Goal: Transaction & Acquisition: Purchase product/service

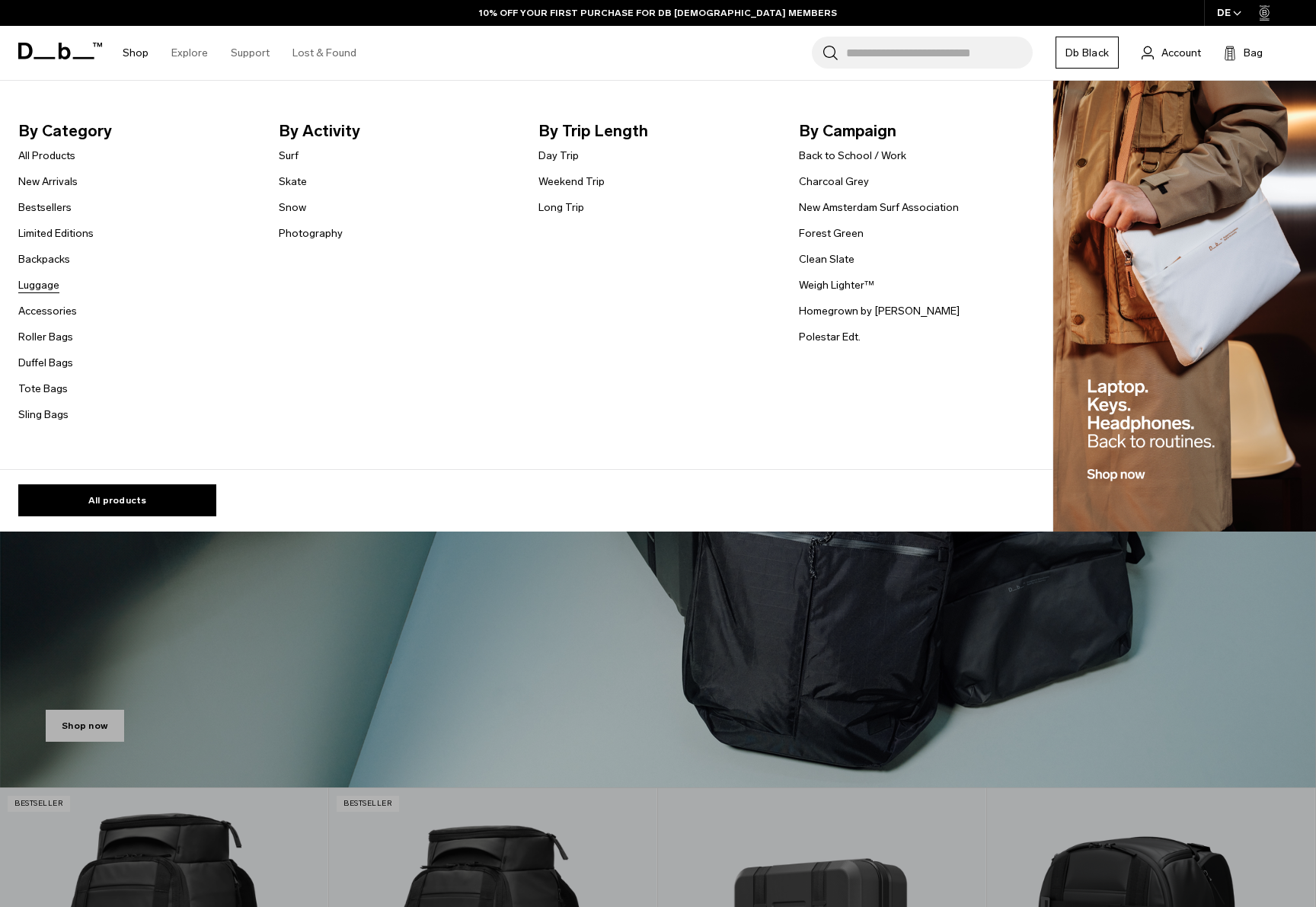
click at [40, 290] on link "Luggage" at bounding box center [39, 285] width 42 height 16
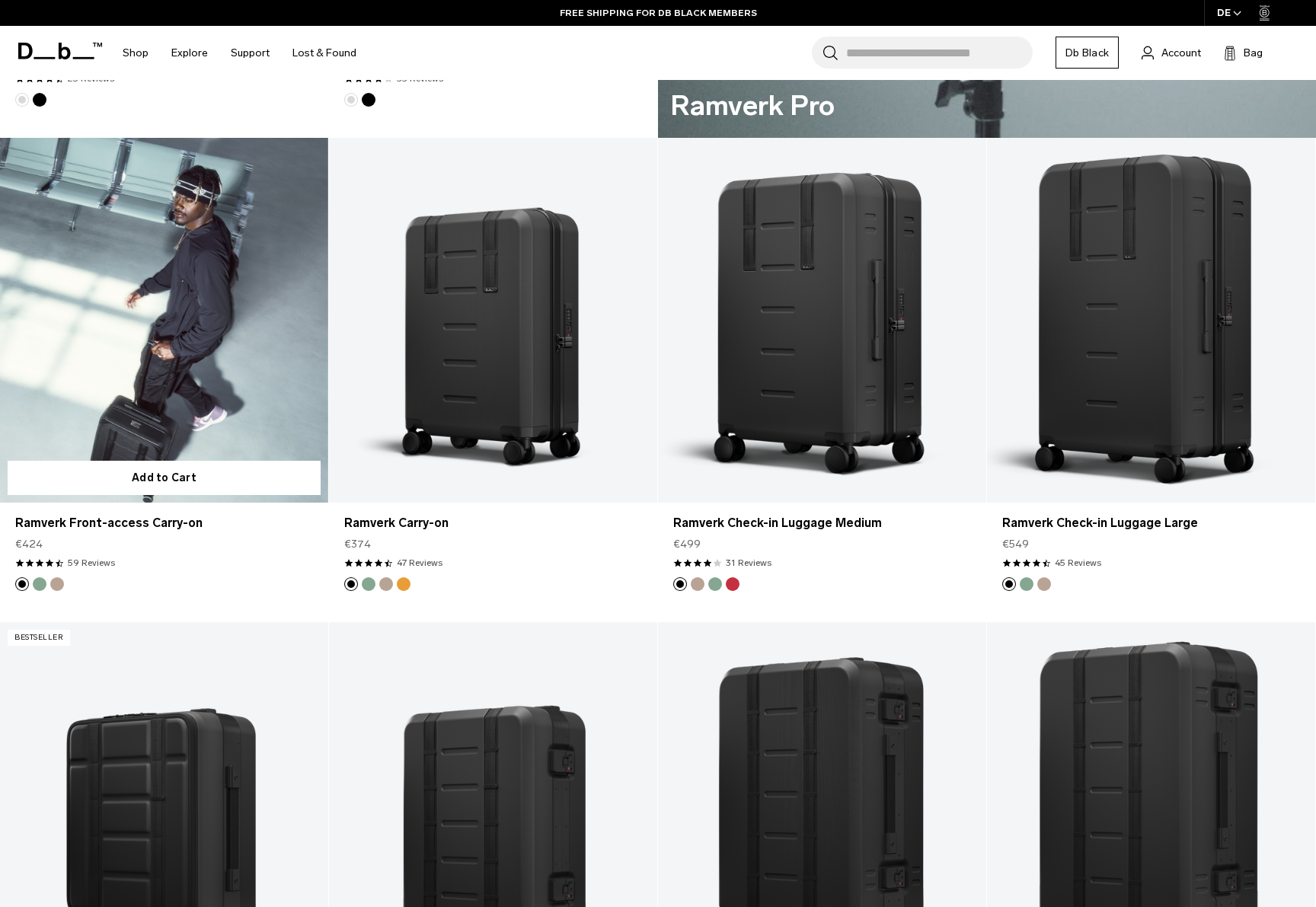
scroll to position [1242, 0]
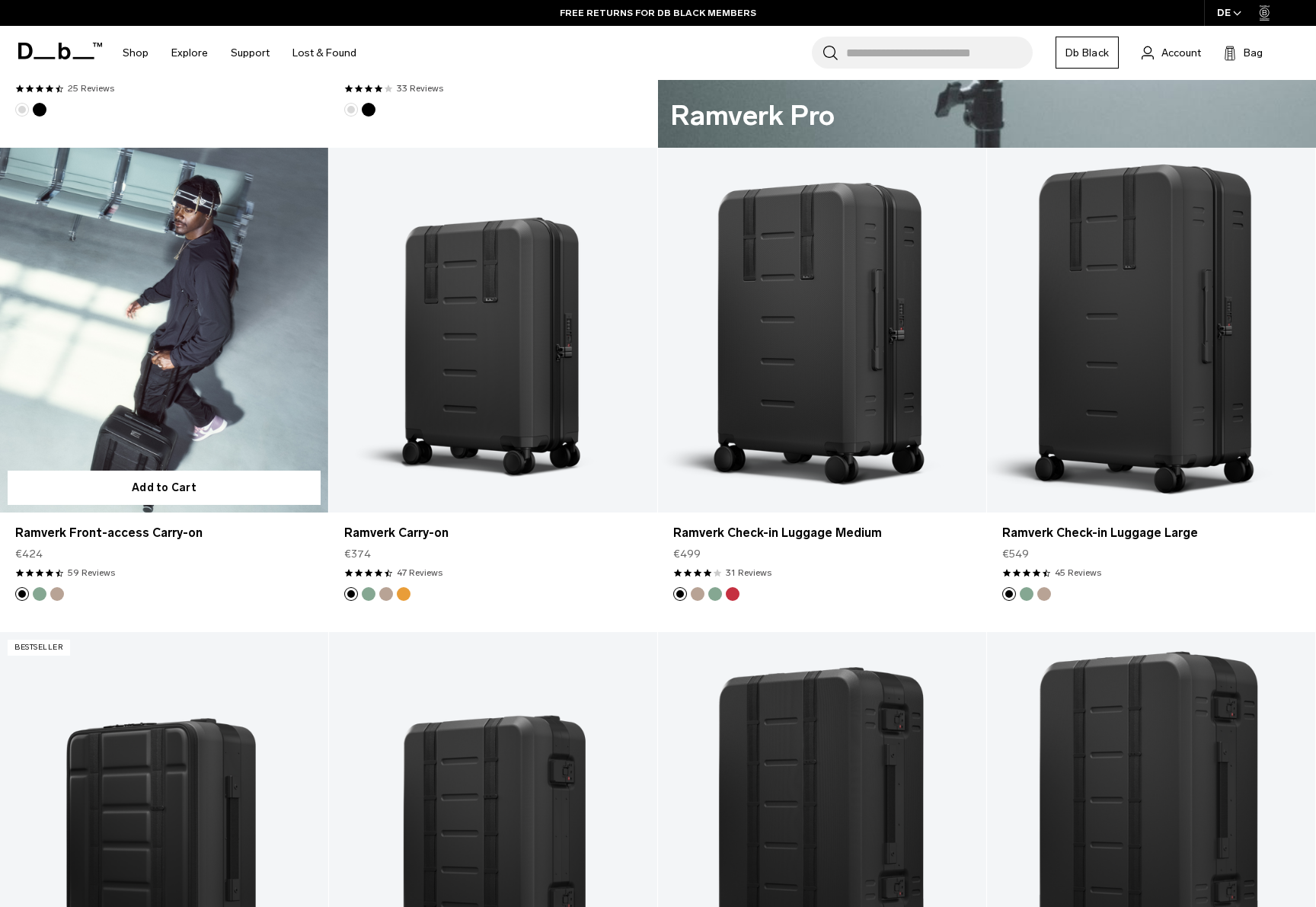
click at [233, 364] on link "Ramverk Front-access Carry-on" at bounding box center [164, 329] width 329 height 364
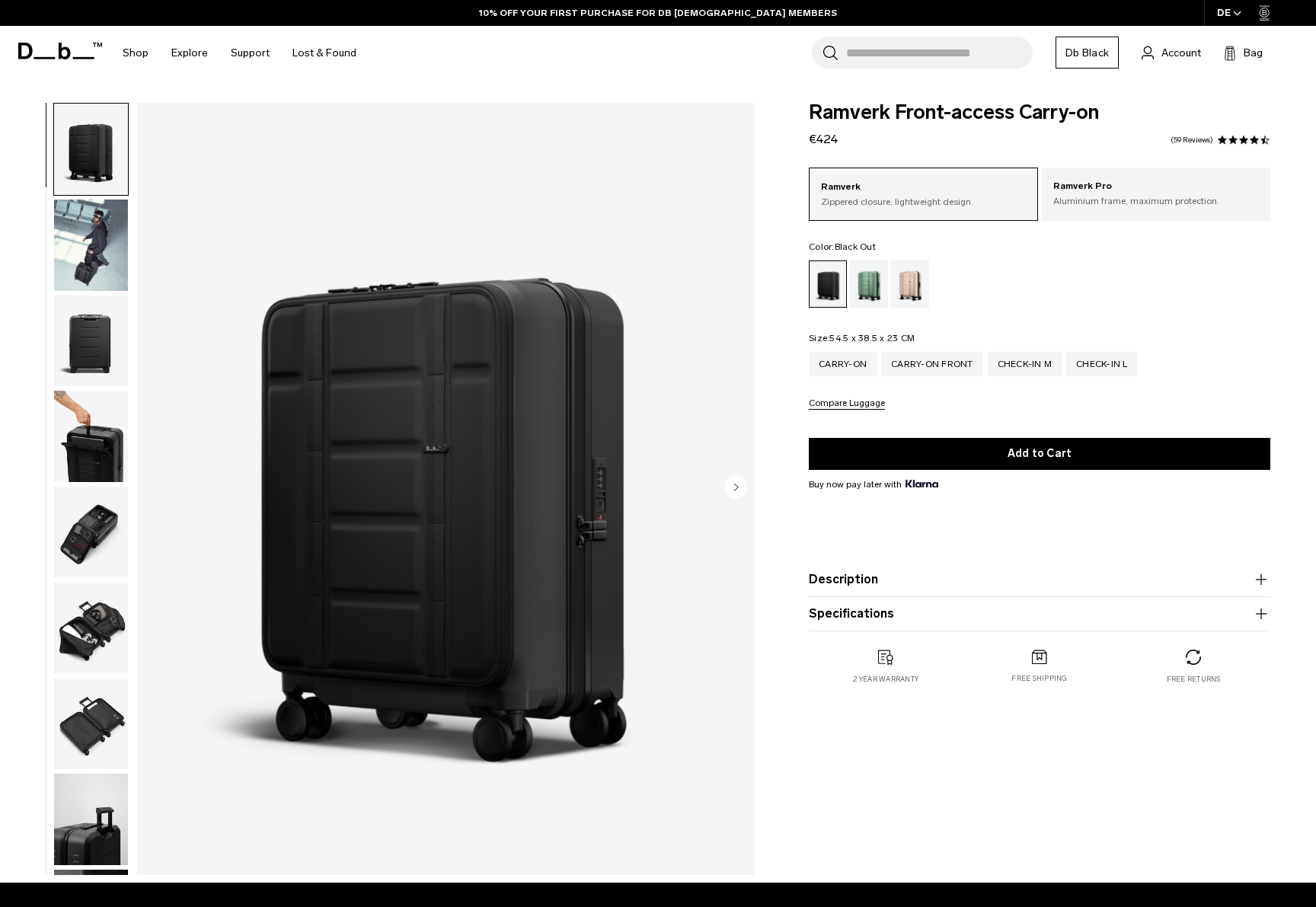
click at [105, 328] on img "button" at bounding box center [91, 341] width 74 height 92
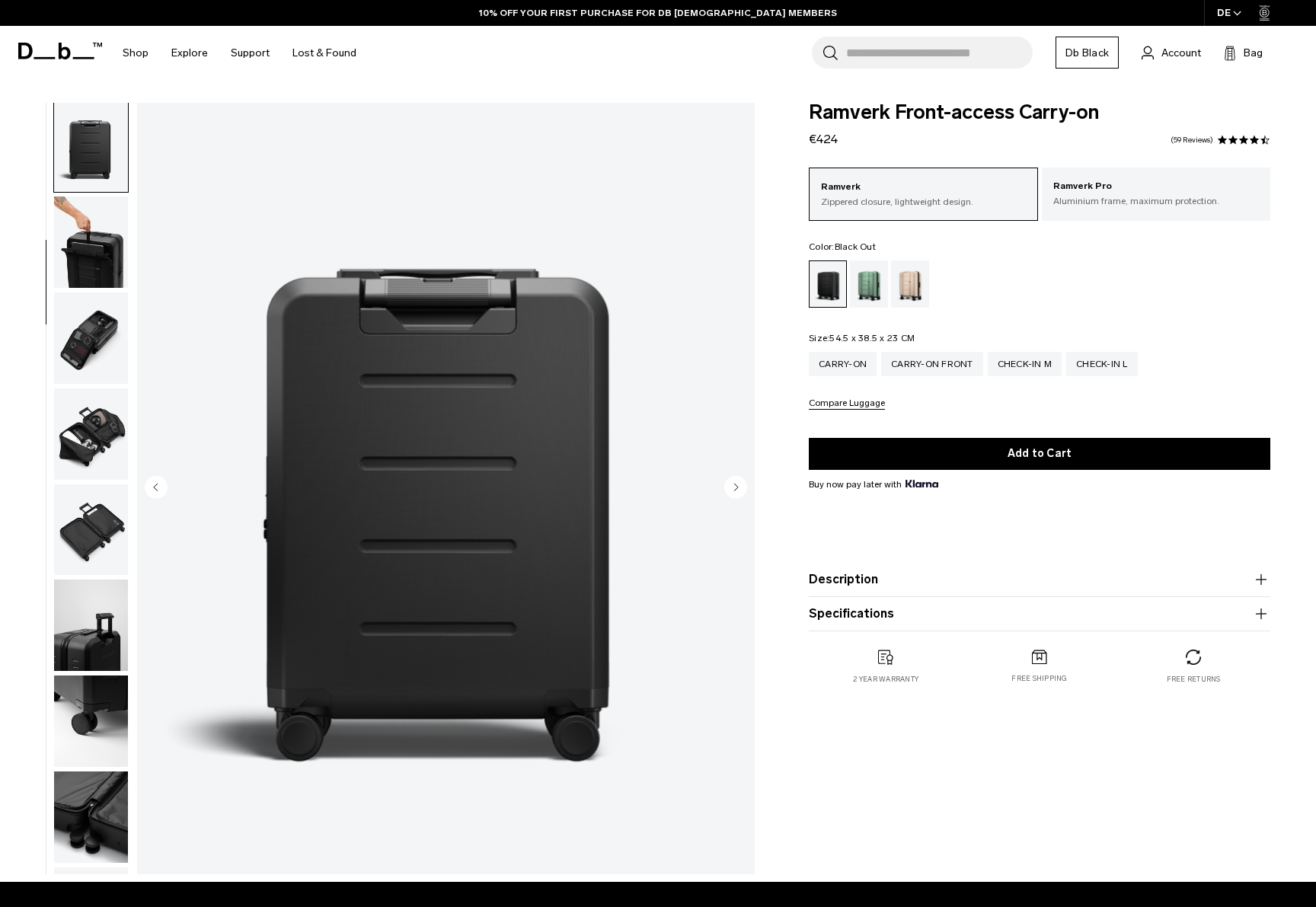
click at [107, 432] on img "button" at bounding box center [91, 433] width 74 height 92
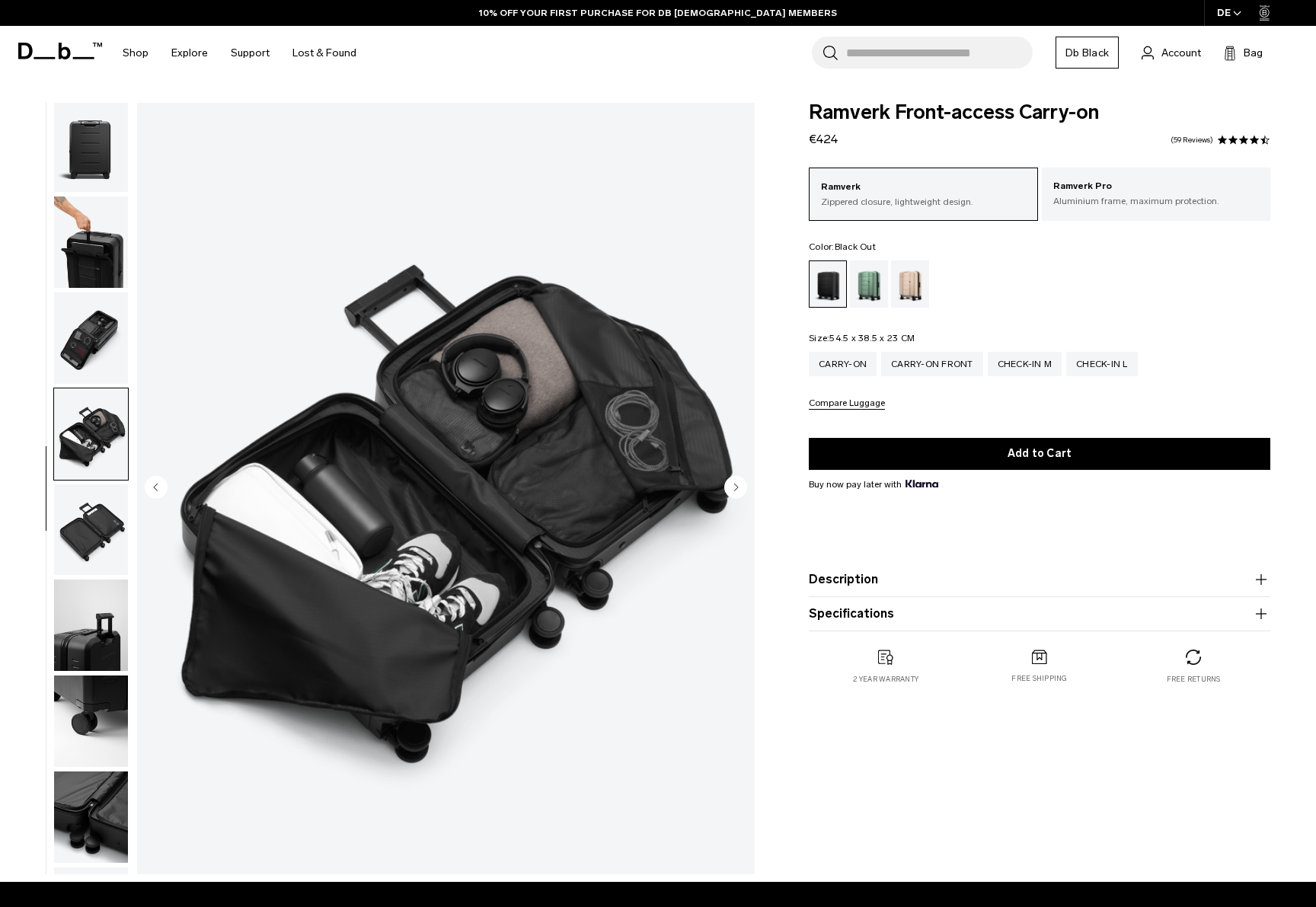
scroll to position [292, 0]
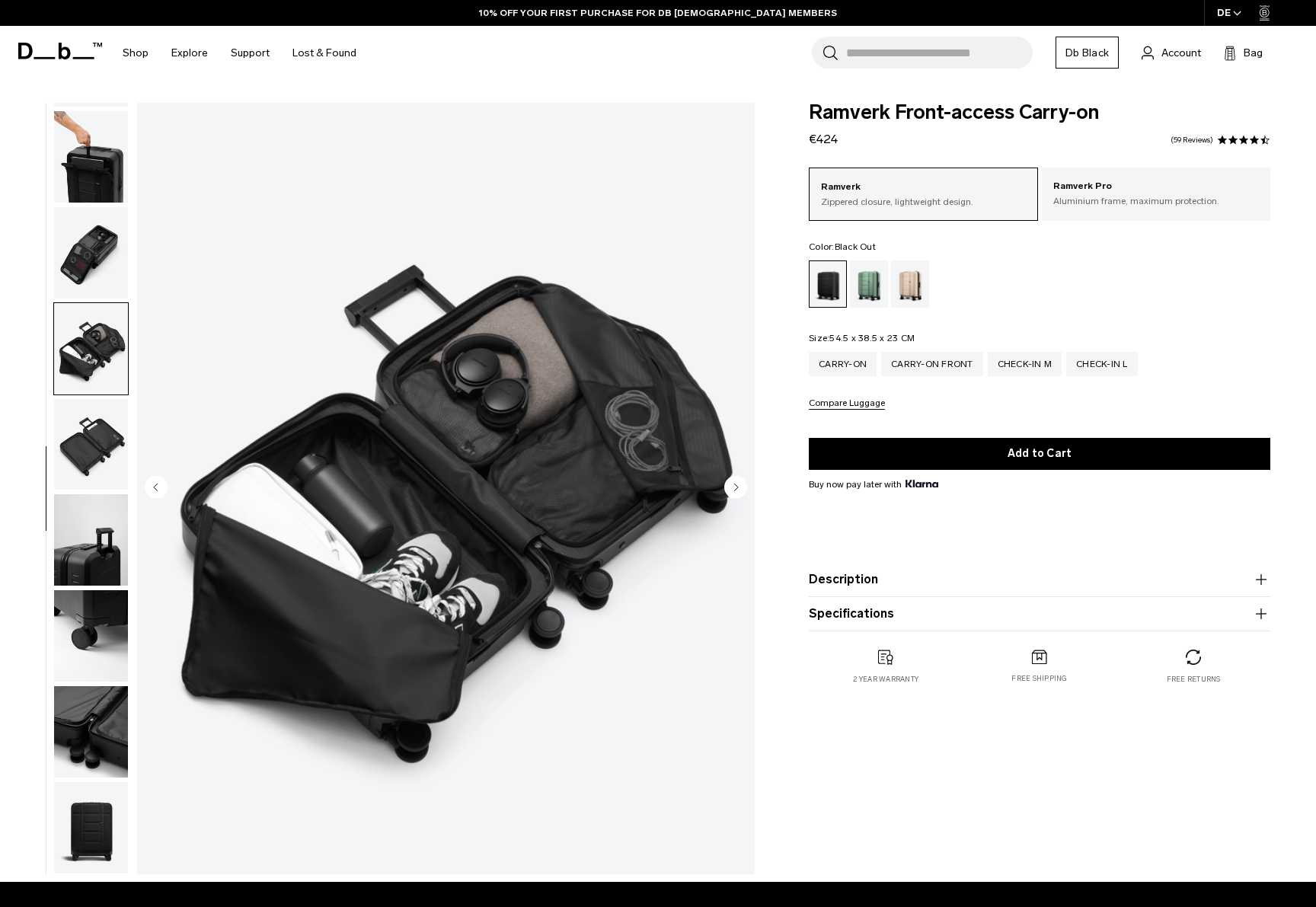
click at [107, 494] on button "button" at bounding box center [91, 540] width 76 height 92
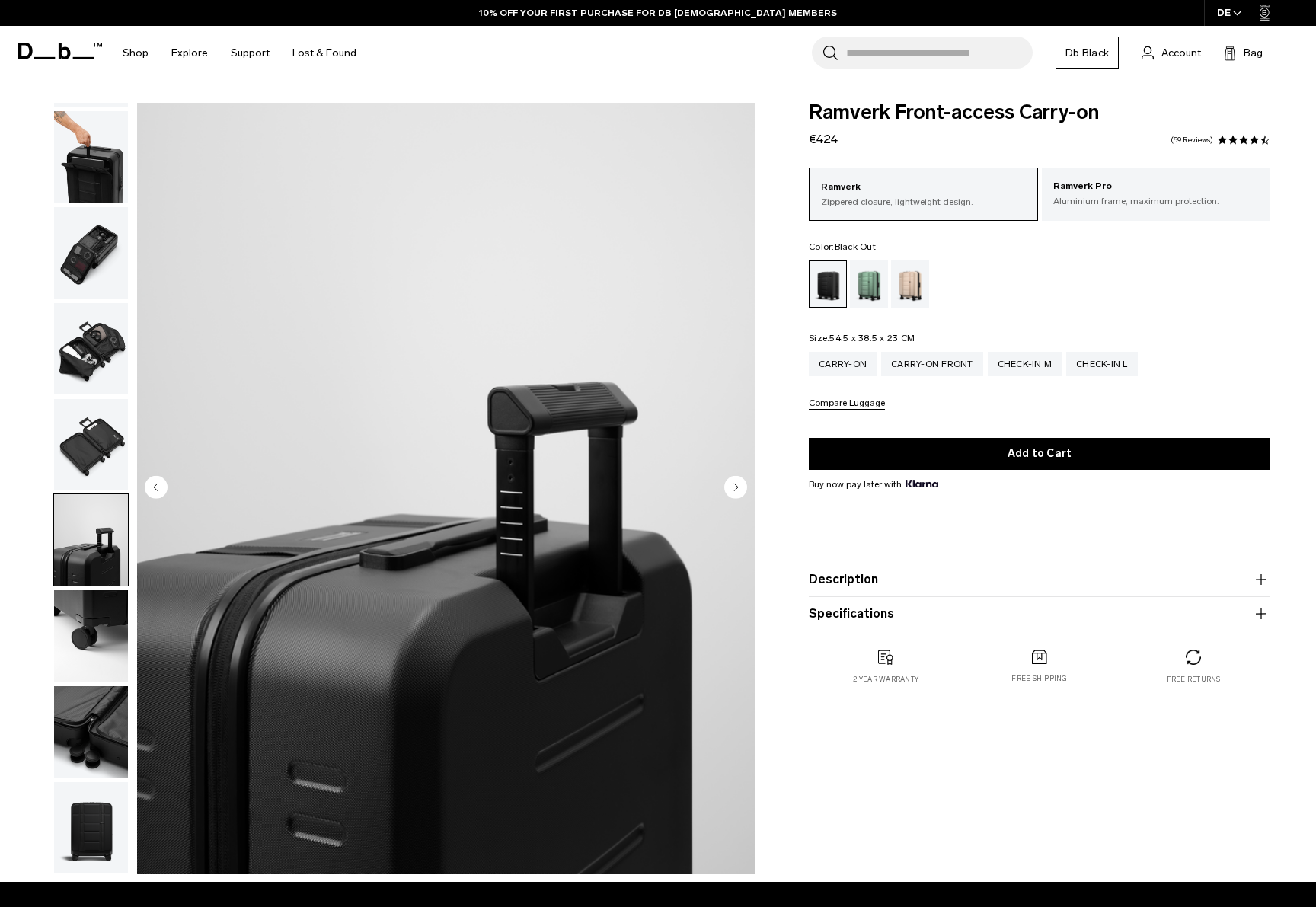
click at [112, 561] on img "button" at bounding box center [91, 540] width 74 height 92
click at [117, 599] on img "button" at bounding box center [91, 635] width 74 height 92
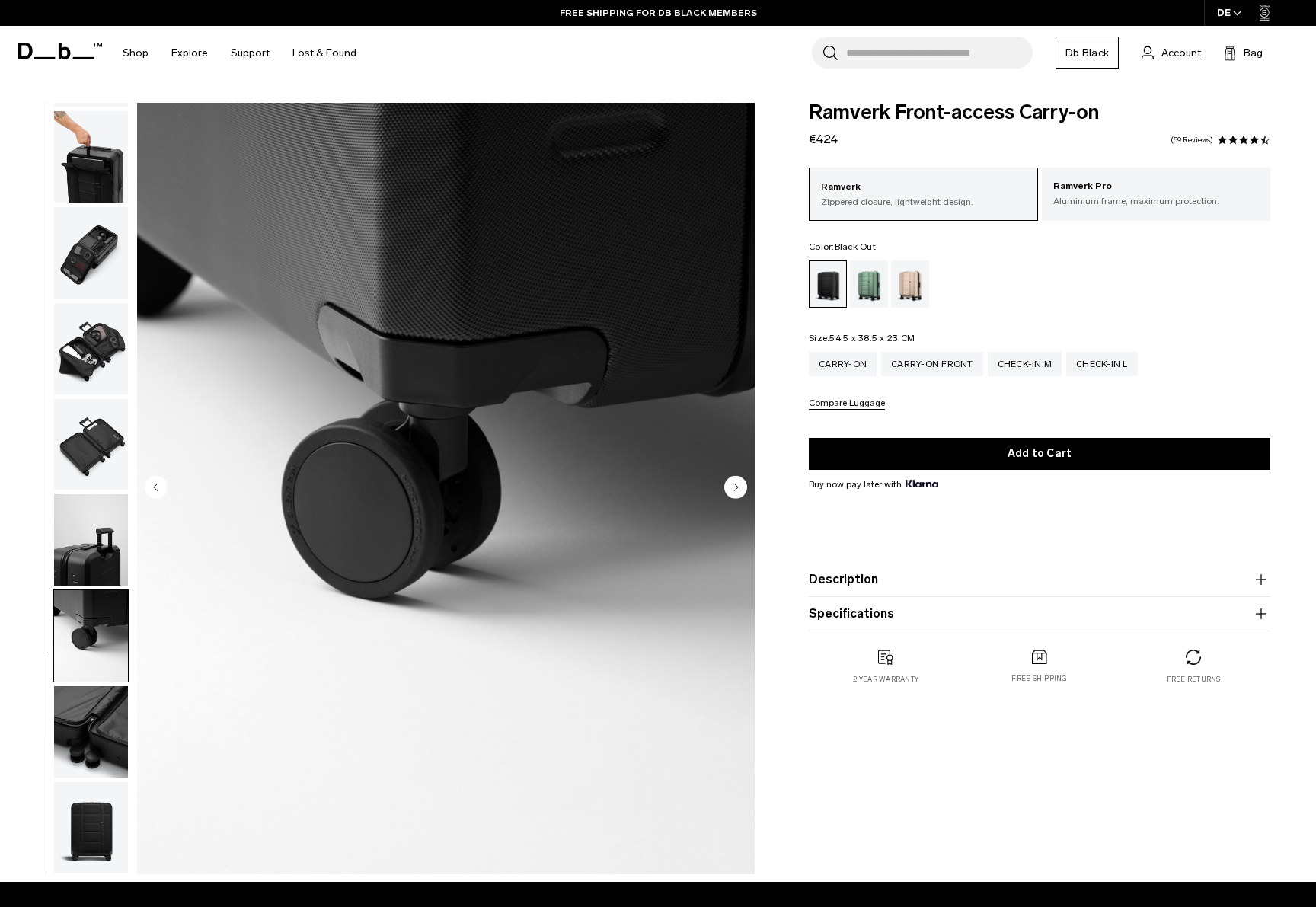
click at [116, 662] on img "button" at bounding box center [91, 635] width 74 height 92
click at [112, 748] on img "button" at bounding box center [91, 731] width 74 height 92
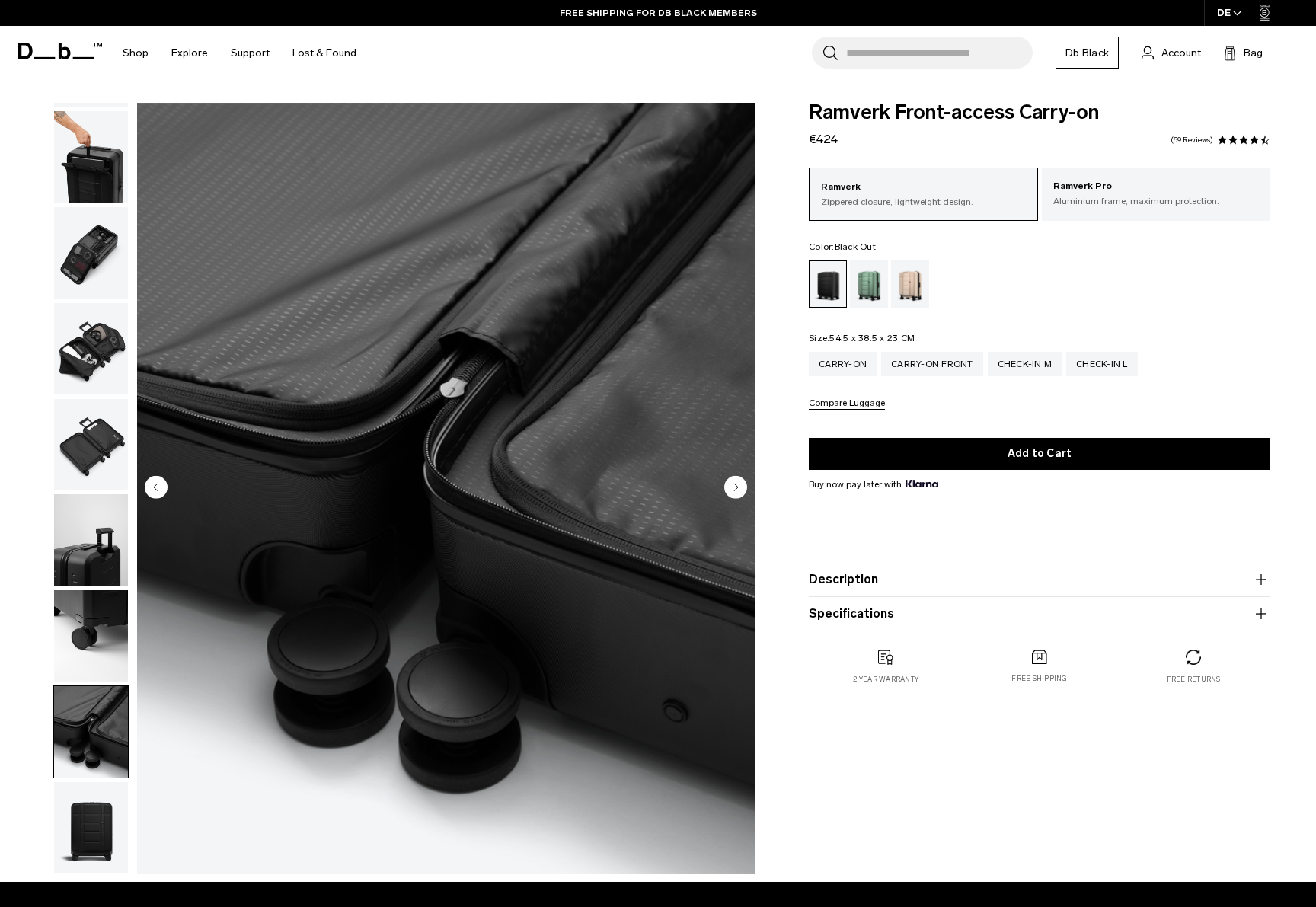
click at [85, 643] on img "button" at bounding box center [91, 635] width 74 height 92
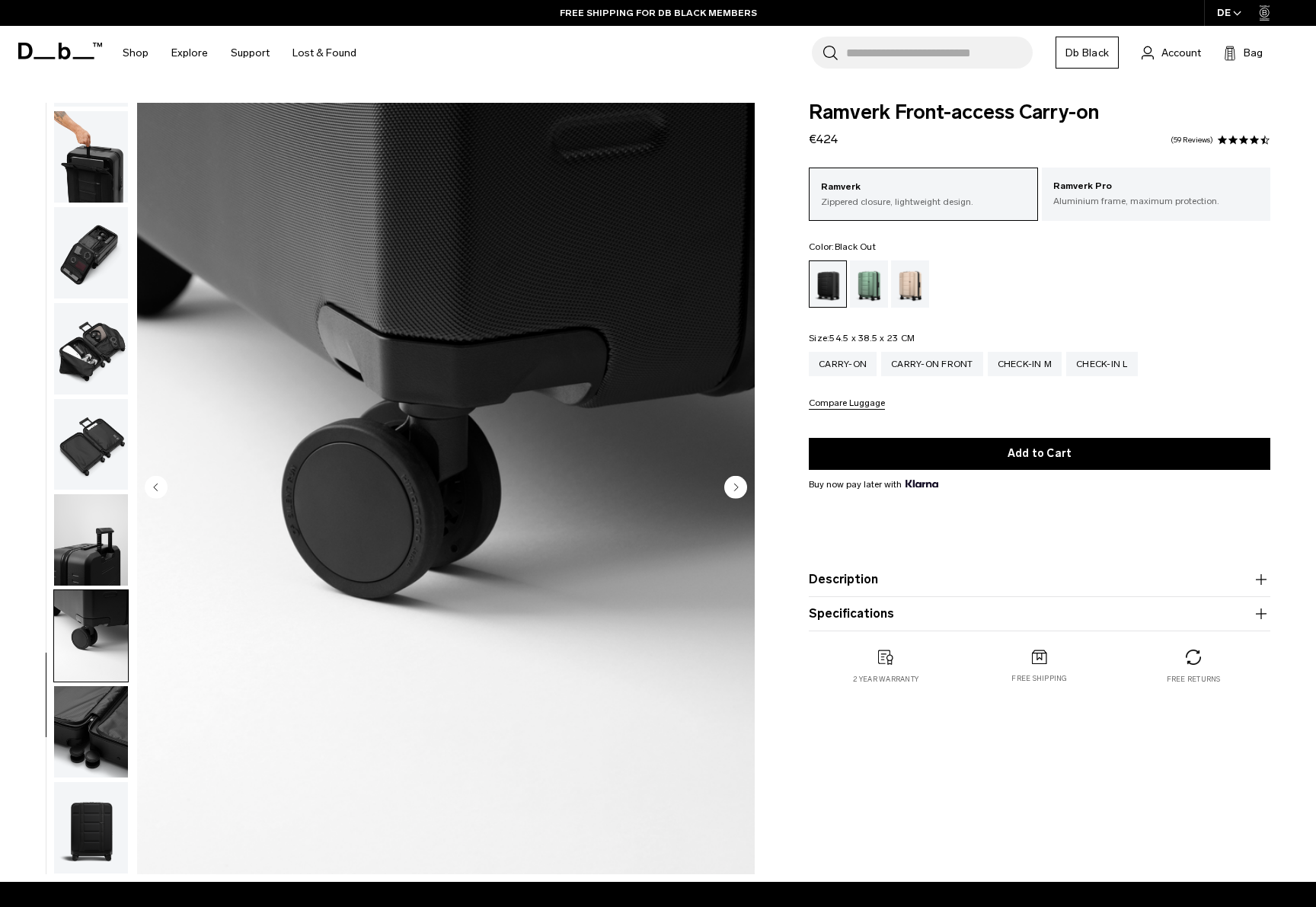
click at [96, 537] on img "button" at bounding box center [91, 540] width 74 height 92
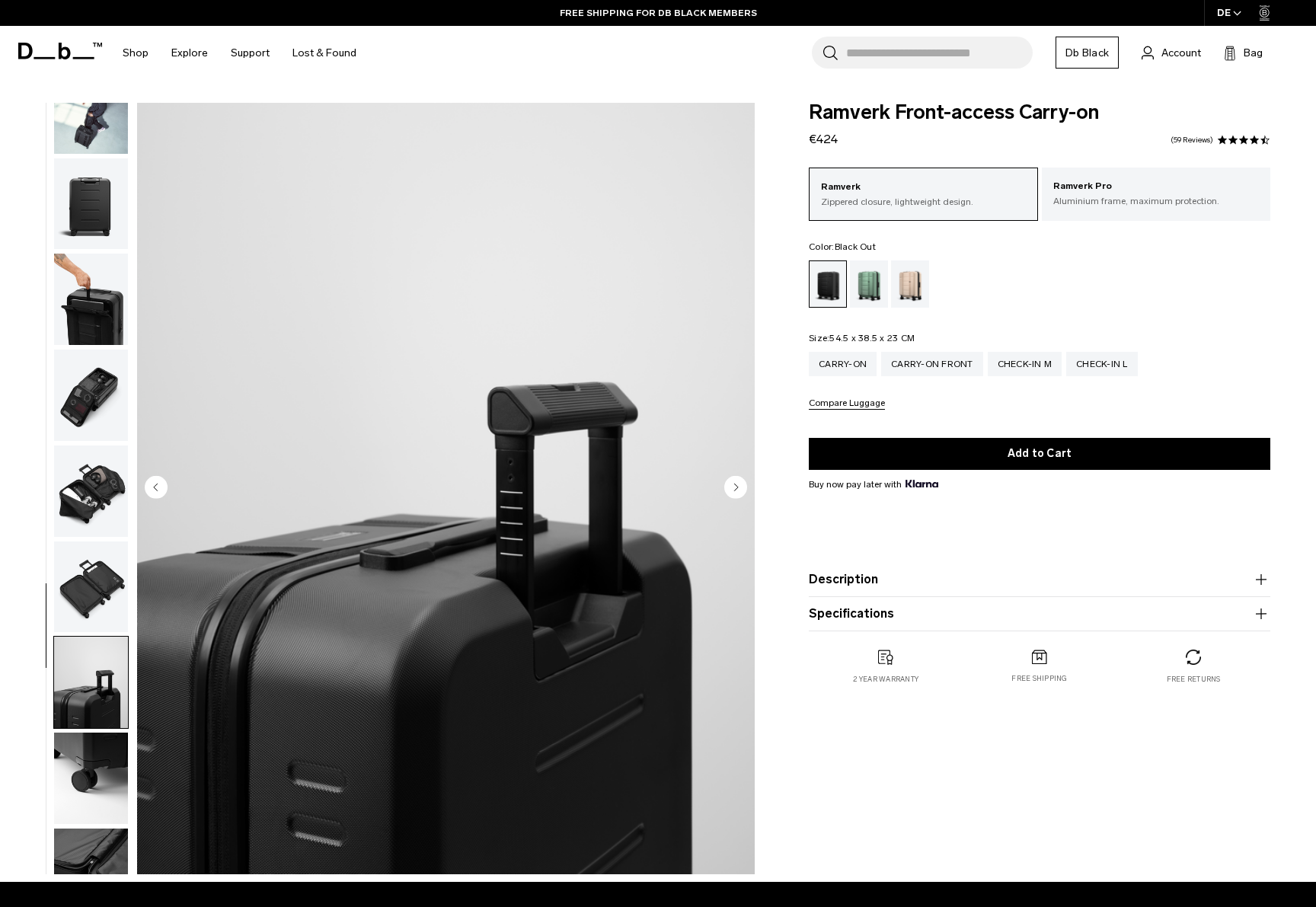
click at [79, 396] on img "button" at bounding box center [91, 395] width 74 height 92
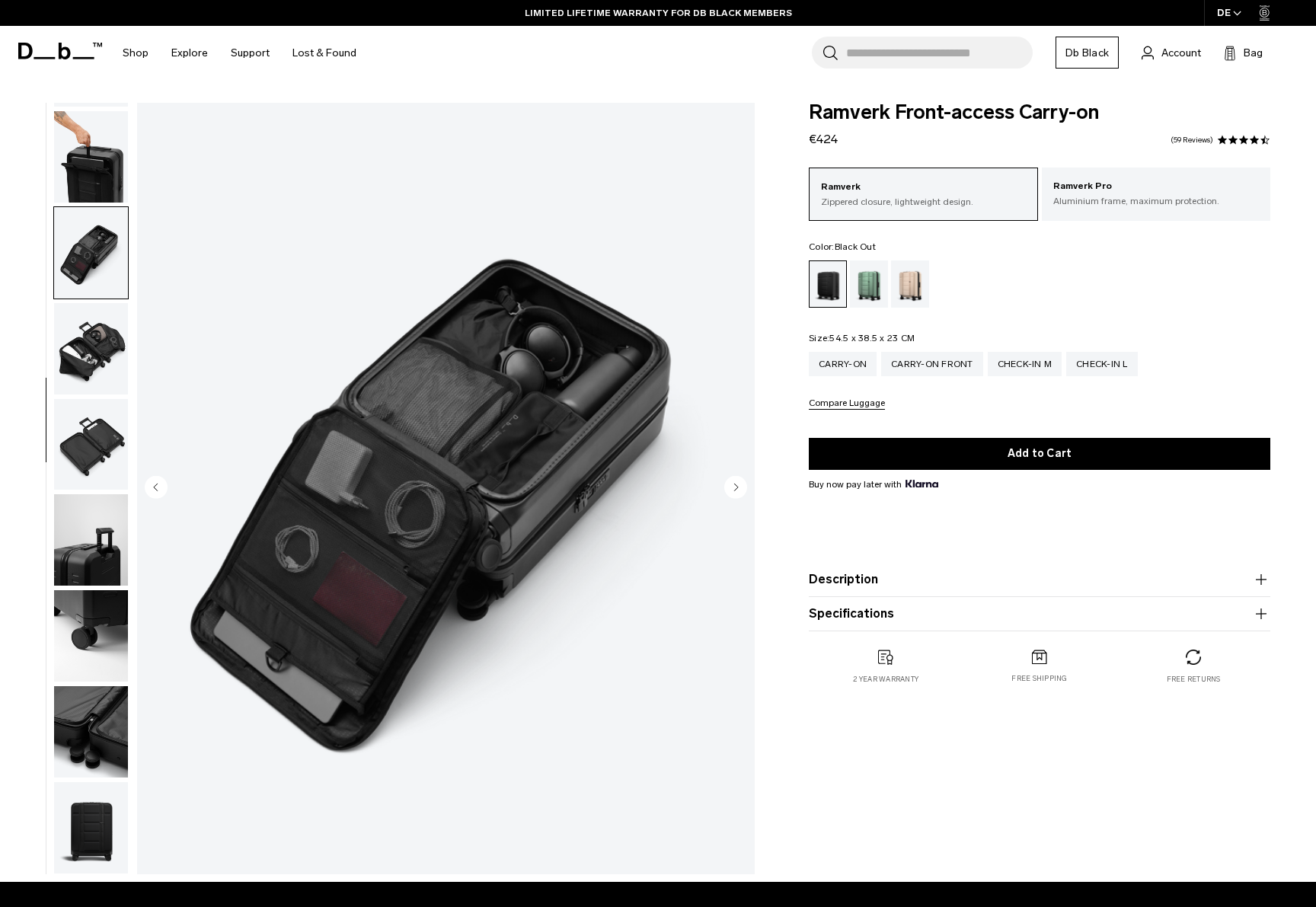
click at [109, 307] on img "button" at bounding box center [91, 348] width 74 height 92
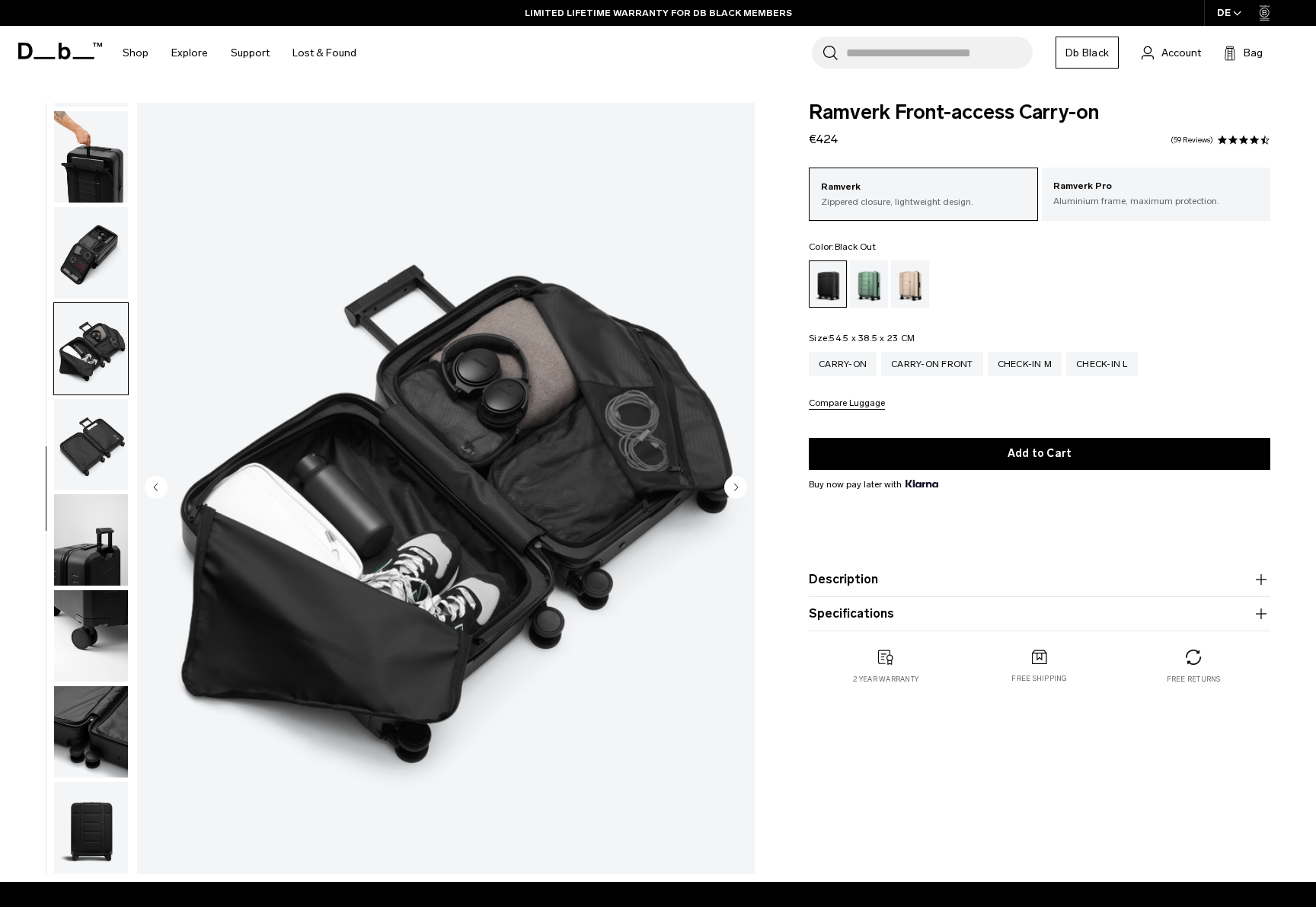
click at [106, 343] on img "button" at bounding box center [91, 348] width 74 height 92
click at [127, 477] on img "button" at bounding box center [91, 445] width 74 height 92
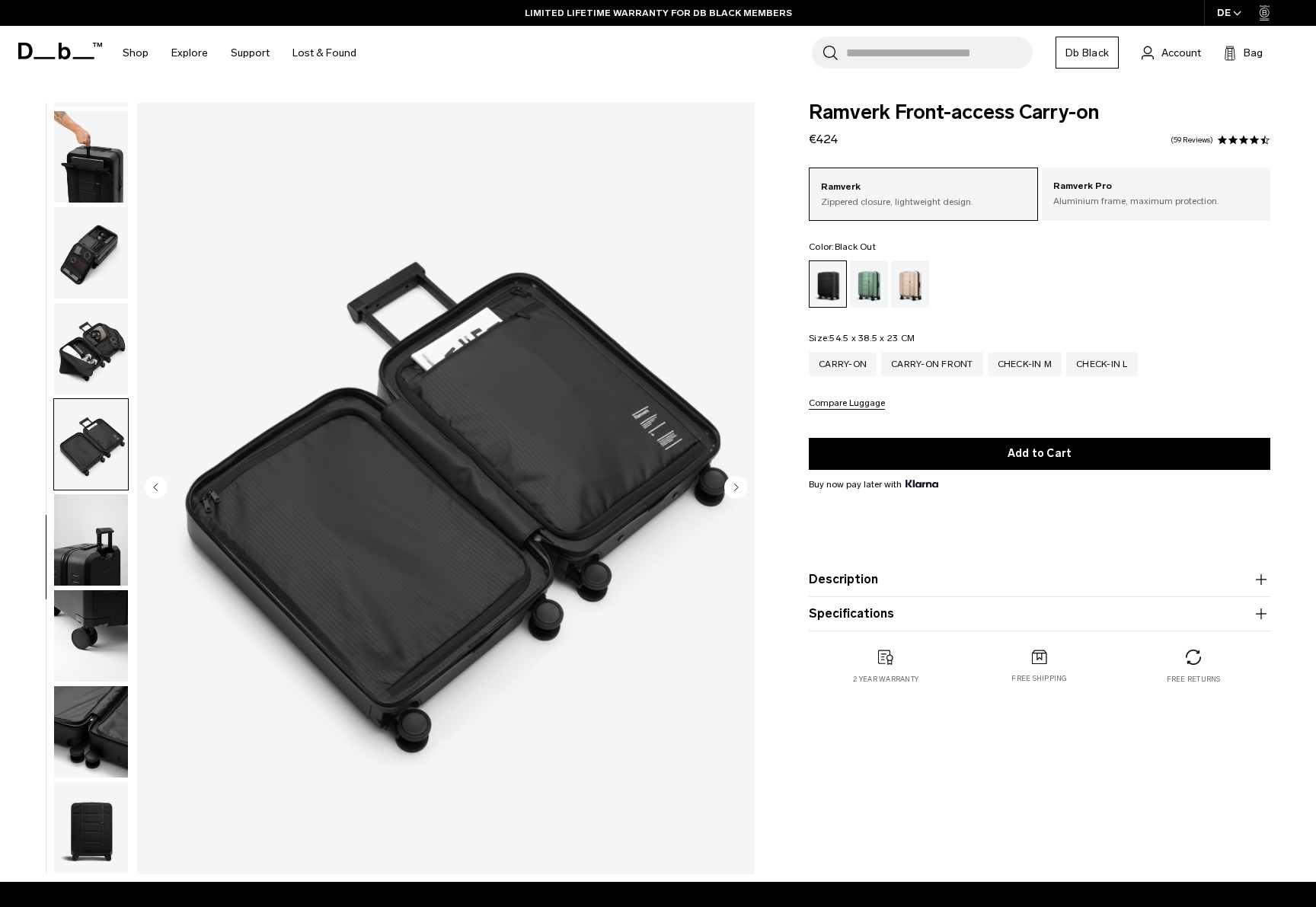
click at [123, 575] on img "button" at bounding box center [91, 540] width 74 height 92
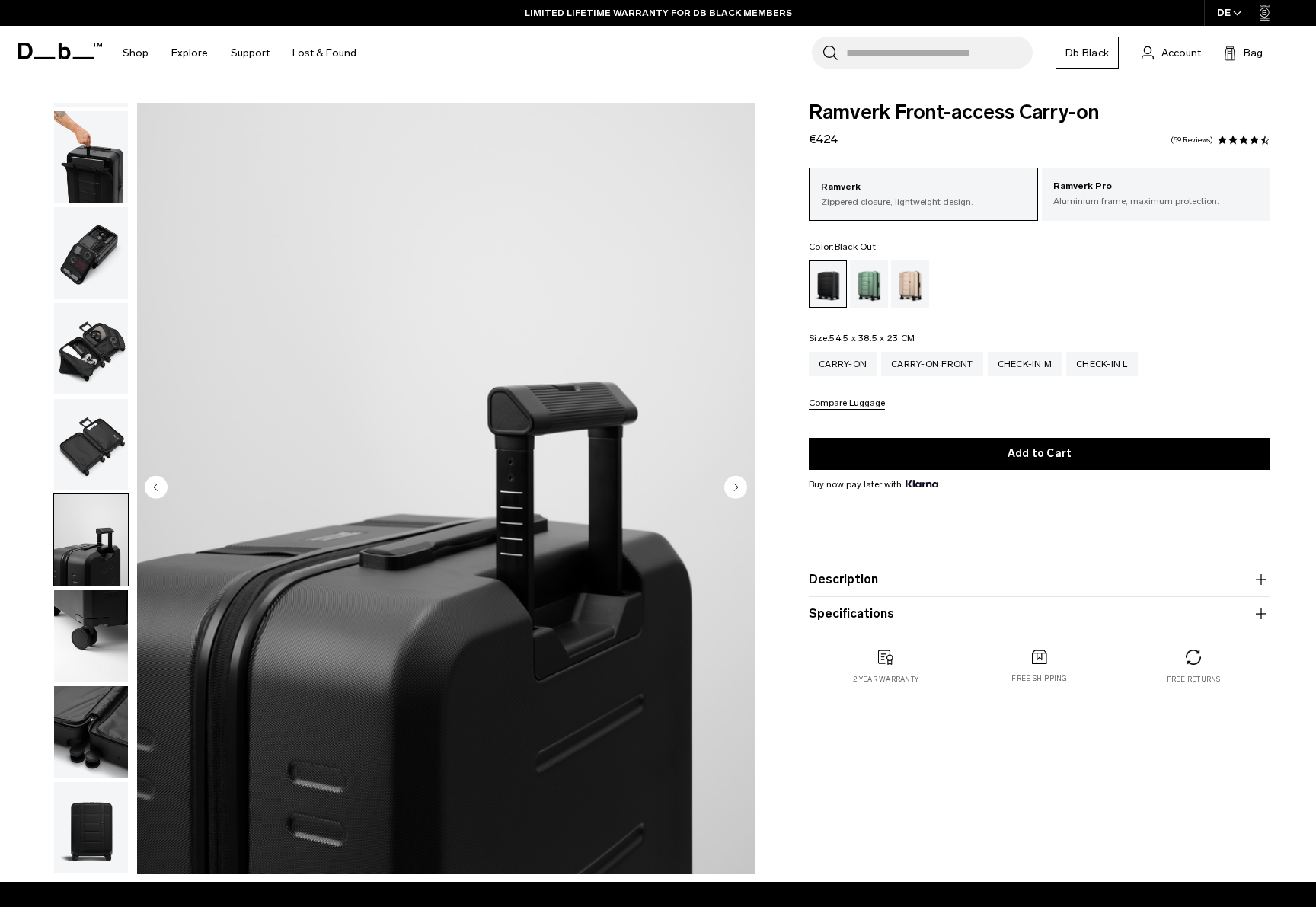
click at [104, 660] on img "button" at bounding box center [91, 635] width 74 height 92
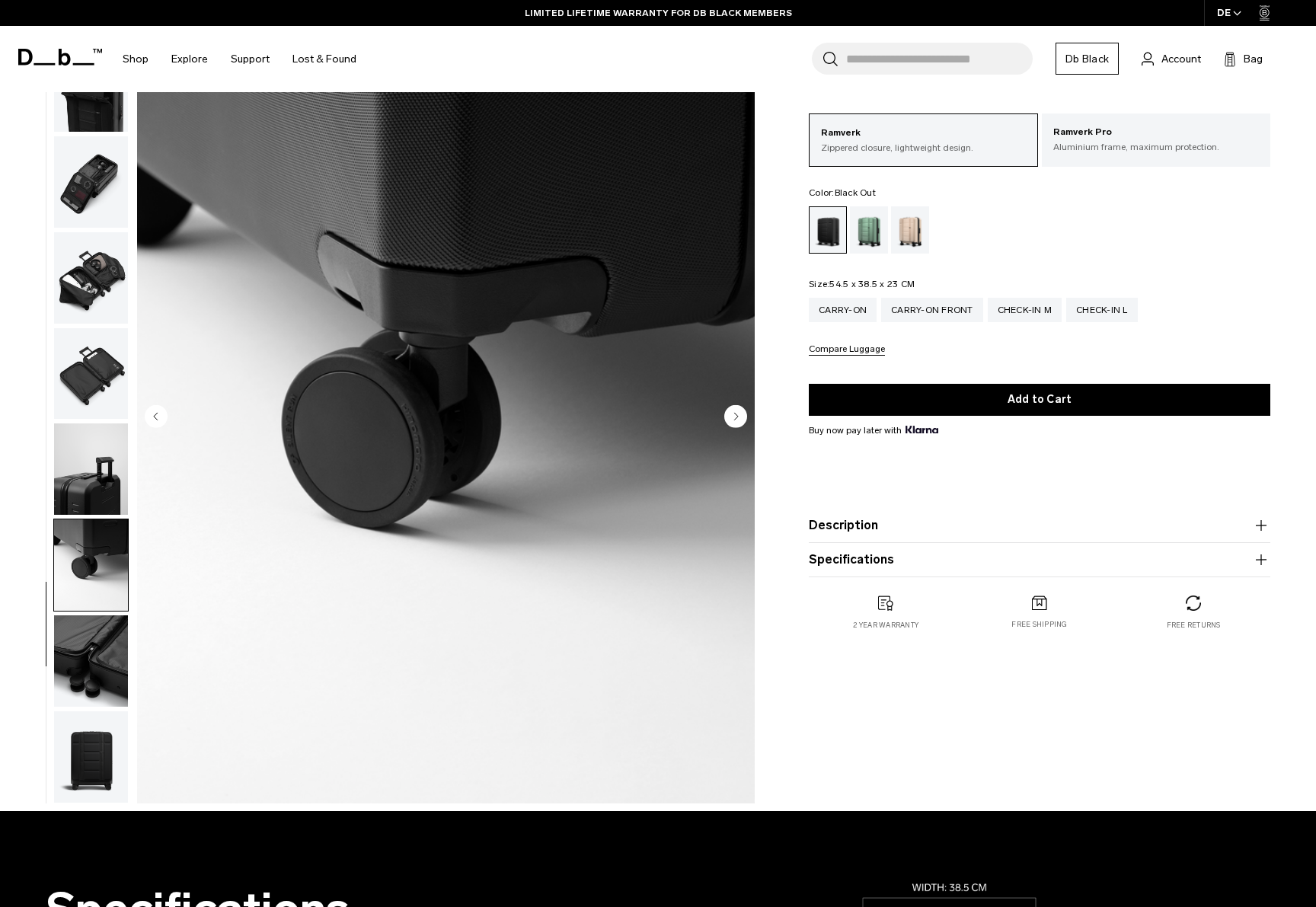
scroll to position [80, 0]
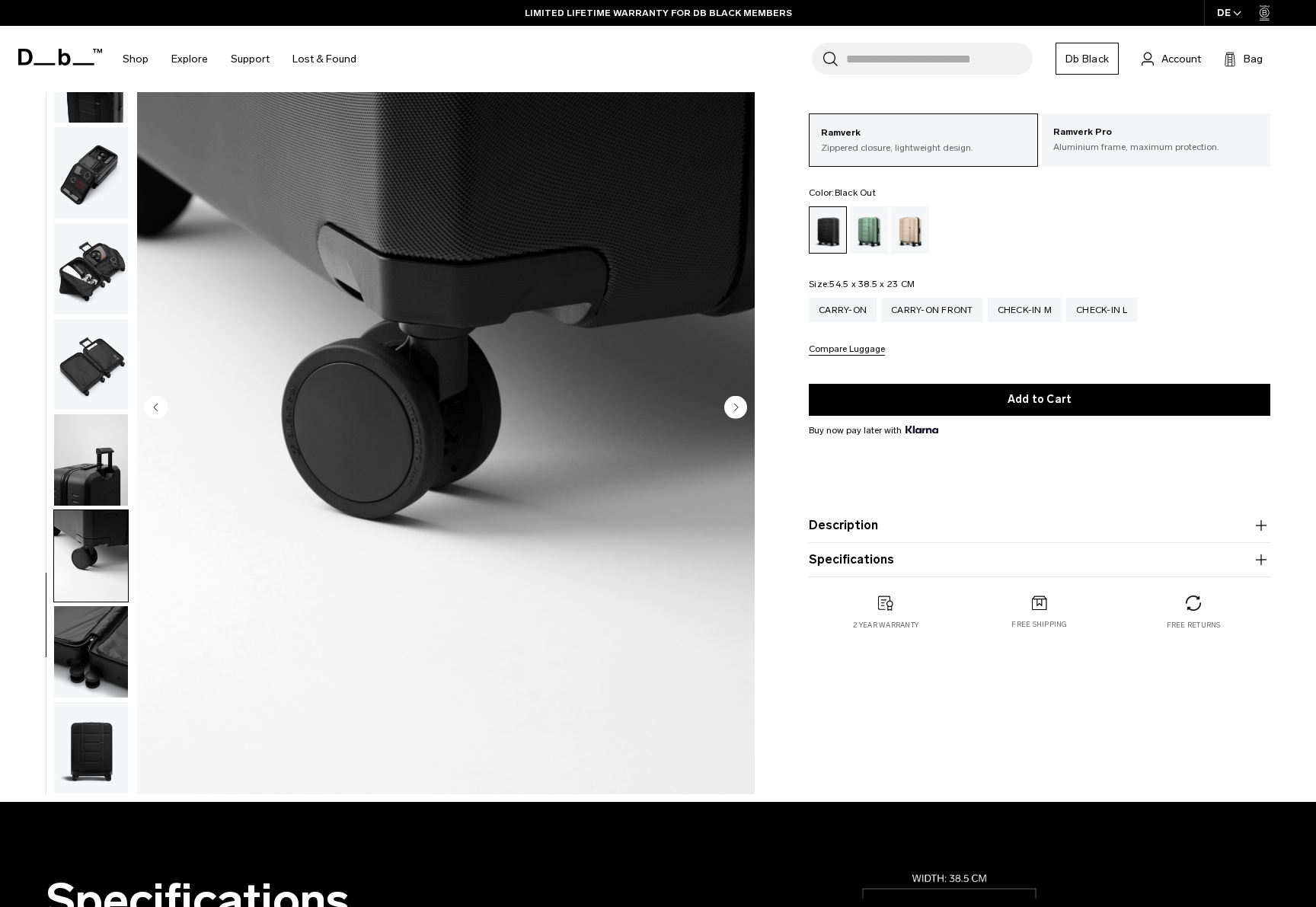
click at [104, 660] on img "button" at bounding box center [91, 651] width 74 height 92
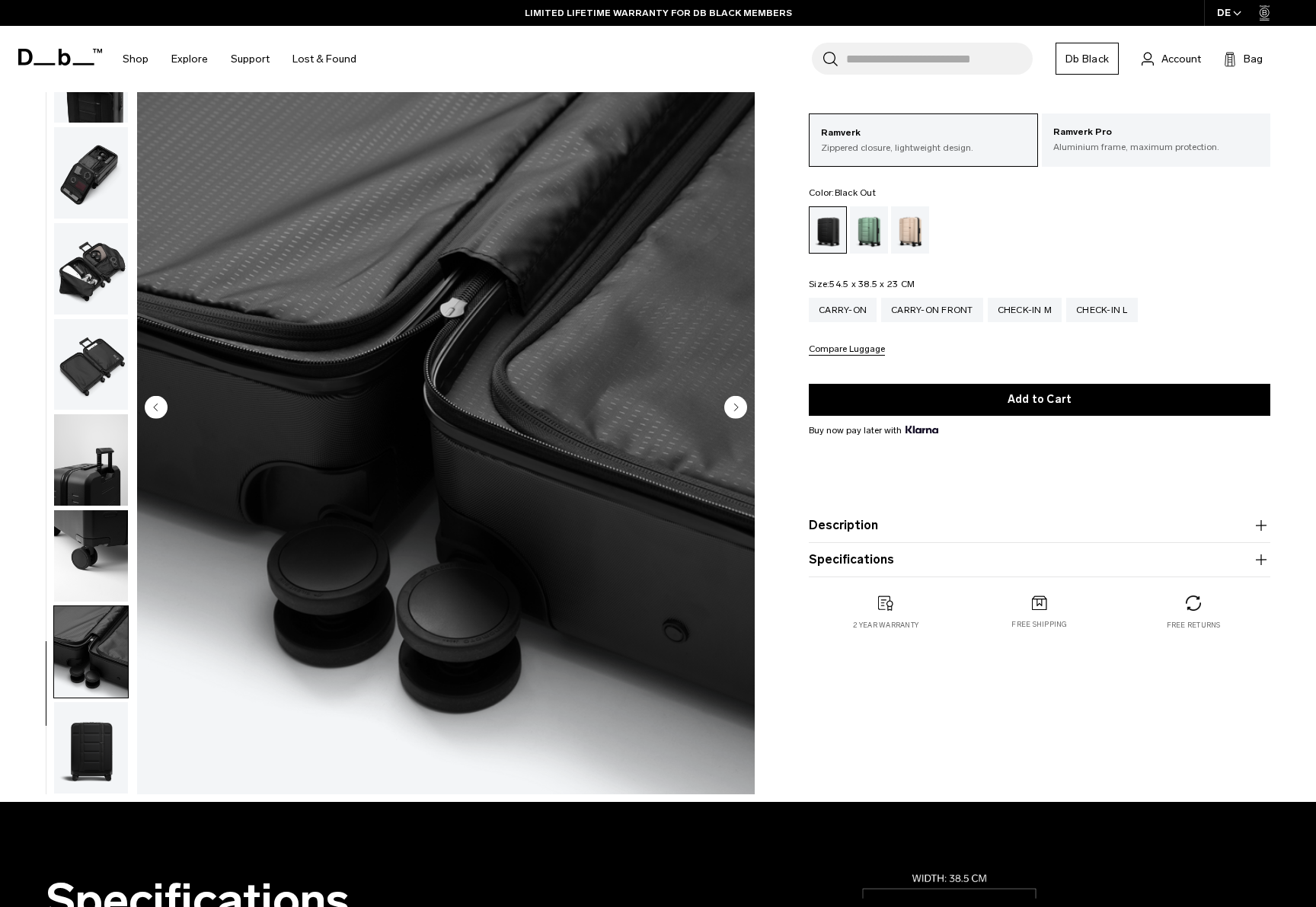
click at [105, 734] on img "button" at bounding box center [91, 747] width 74 height 92
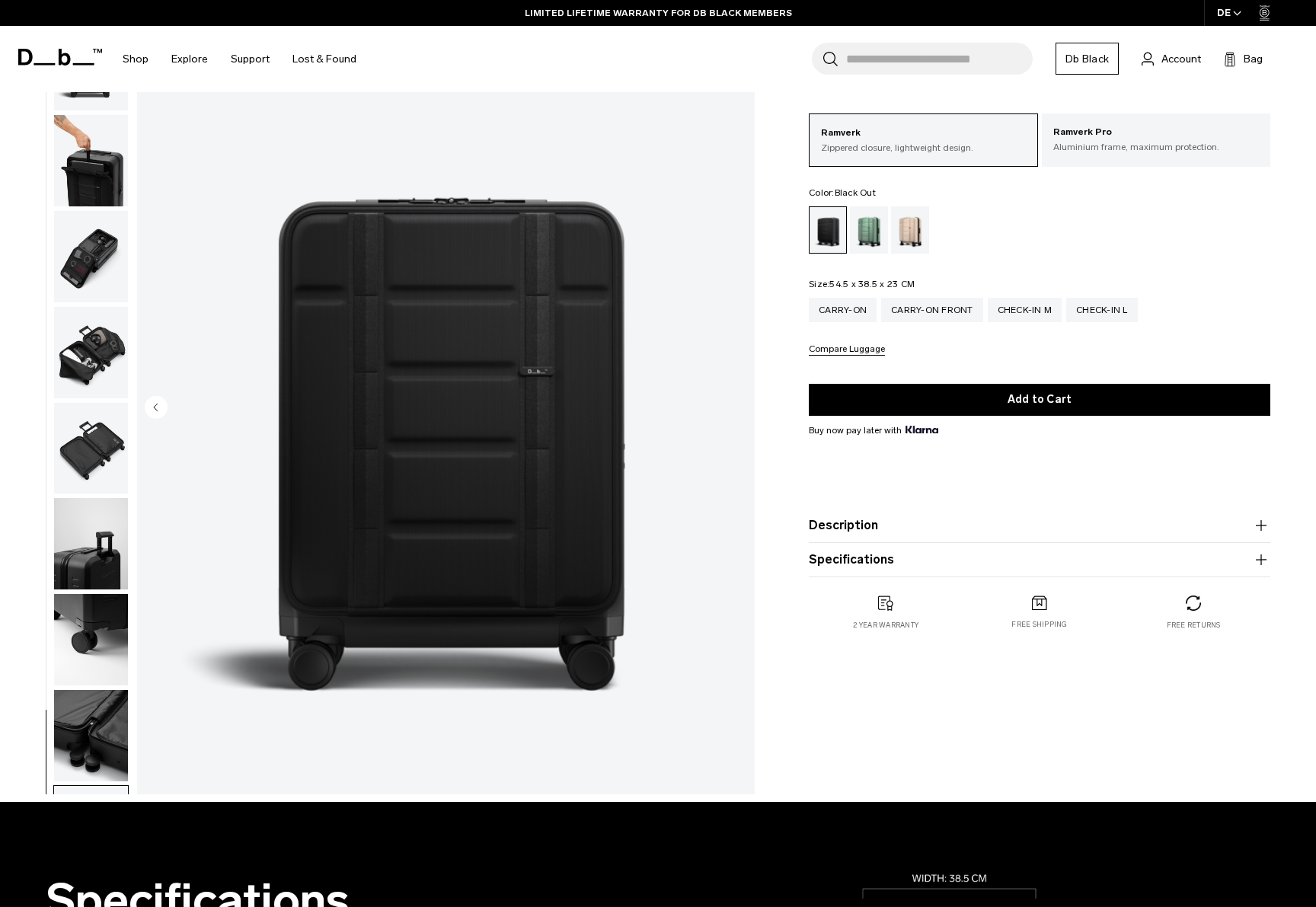
click at [95, 543] on img "button" at bounding box center [91, 544] width 74 height 92
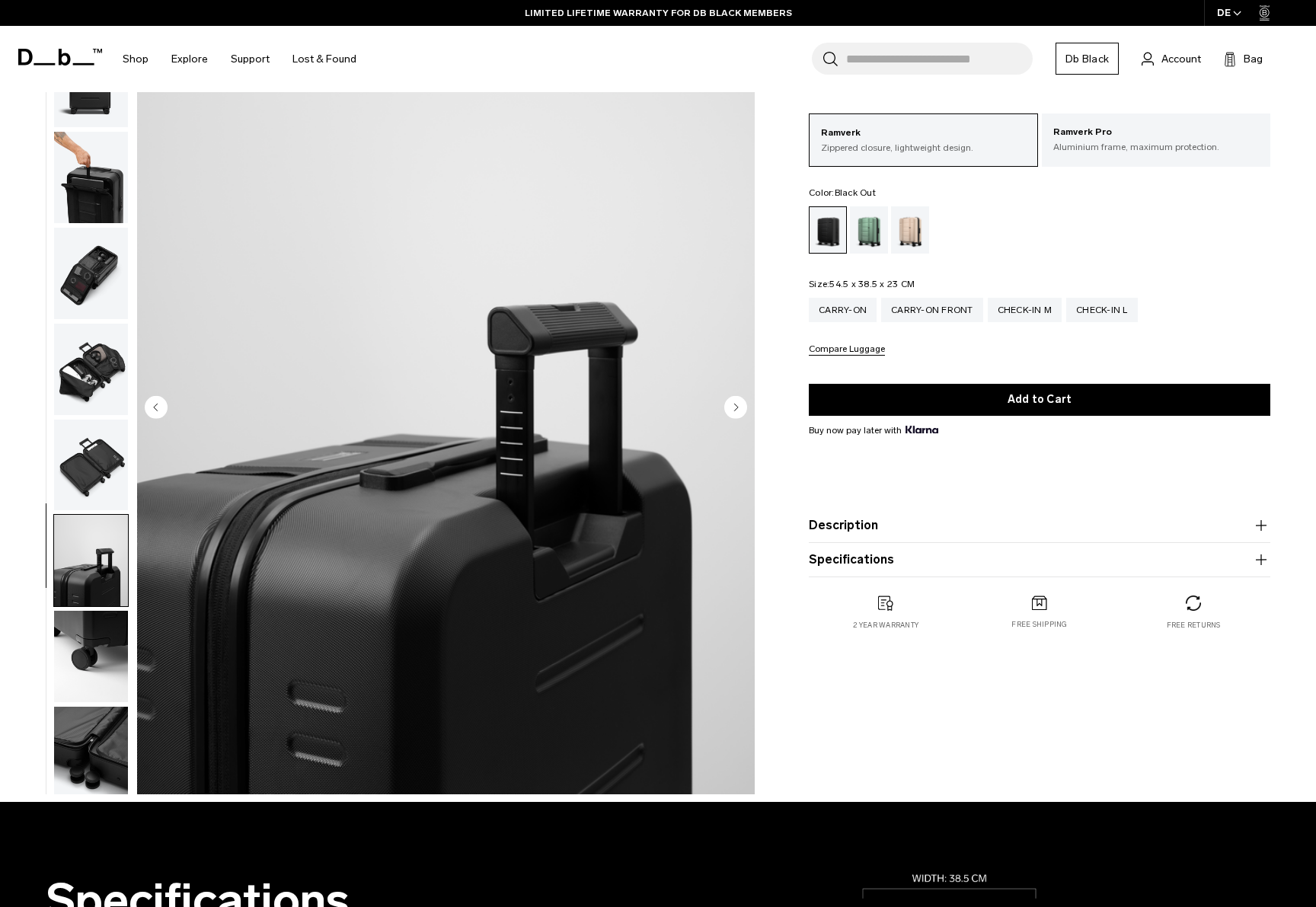
click at [93, 389] on img "button" at bounding box center [91, 369] width 74 height 92
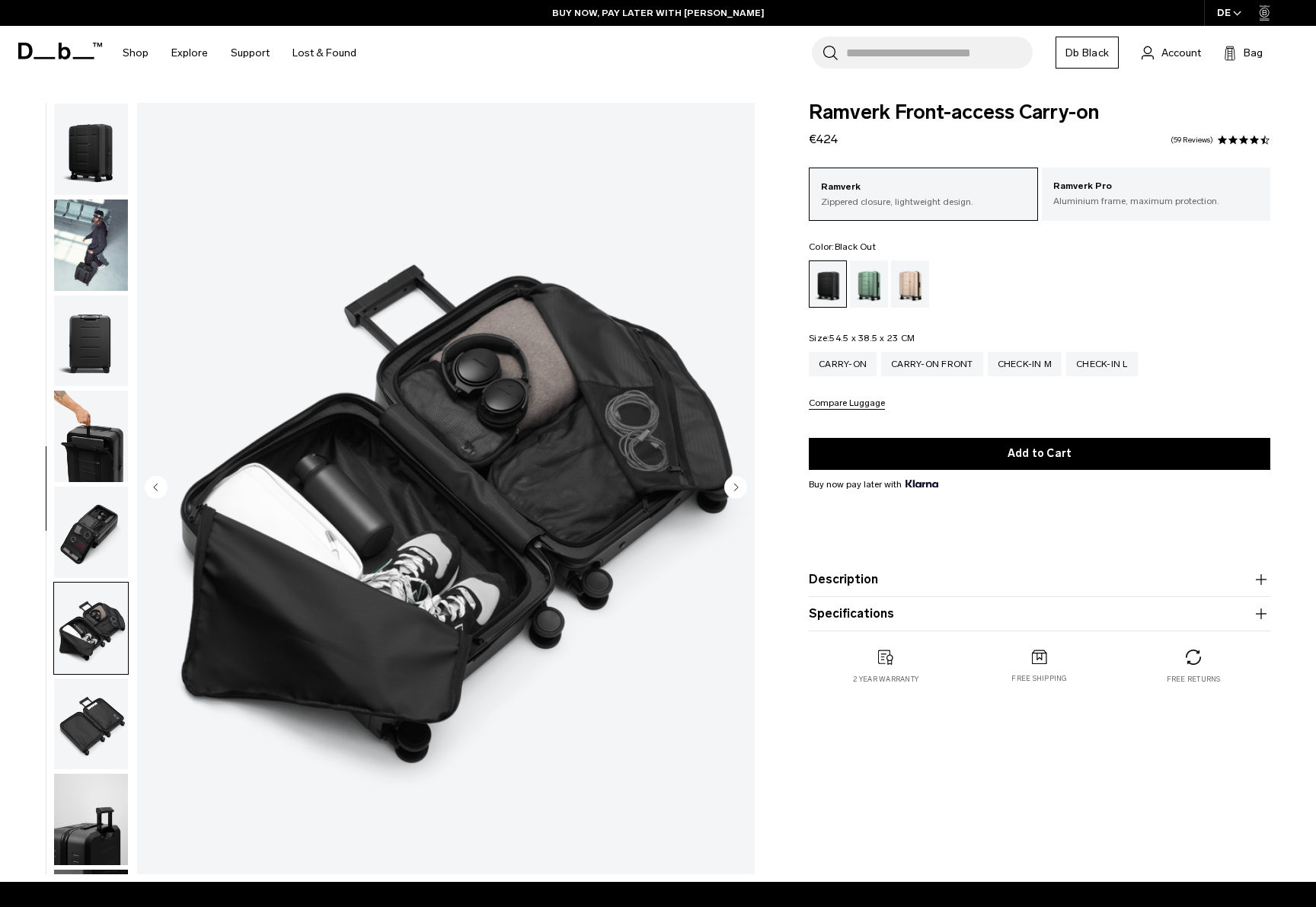
scroll to position [0, 0]
click at [848, 361] on div "Carry-on" at bounding box center [843, 364] width 68 height 25
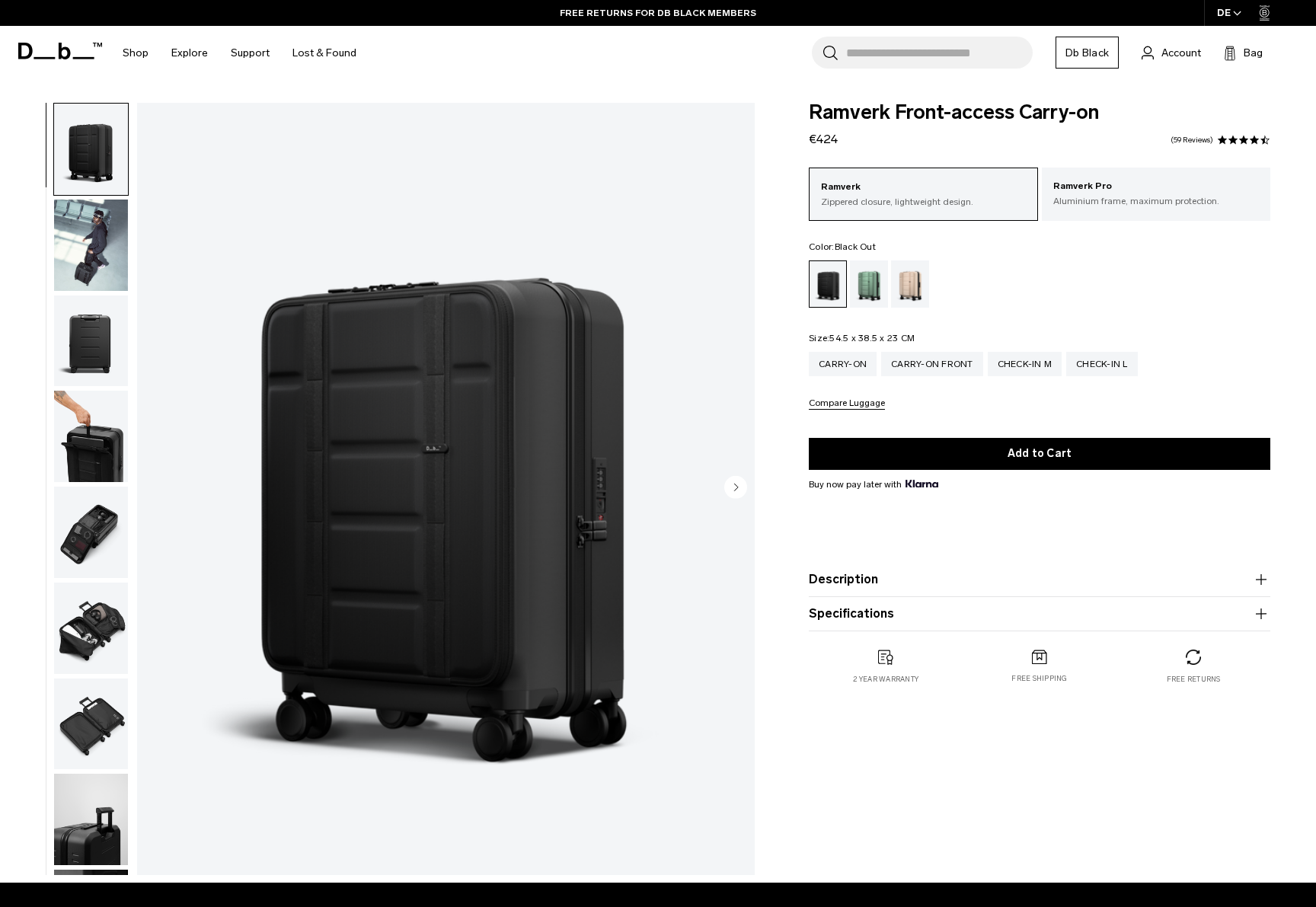
click at [93, 274] on img "button" at bounding box center [91, 244] width 74 height 92
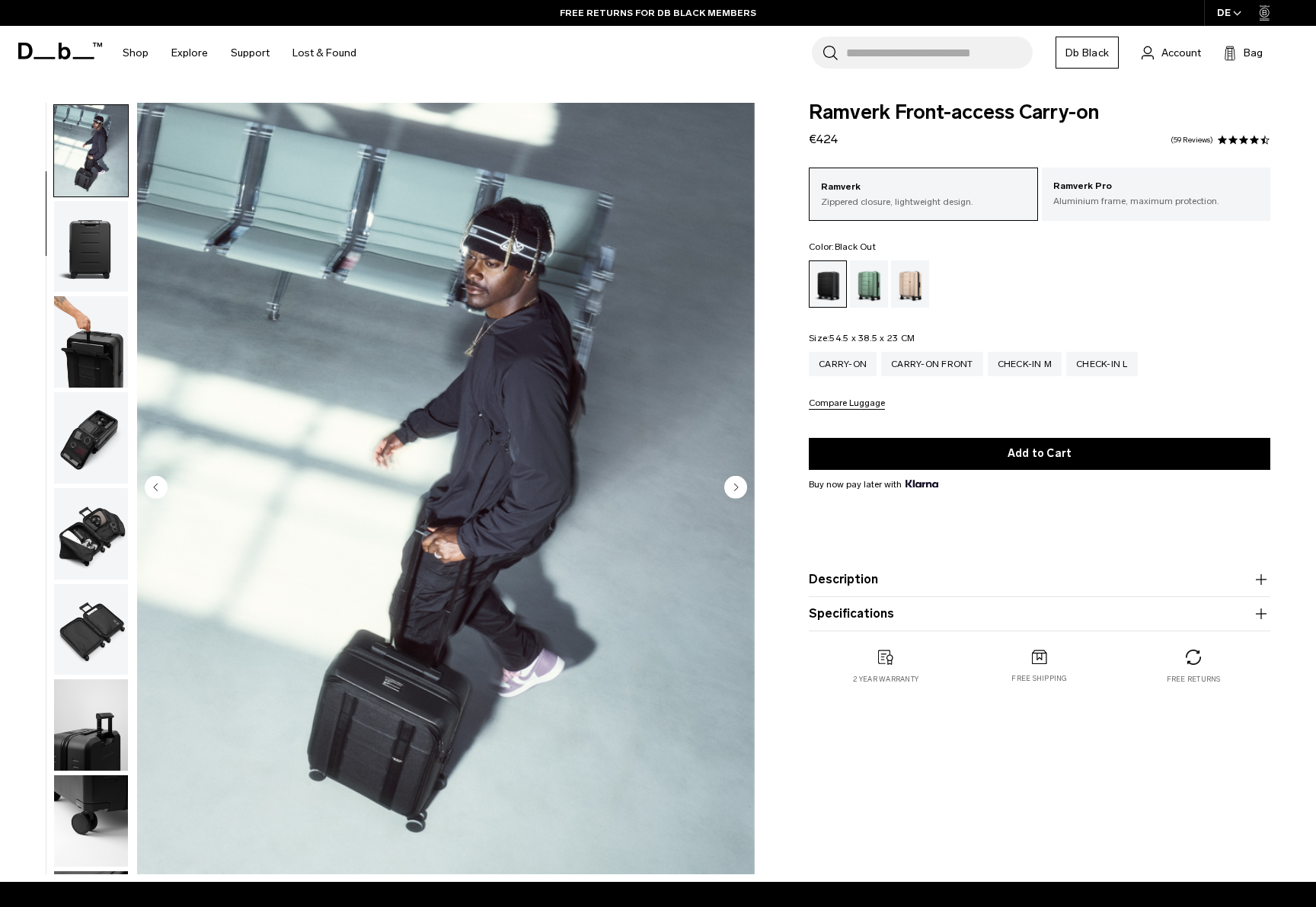
scroll to position [96, 0]
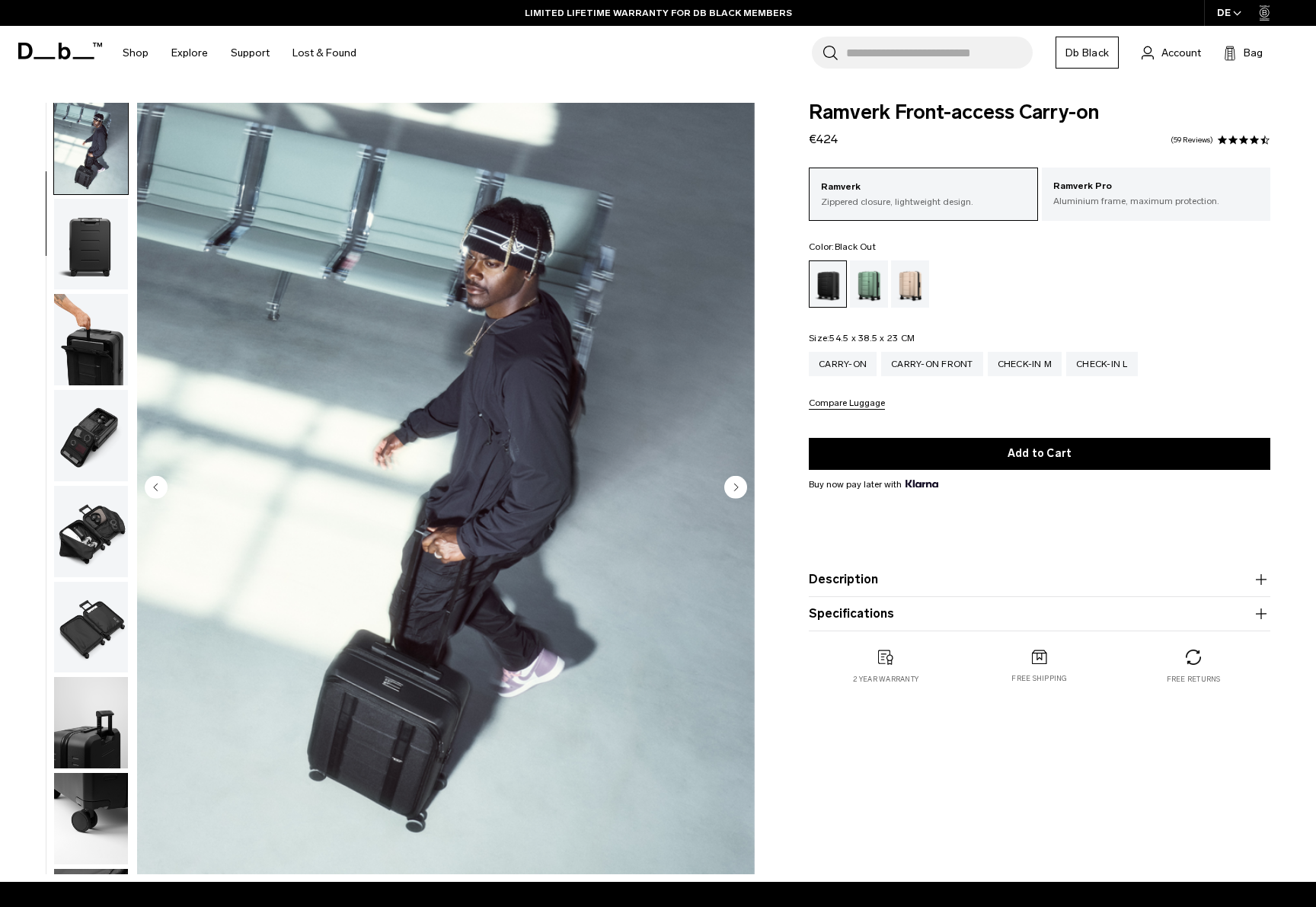
click at [97, 325] on img "button" at bounding box center [91, 339] width 74 height 92
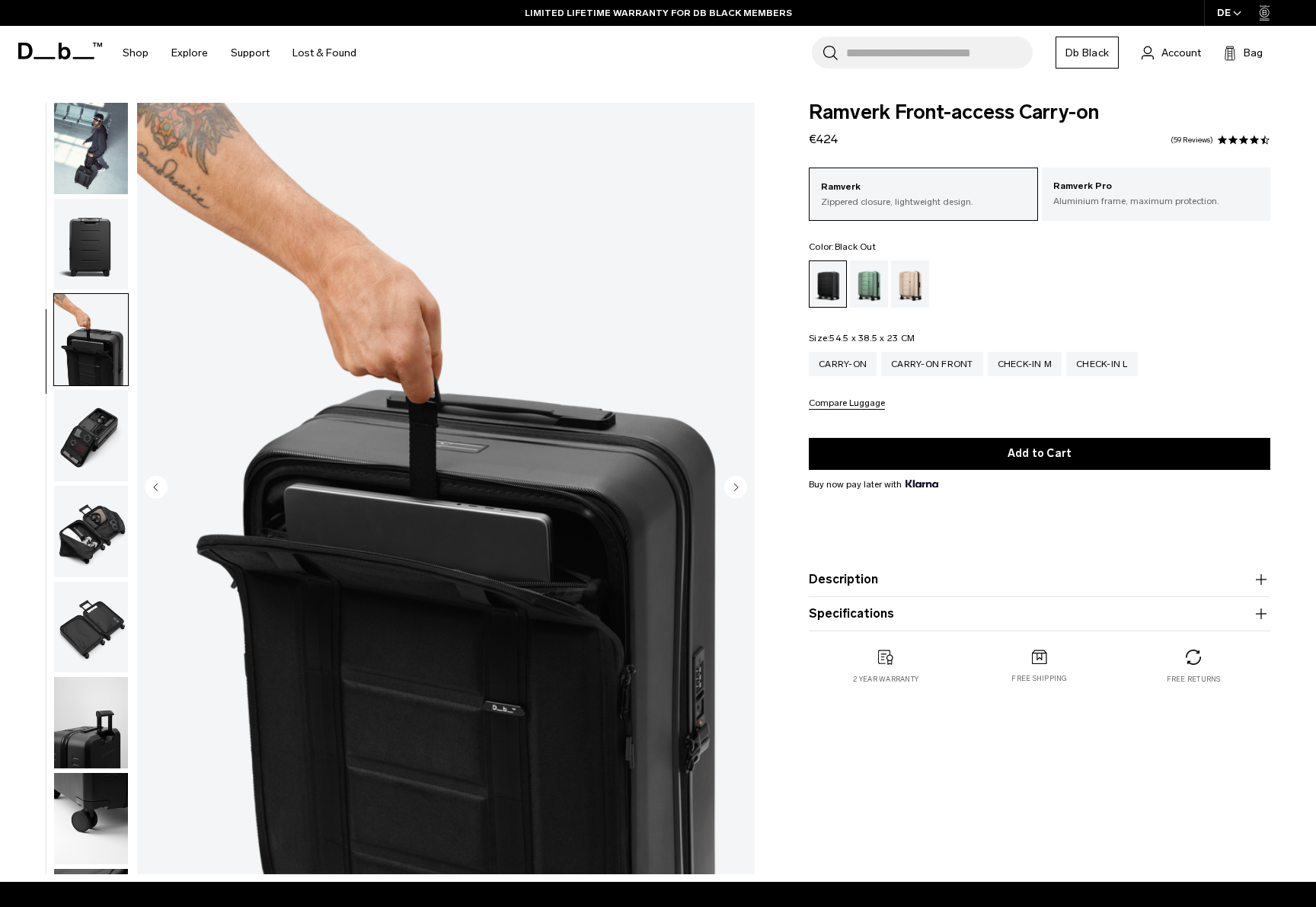
scroll to position [291, 0]
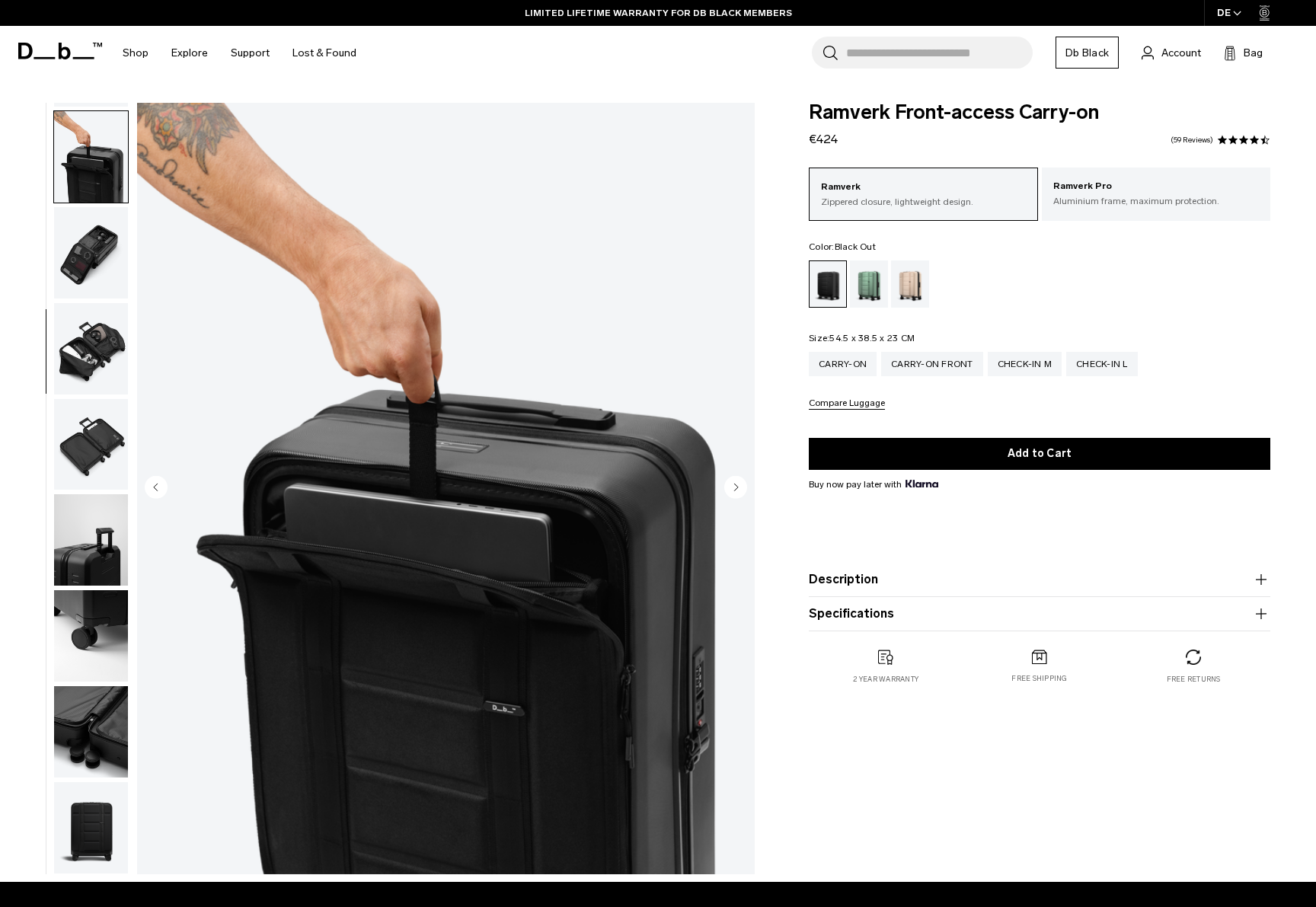
click at [99, 392] on ul at bounding box center [91, 488] width 76 height 771
click at [100, 420] on img "button" at bounding box center [91, 445] width 74 height 92
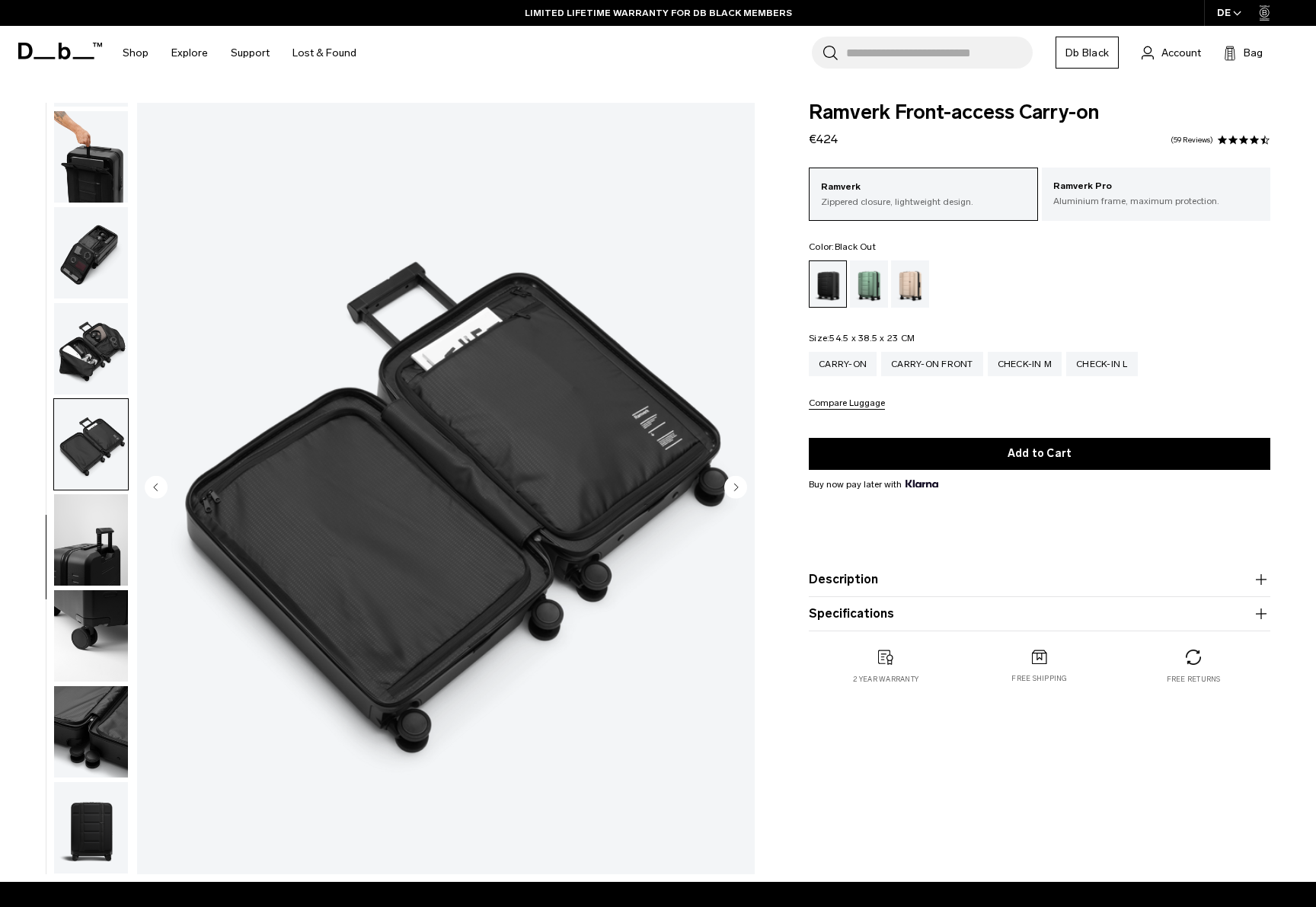
click at [104, 495] on img "button" at bounding box center [91, 540] width 74 height 92
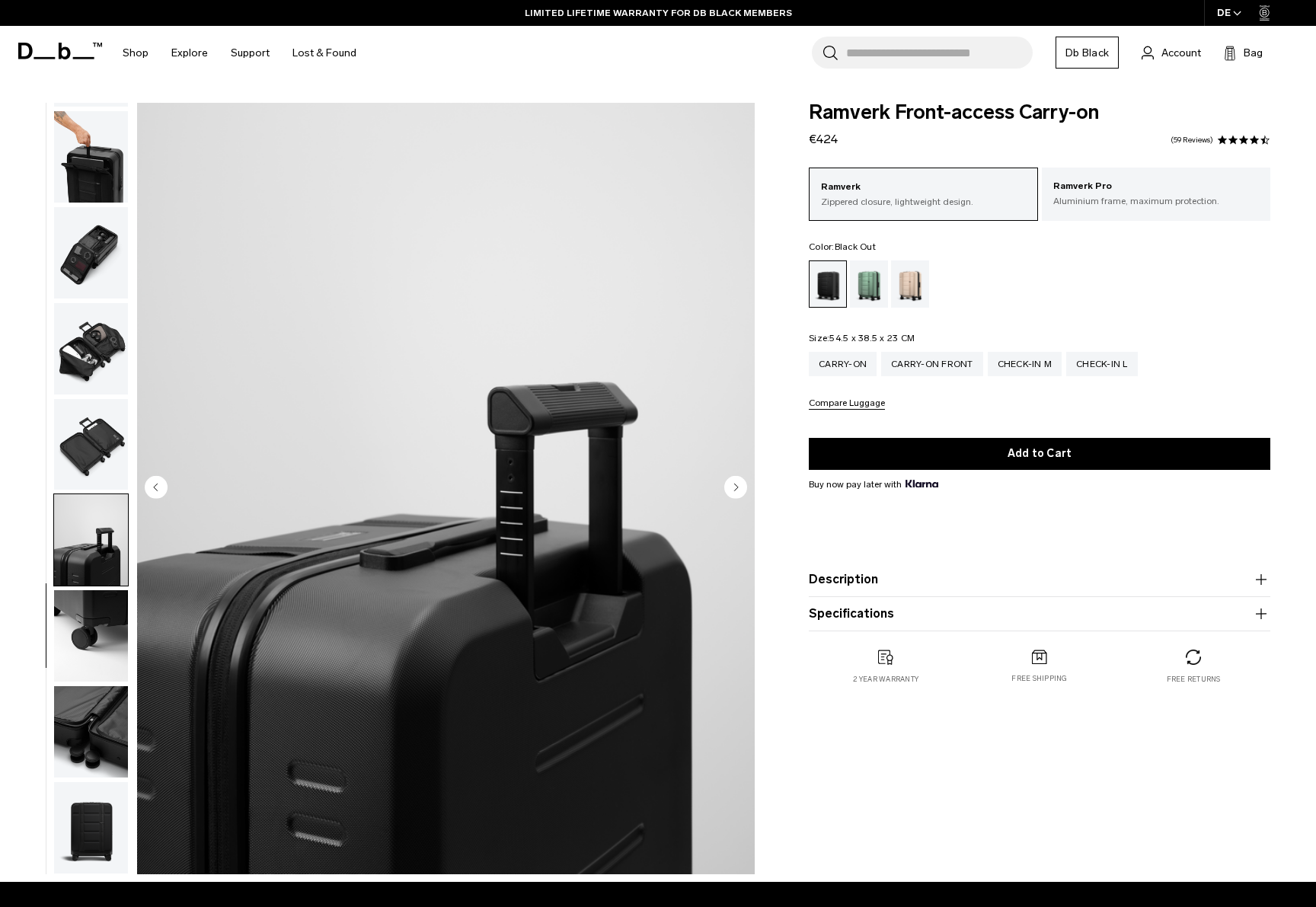
click at [109, 578] on img "button" at bounding box center [91, 540] width 74 height 92
click at [109, 655] on img "button" at bounding box center [91, 635] width 74 height 92
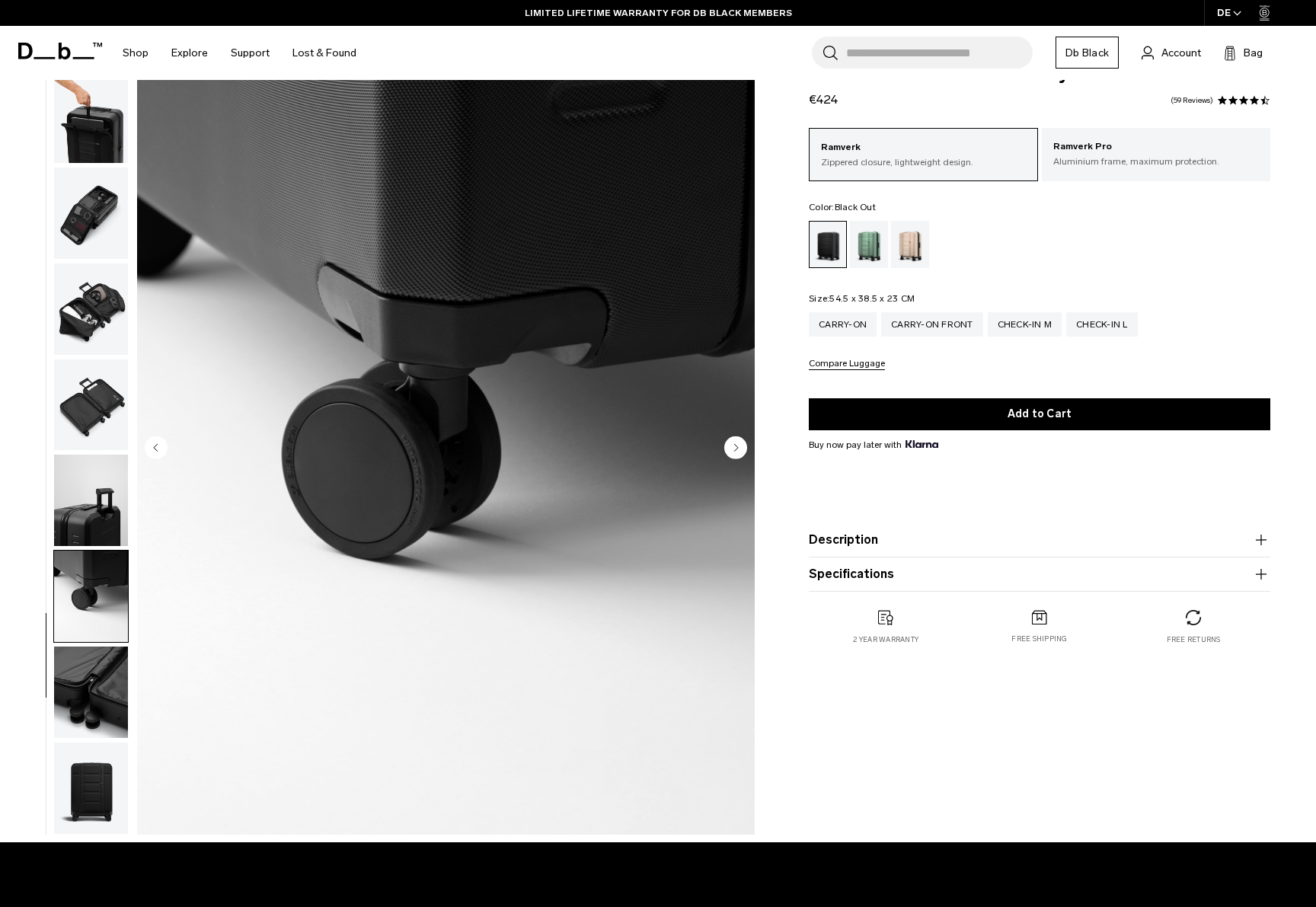
click at [96, 699] on img "button" at bounding box center [91, 692] width 74 height 92
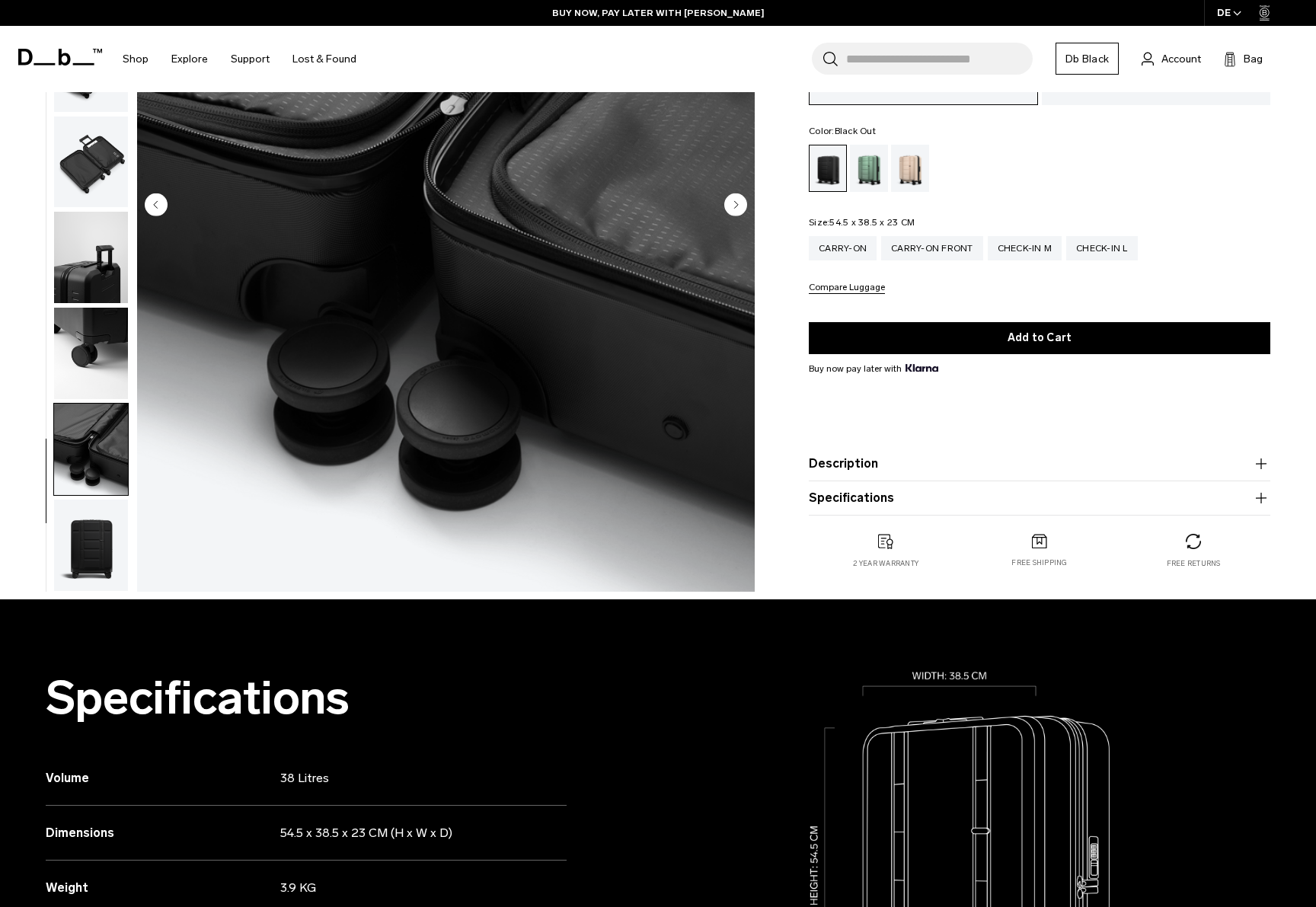
scroll to position [284, 0]
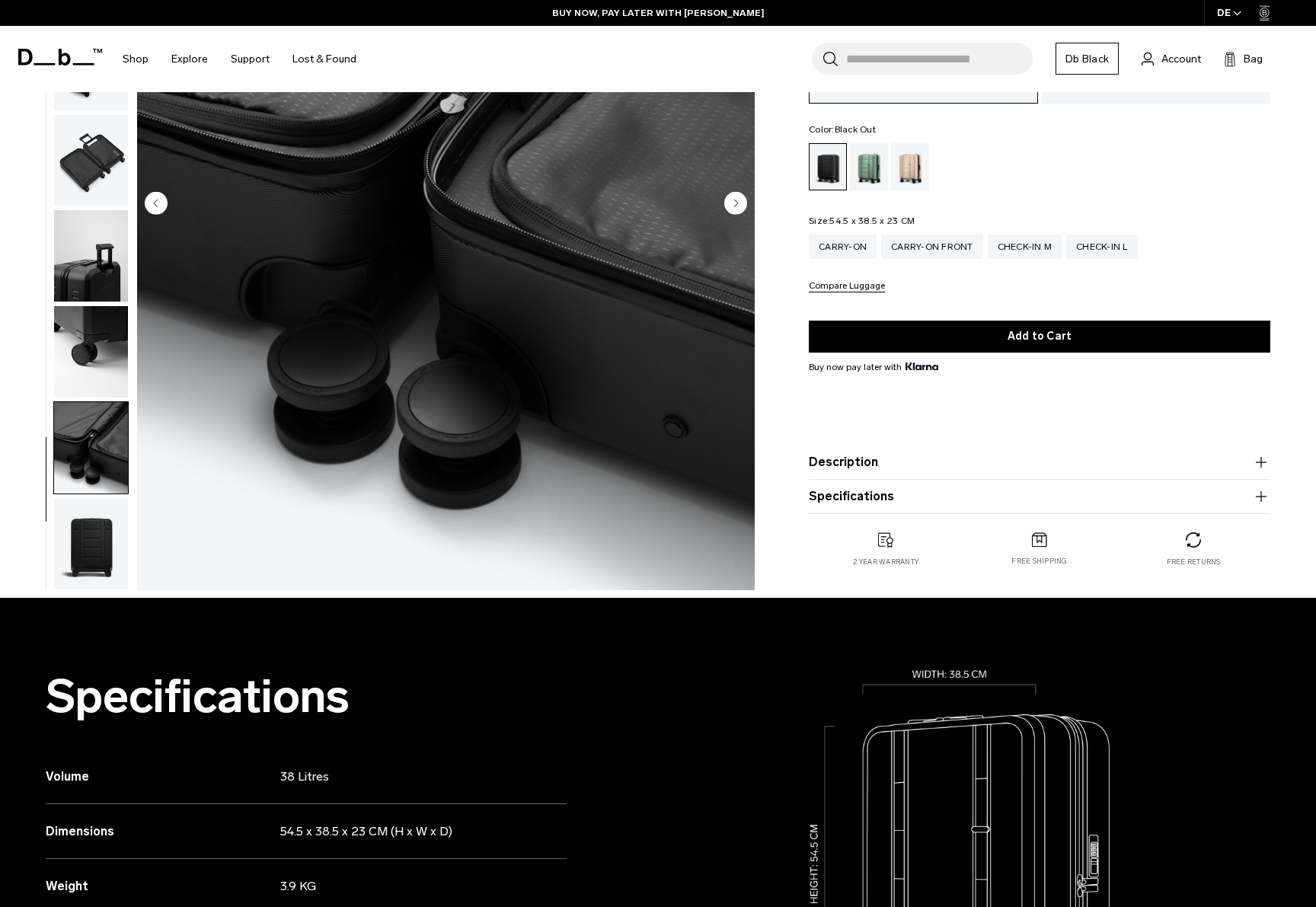
click at [110, 521] on img "button" at bounding box center [91, 544] width 74 height 92
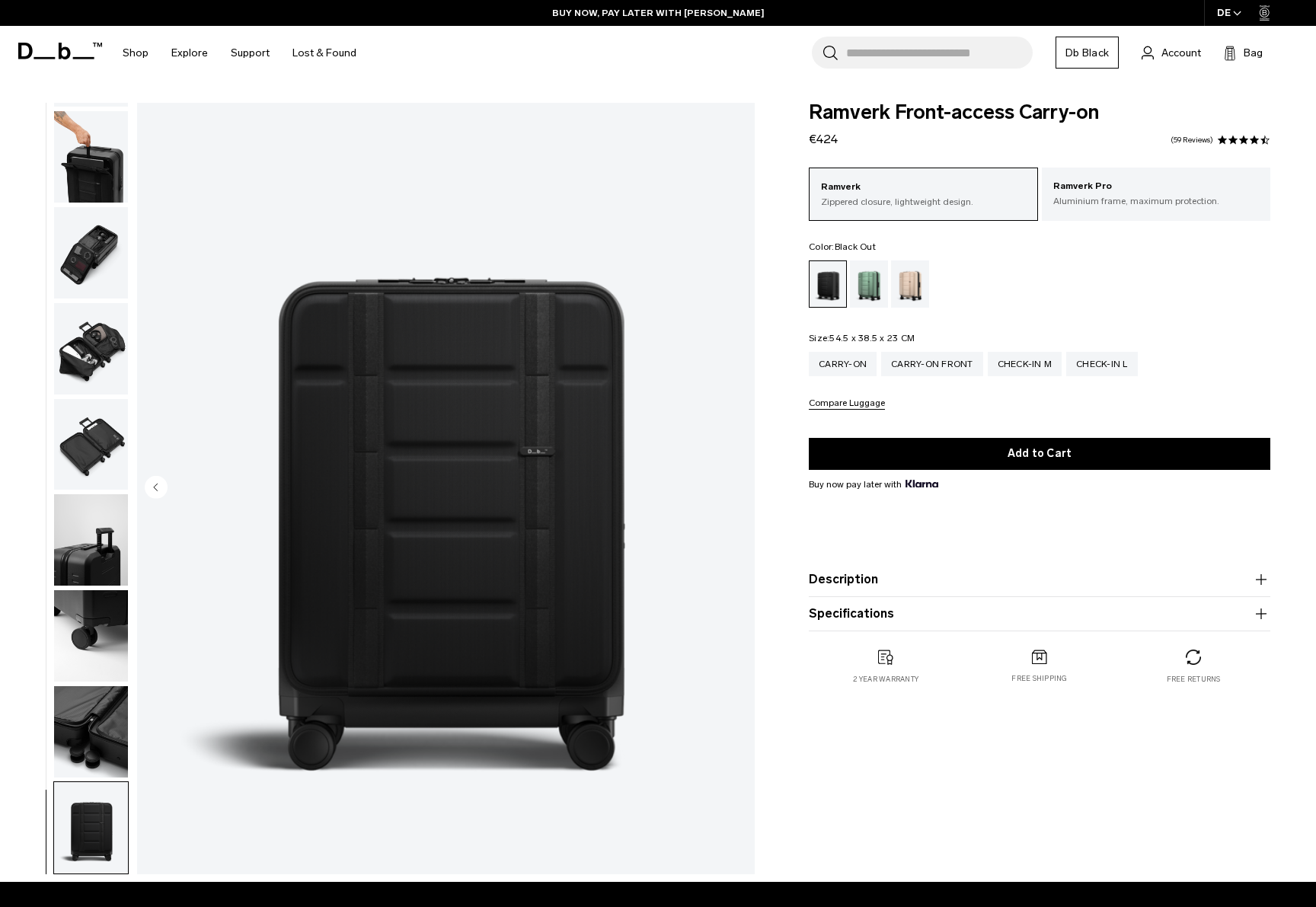
scroll to position [0, 0]
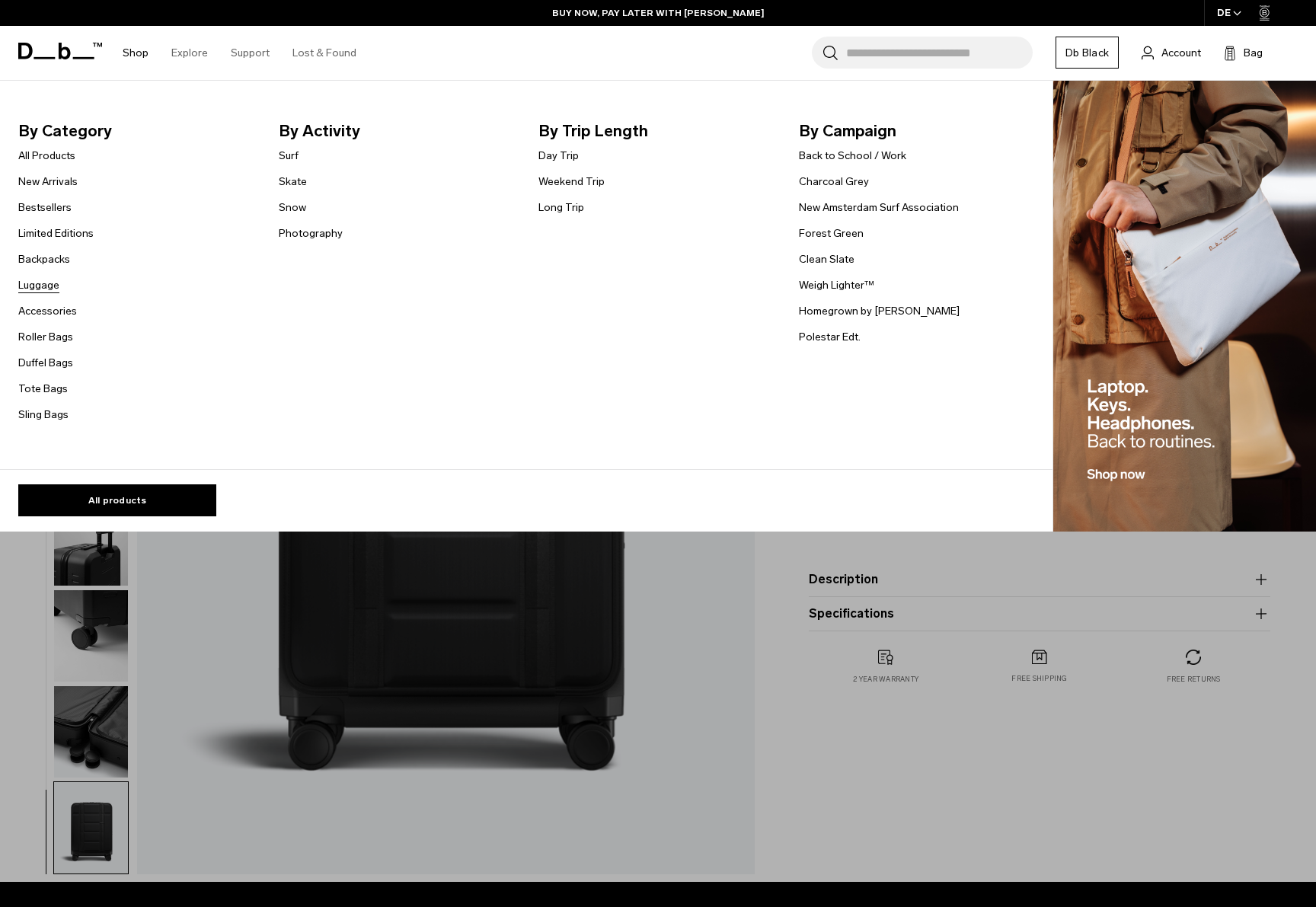
click at [40, 289] on link "Luggage" at bounding box center [39, 285] width 42 height 16
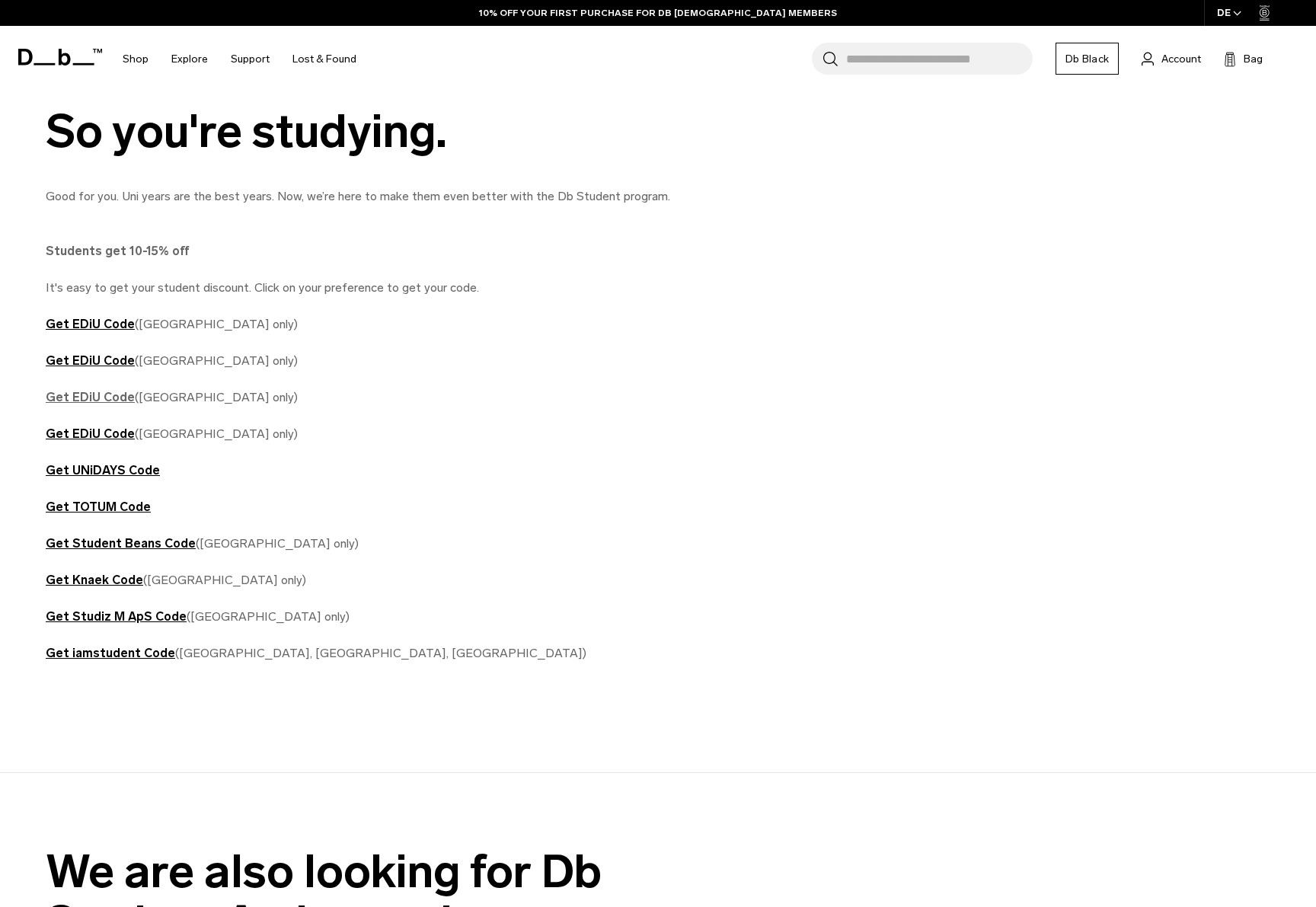
click at [106, 398] on strong "Get EDiU Code" at bounding box center [90, 396] width 89 height 14
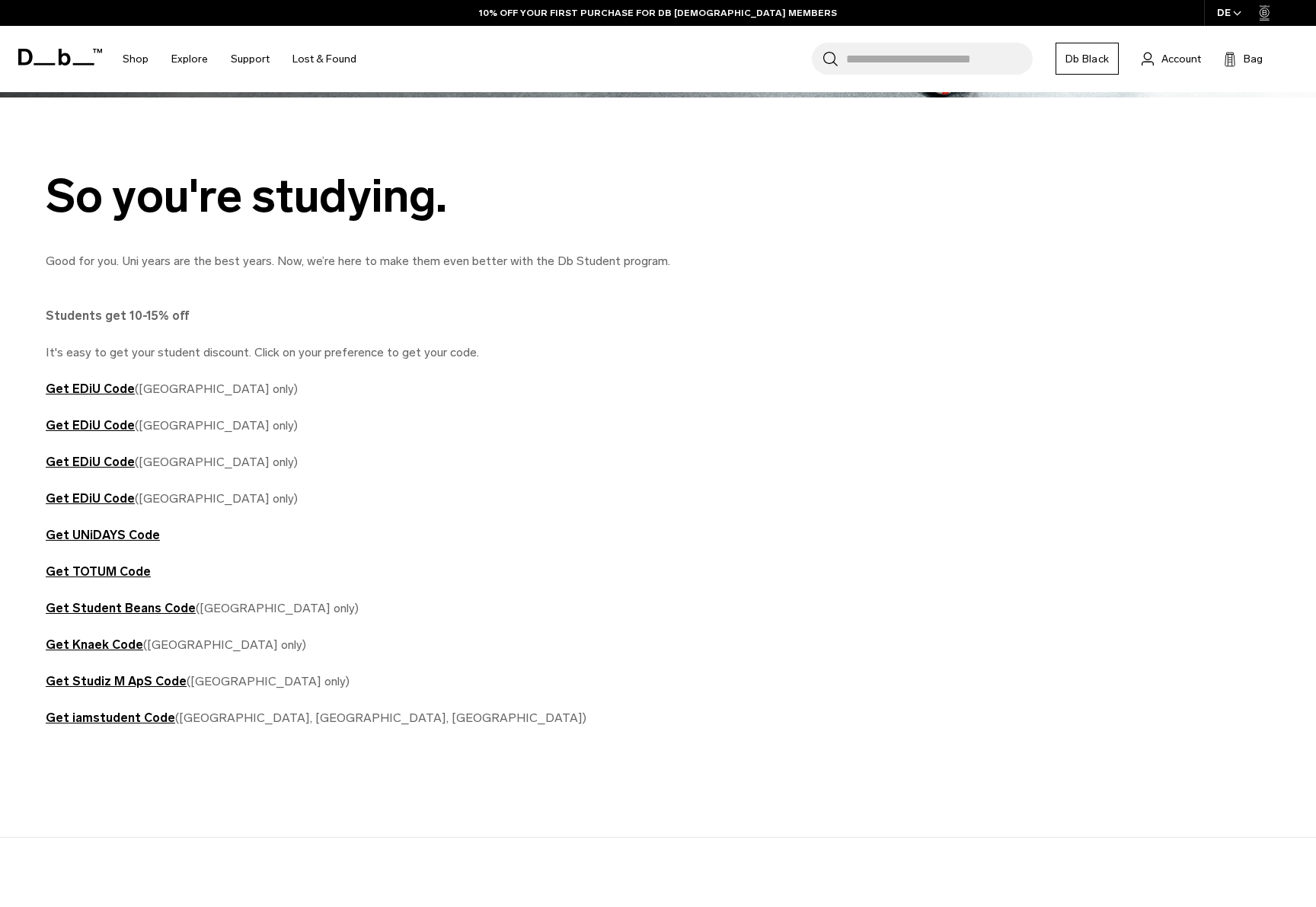
scroll to position [574, 0]
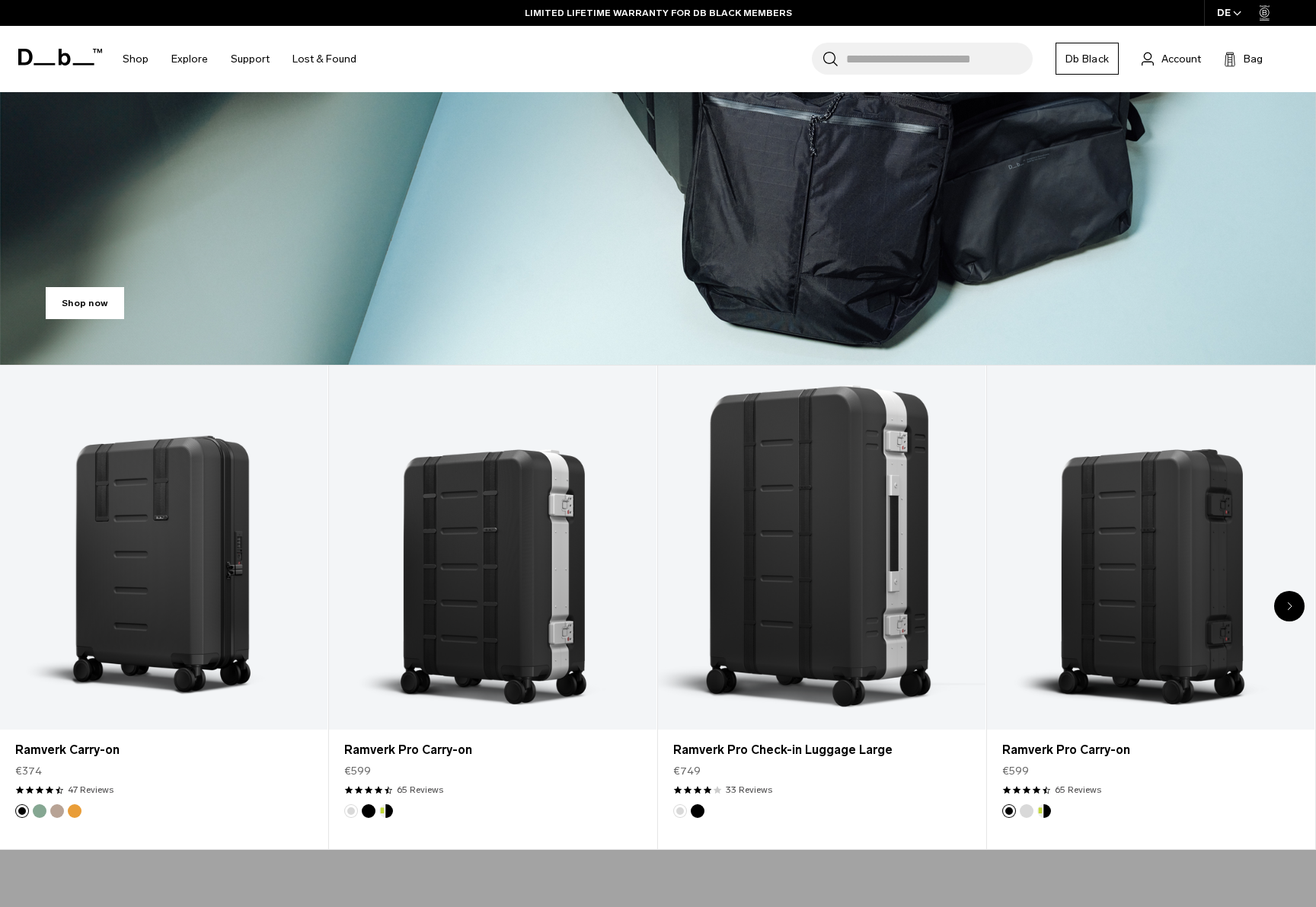
scroll to position [494, 0]
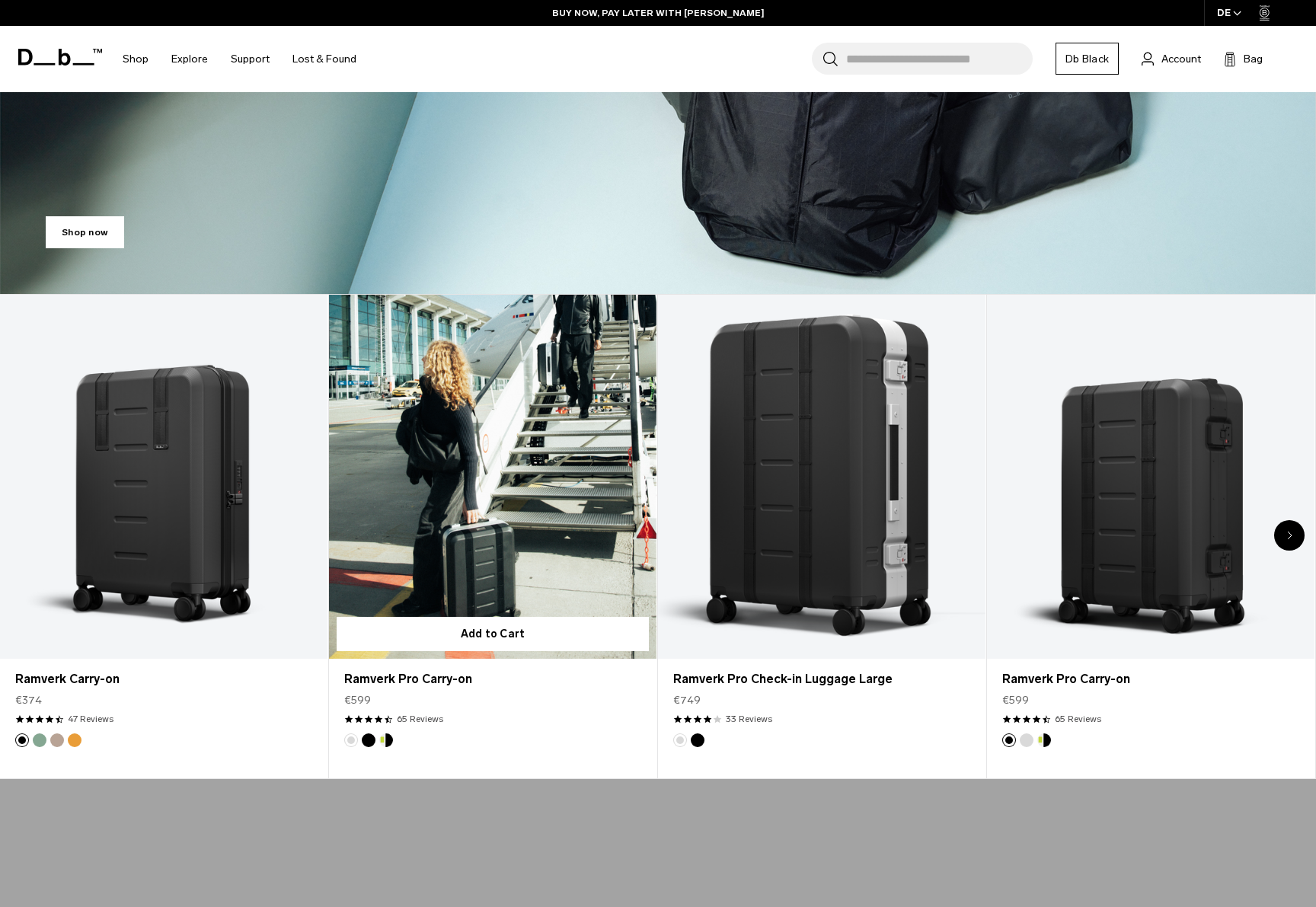
click at [520, 529] on link "Ramverk Pro Carry-on" at bounding box center [492, 477] width 328 height 364
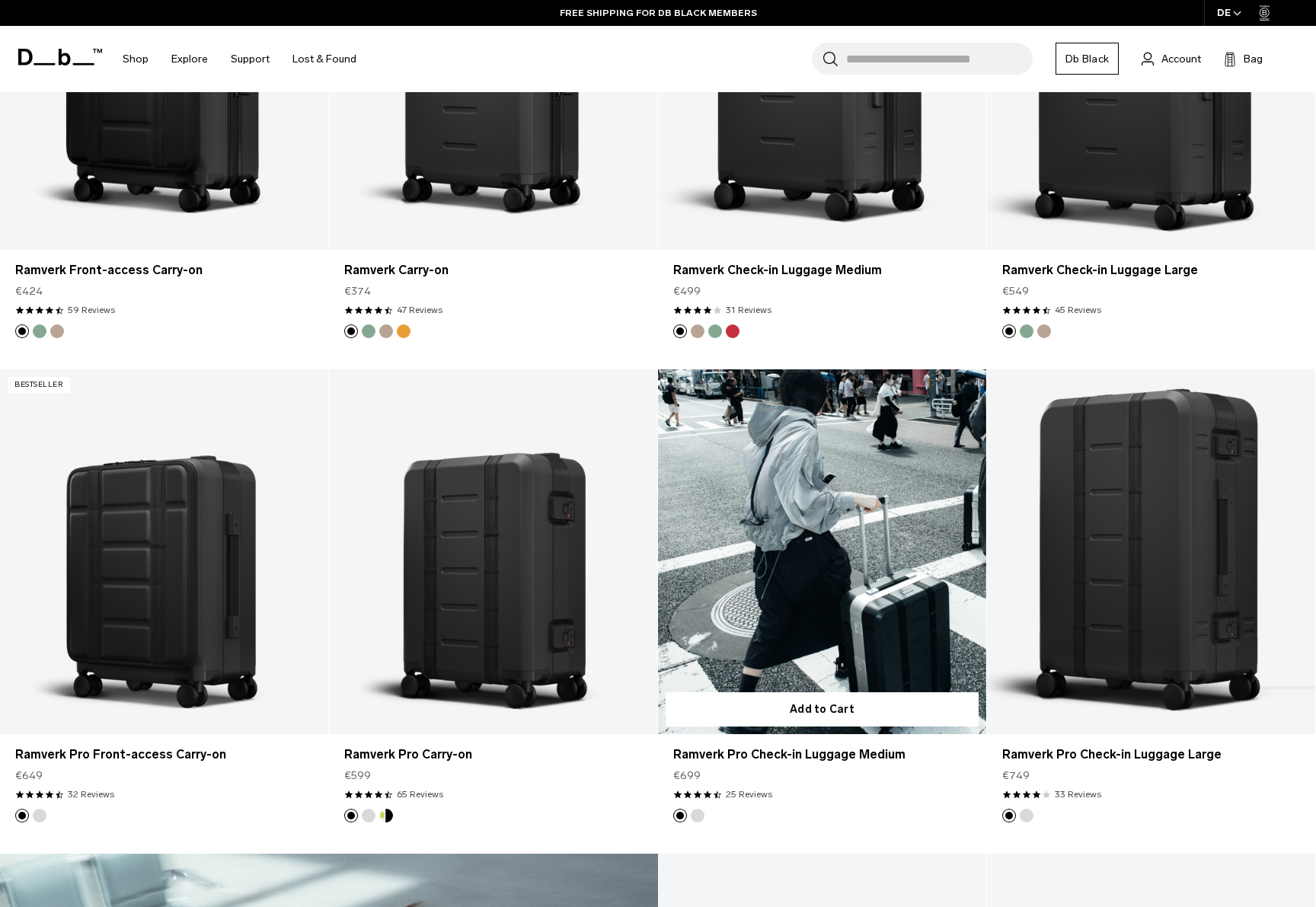
scroll to position [1531, 0]
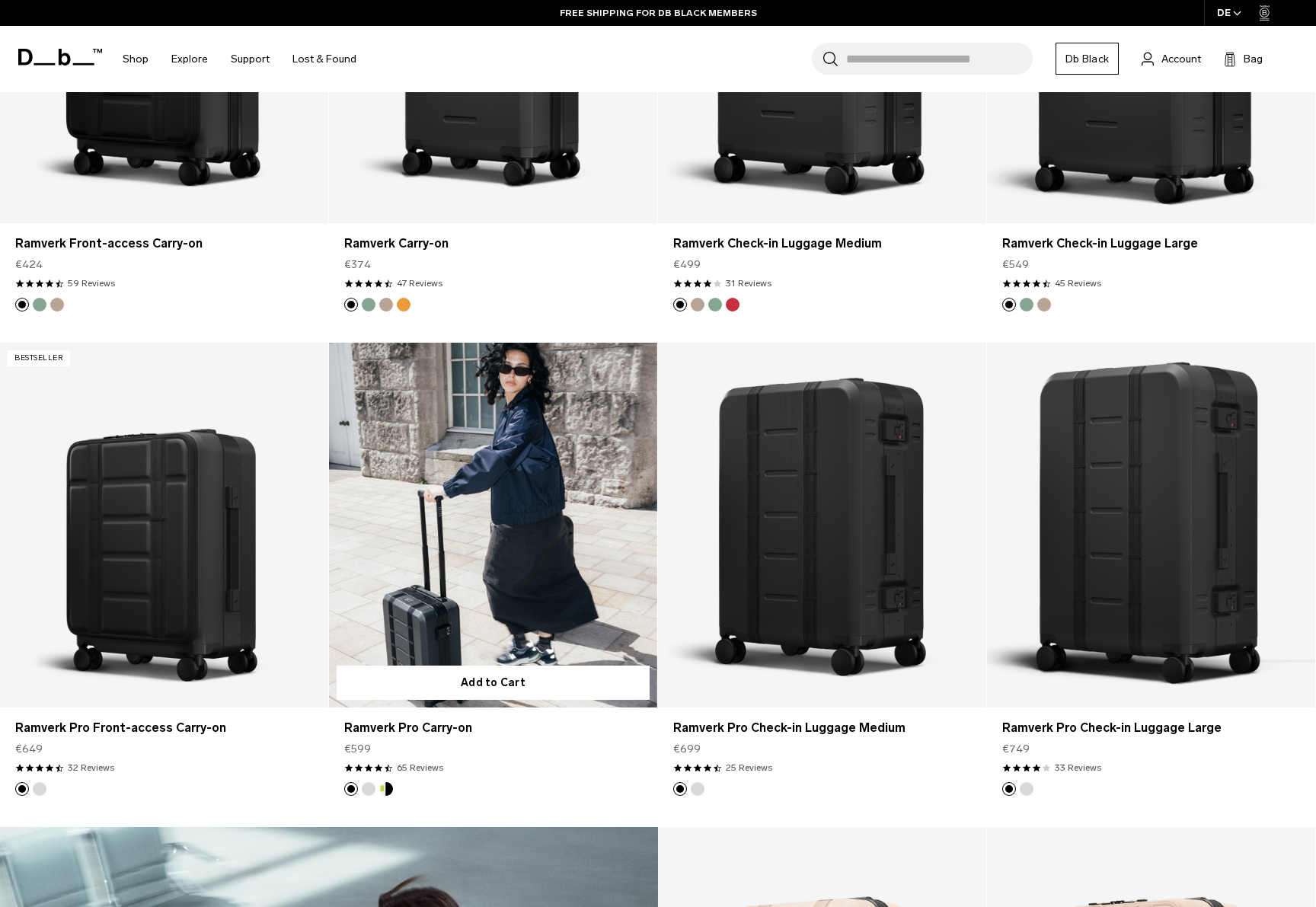
click at [448, 598] on link "Ramverk Pro Carry-on" at bounding box center [493, 525] width 329 height 364
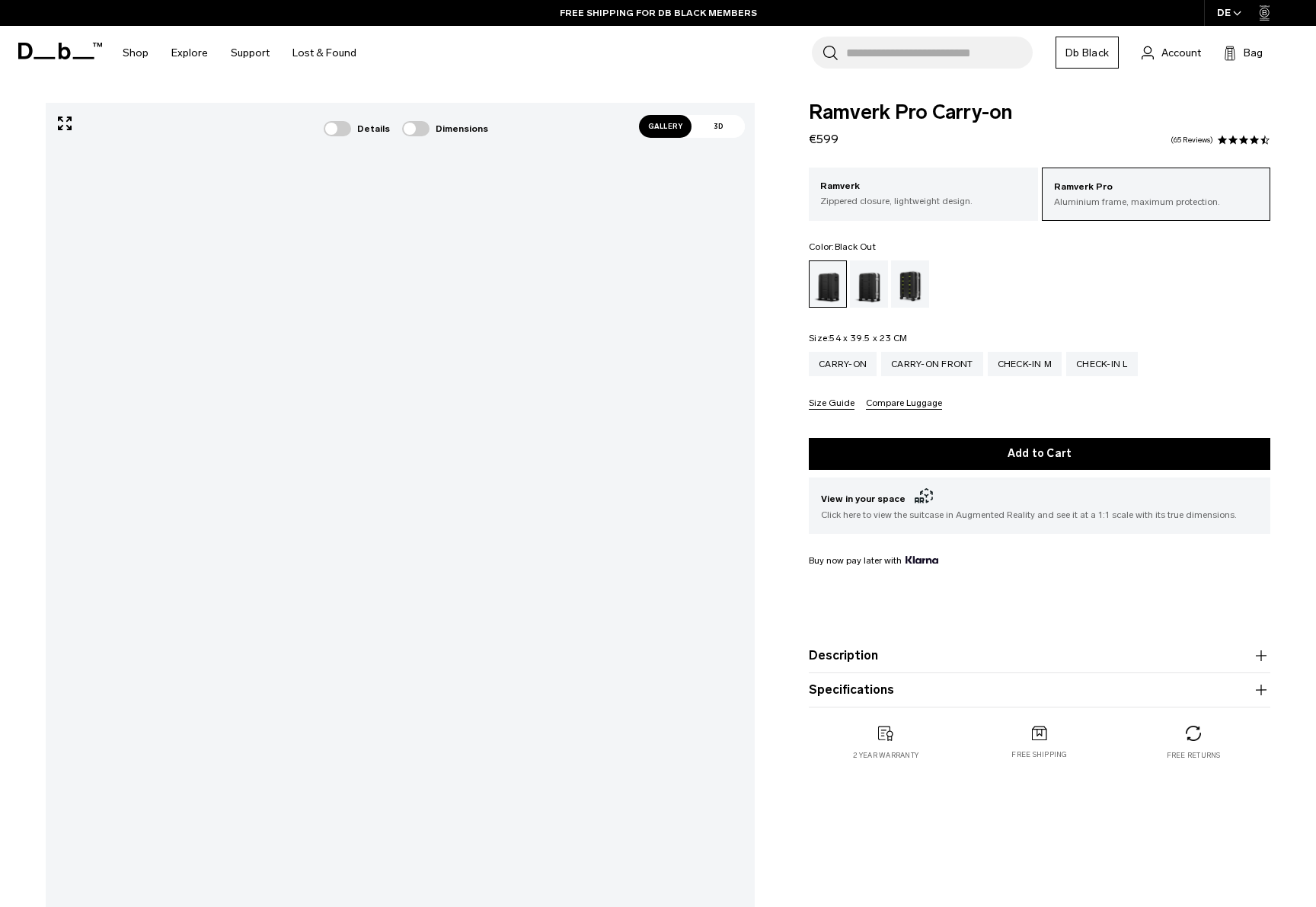
click at [798, 585] on div "Gallery 3D Details Dimensions 01 / 14" at bounding box center [658, 579] width 1316 height 953
click at [900, 192] on p "Ramverk" at bounding box center [923, 187] width 206 height 15
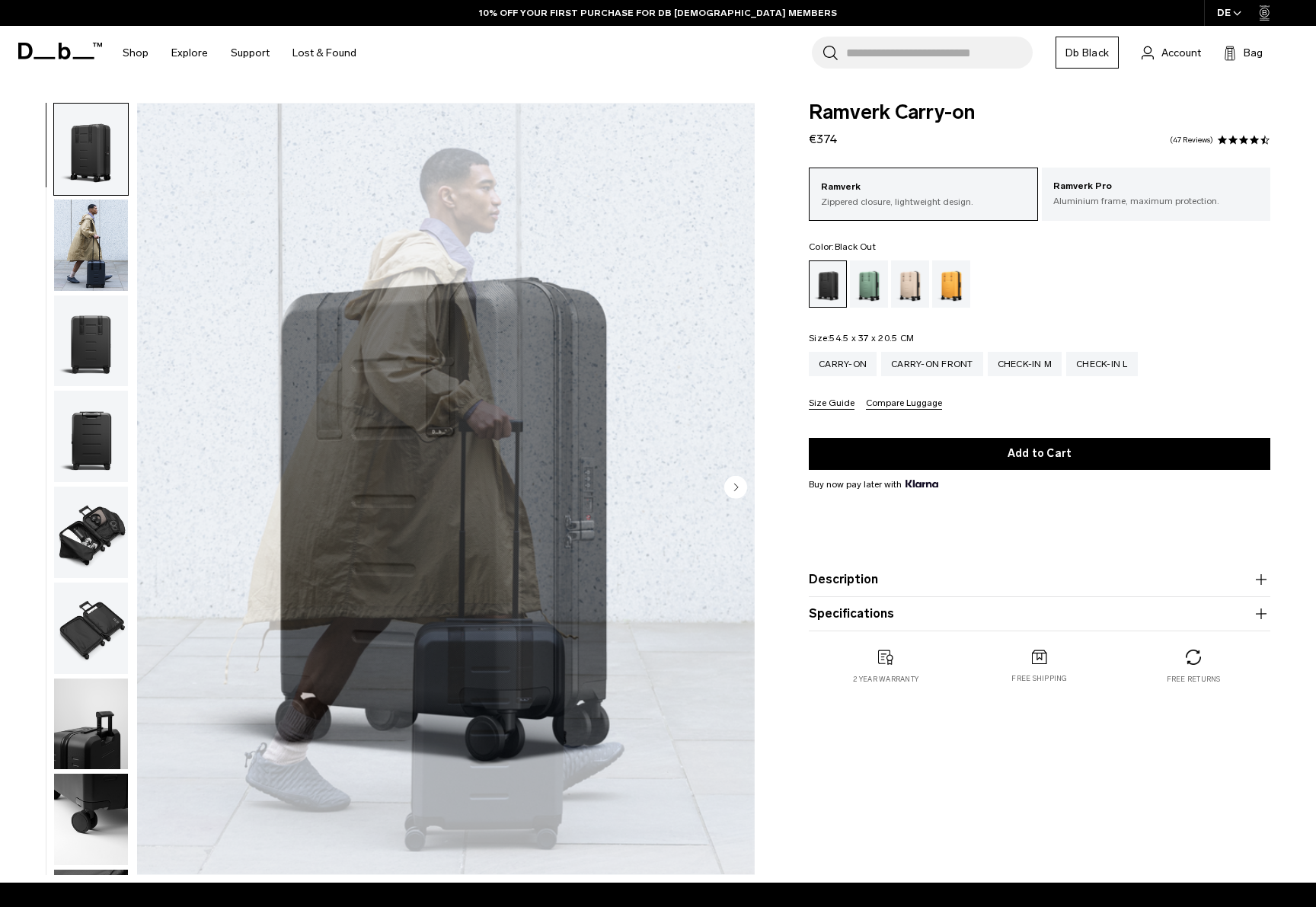
click at [227, 533] on img "1 / 10" at bounding box center [446, 489] width 617 height 771
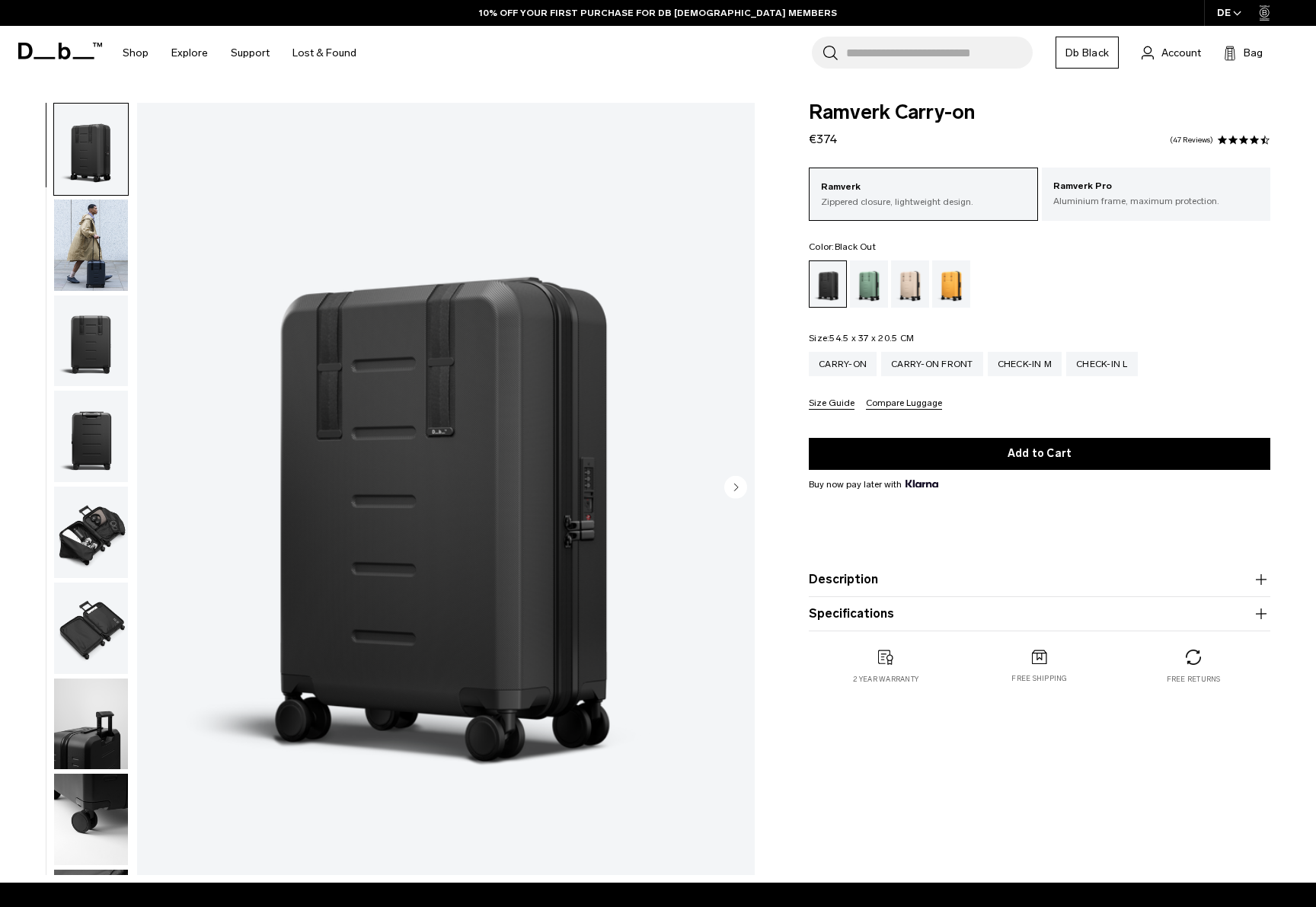
click at [85, 339] on img "button" at bounding box center [91, 341] width 74 height 92
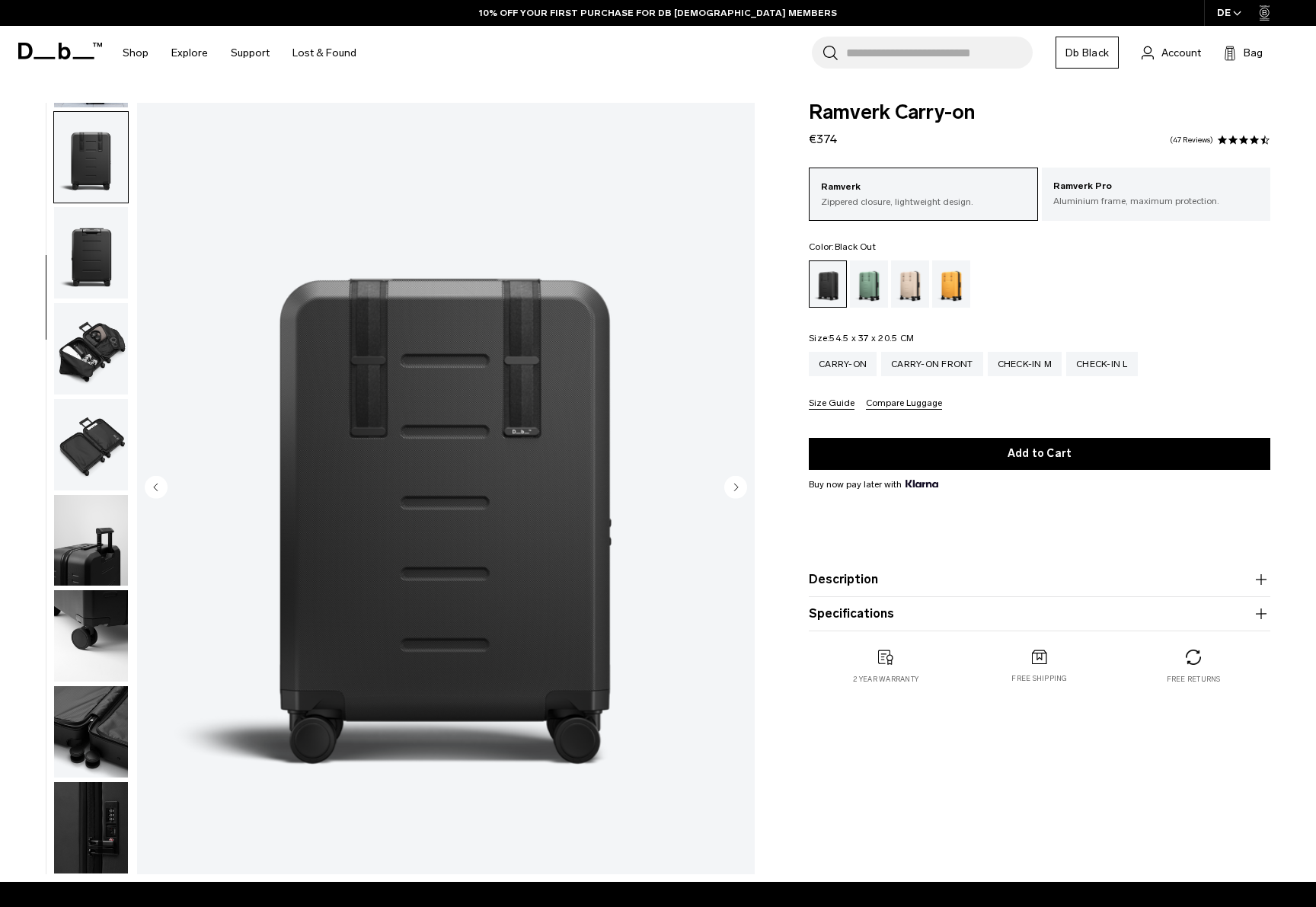
click at [98, 399] on img "button" at bounding box center [91, 445] width 74 height 92
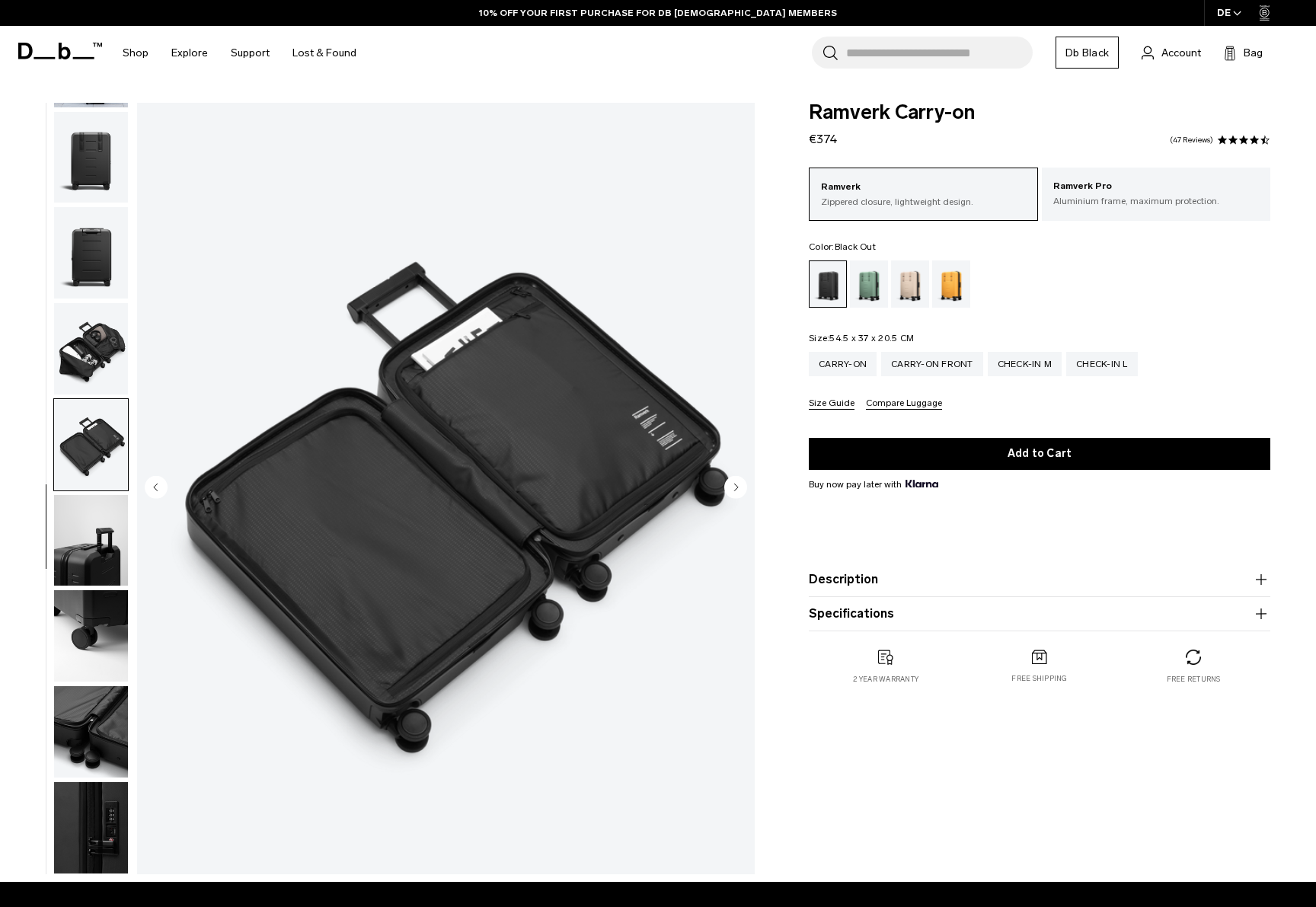
click at [126, 517] on img "button" at bounding box center [91, 540] width 74 height 92
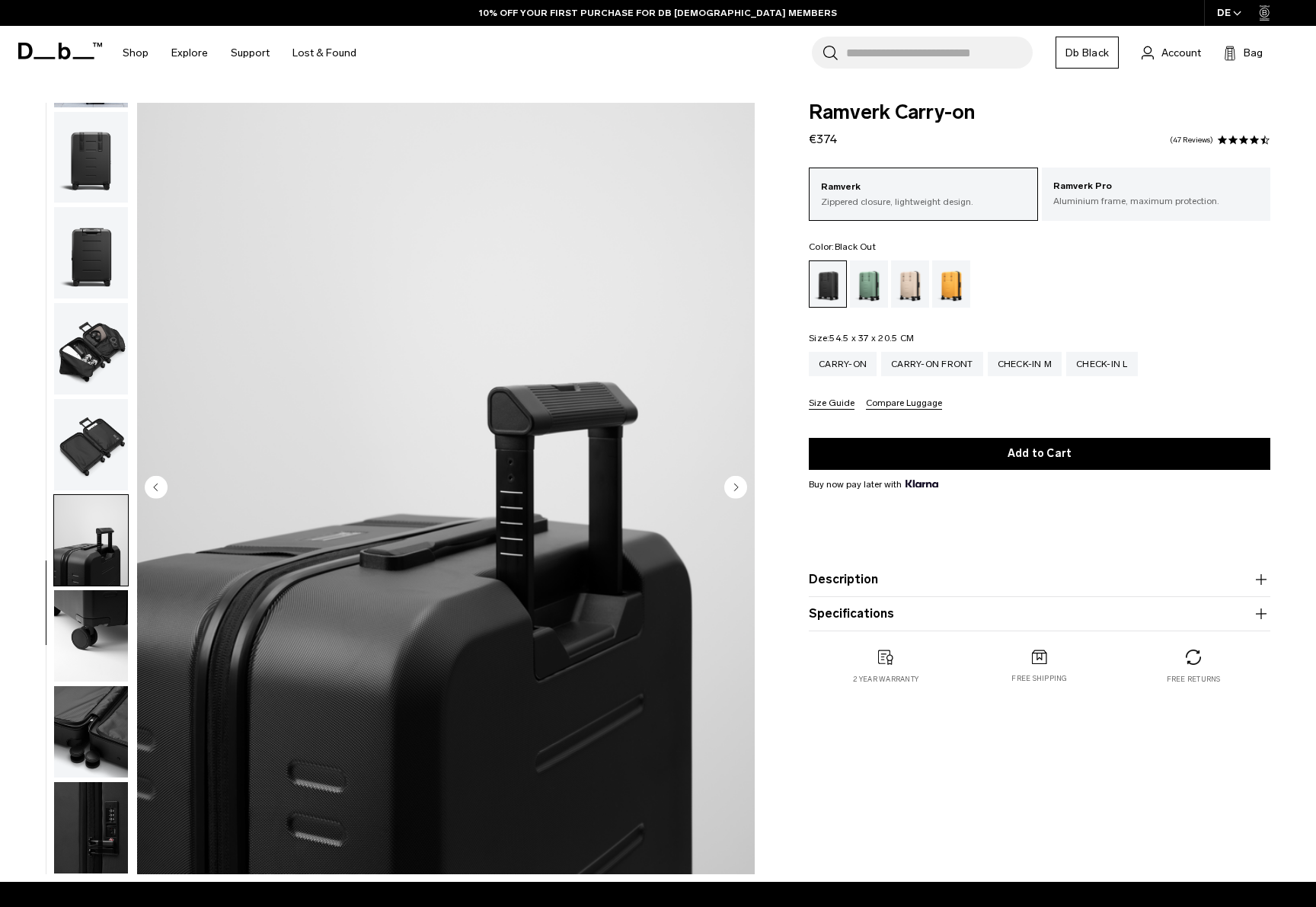
click at [116, 638] on img "button" at bounding box center [91, 635] width 74 height 92
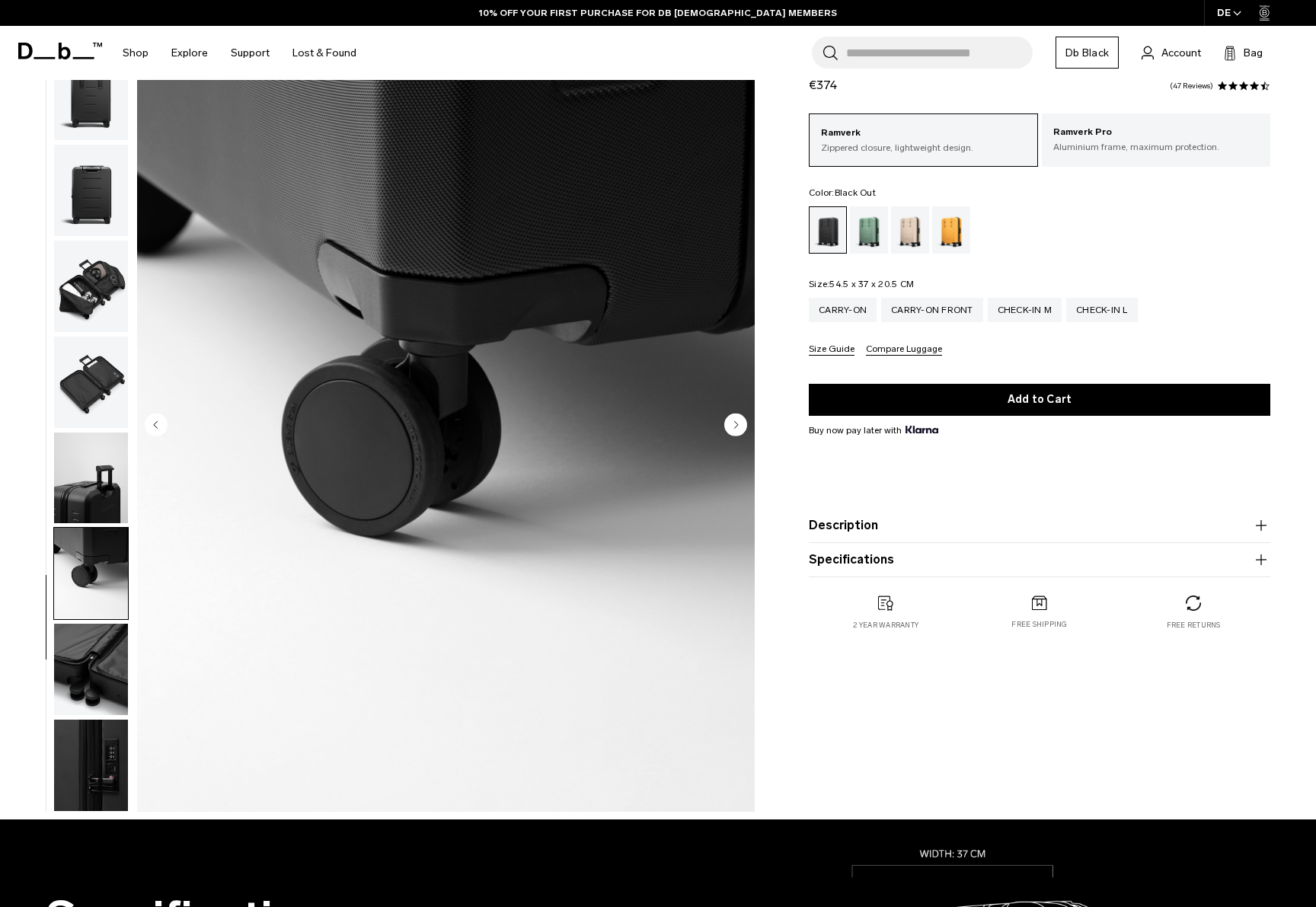
scroll to position [66, 0]
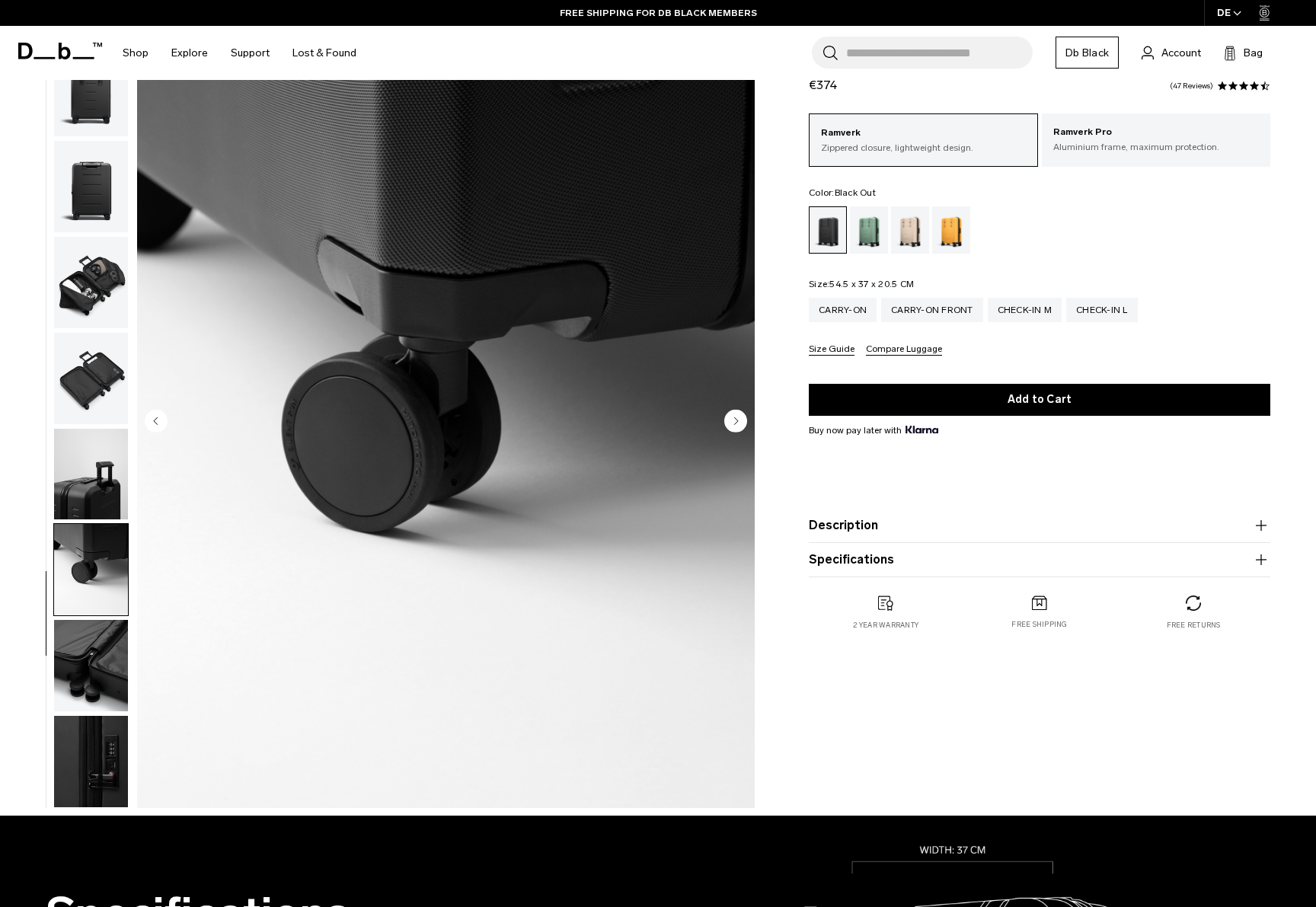
click at [100, 674] on img "button" at bounding box center [91, 665] width 74 height 92
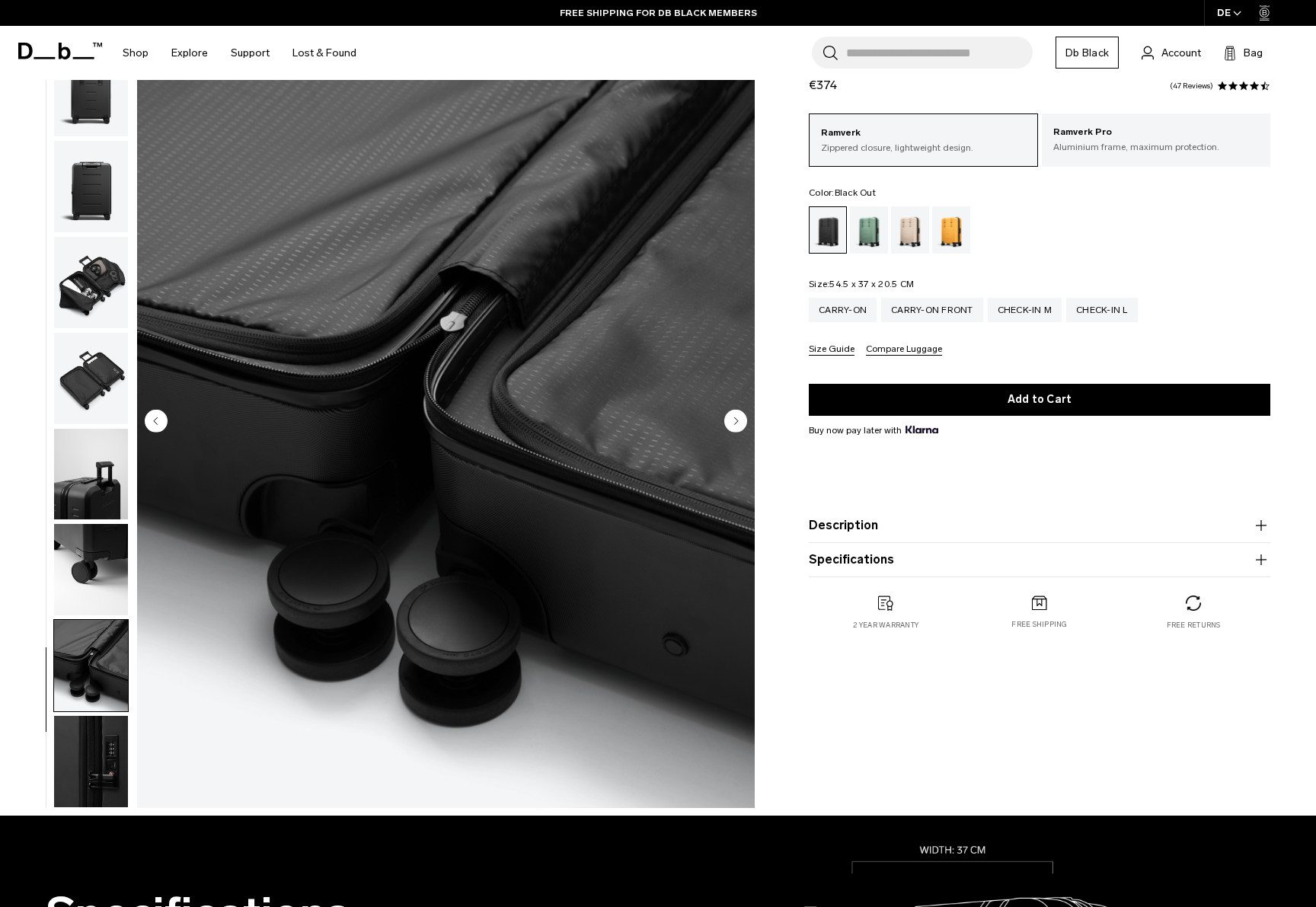
click at [96, 686] on img "button" at bounding box center [91, 665] width 74 height 92
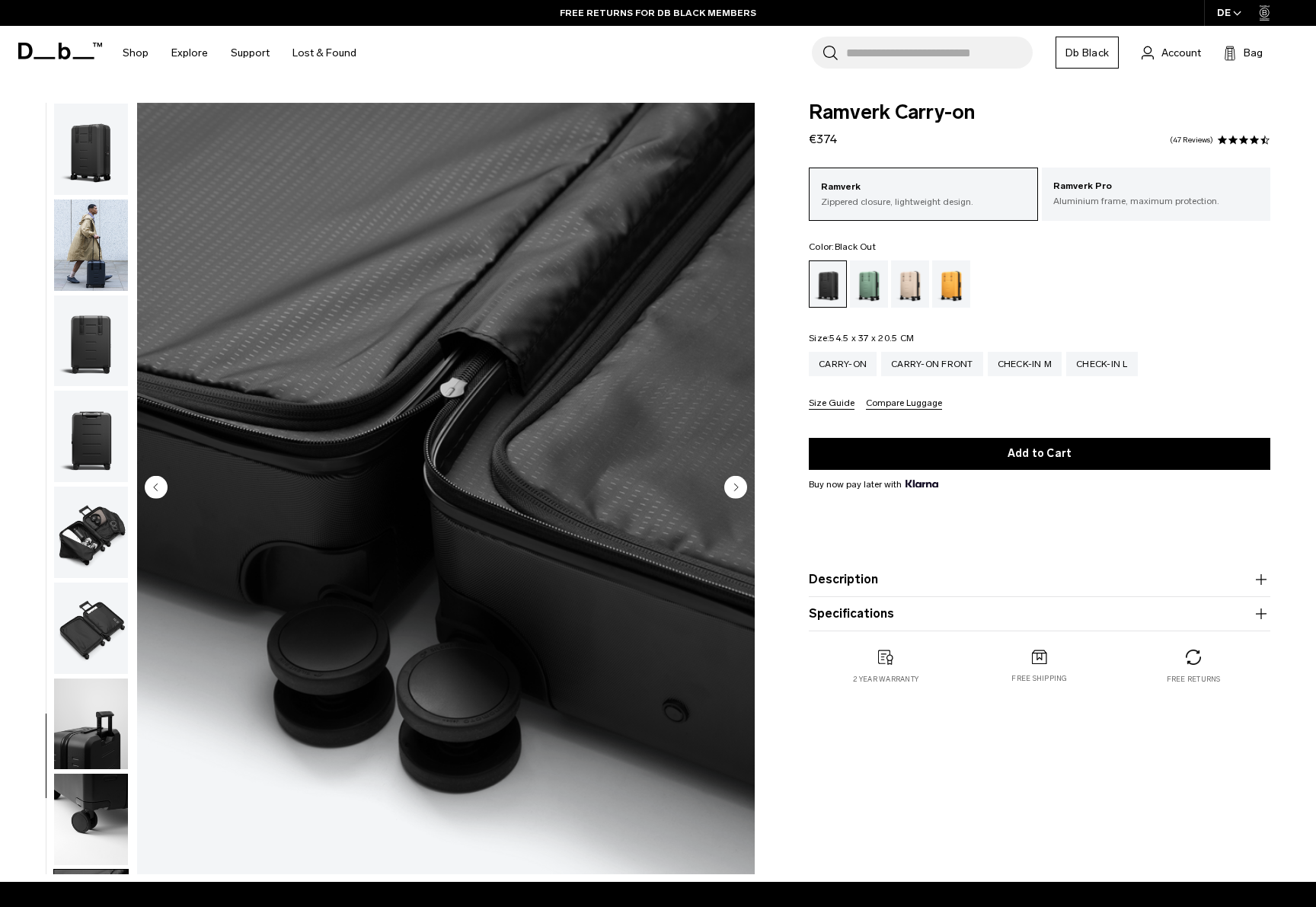
scroll to position [0, 0]
click at [72, 153] on img "button" at bounding box center [91, 149] width 74 height 92
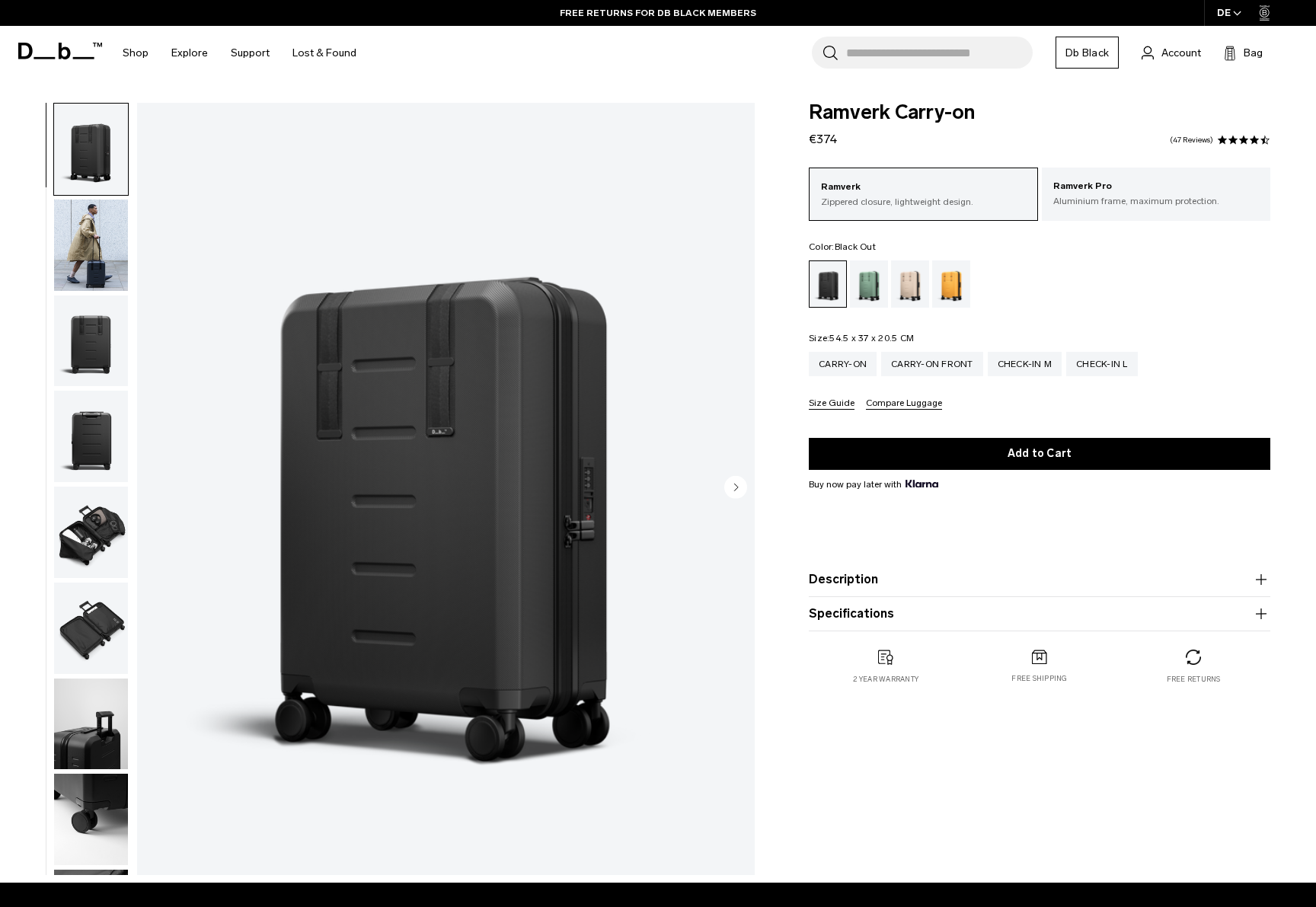
click at [96, 246] on img "button" at bounding box center [91, 244] width 74 height 92
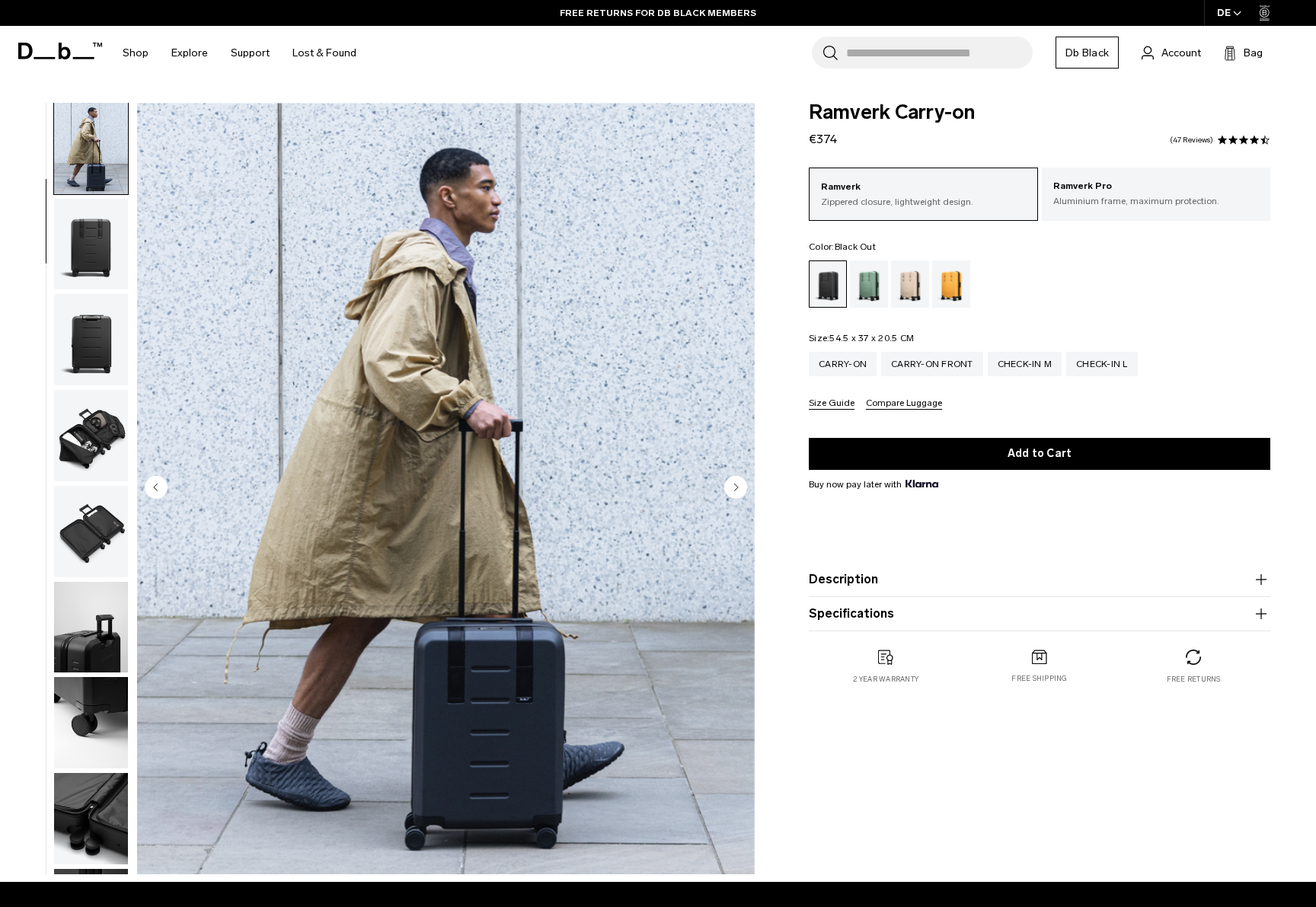
click at [95, 322] on img "button" at bounding box center [91, 339] width 74 height 92
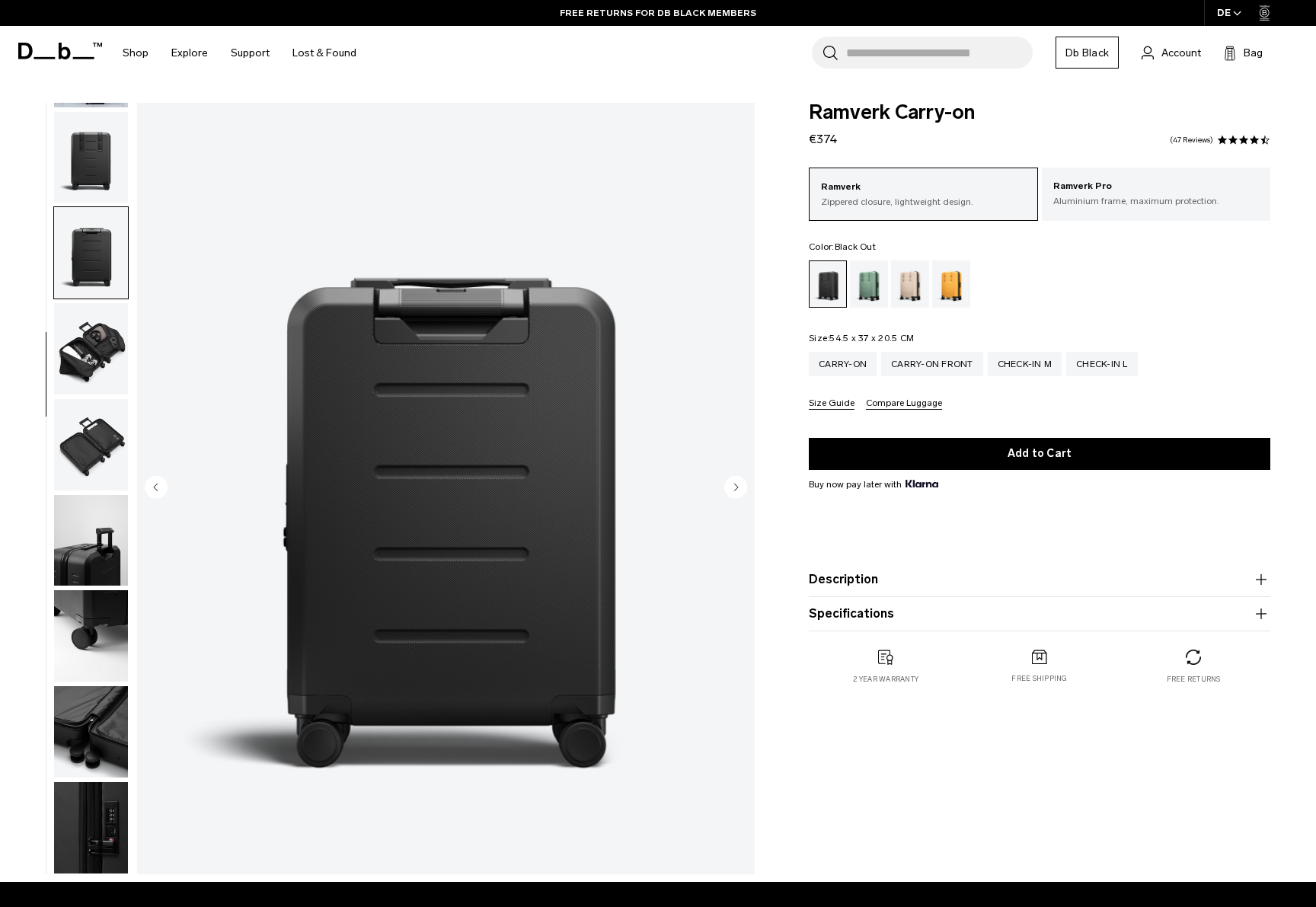
scroll to position [195, 0]
click at [94, 399] on img "button" at bounding box center [91, 445] width 74 height 92
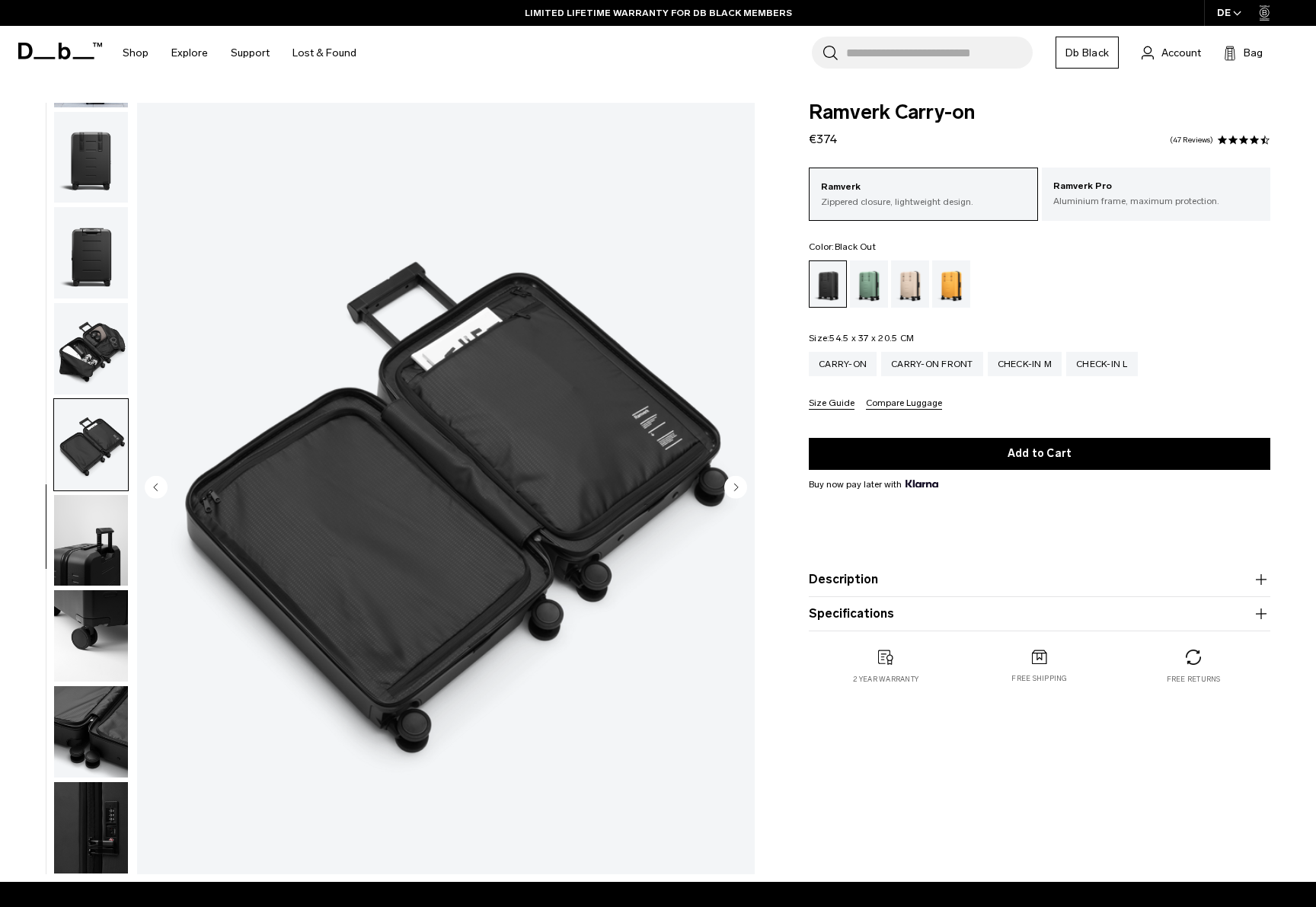
click at [110, 499] on img "button" at bounding box center [91, 540] width 74 height 92
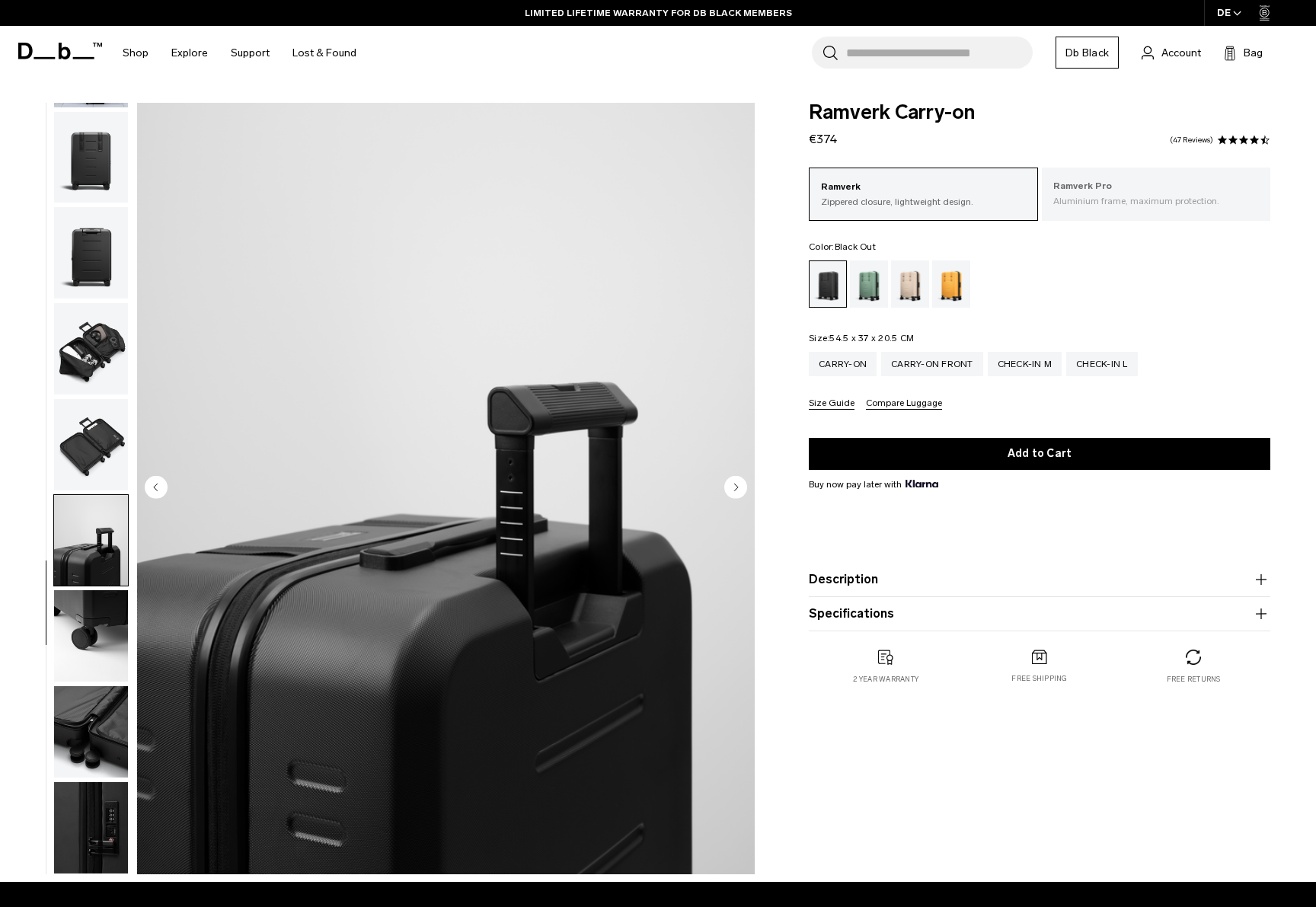
click at [1097, 210] on div "Ramverk Pro Aluminium frame, maximum protection." at bounding box center [1156, 193] width 228 height 52
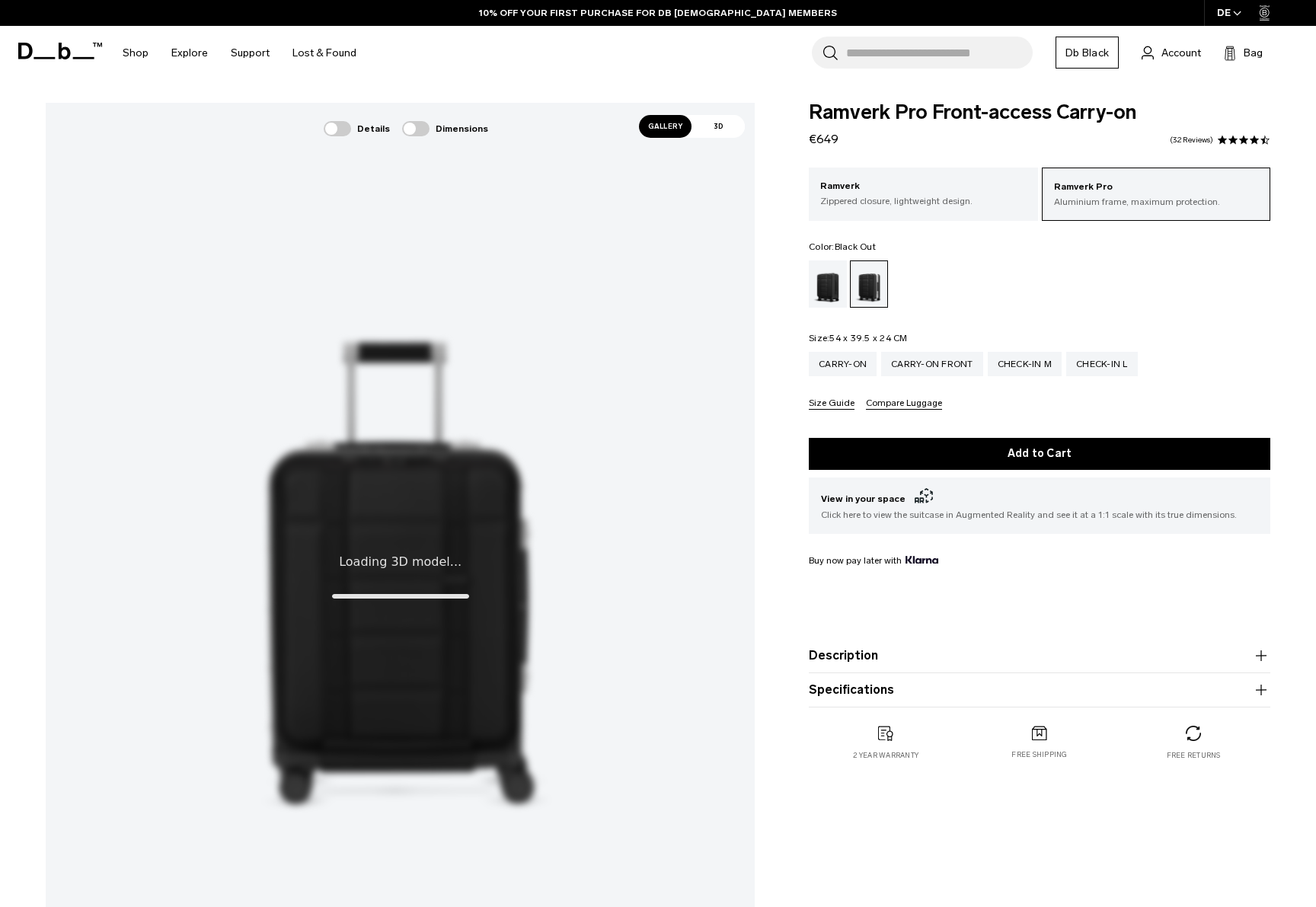
click at [836, 297] on div "Black Out" at bounding box center [828, 284] width 39 height 47
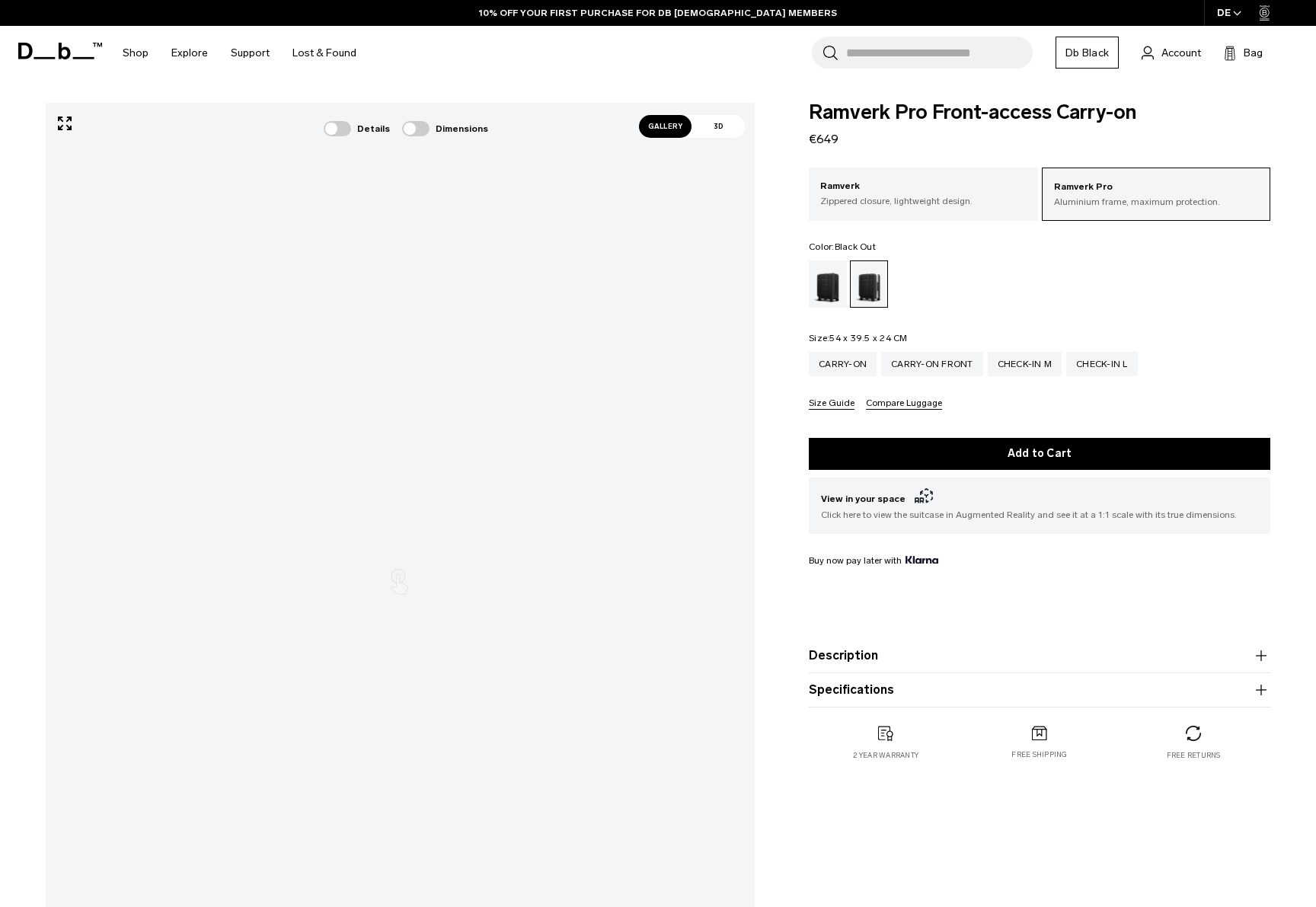
click at [826, 293] on div "Black Out" at bounding box center [828, 284] width 39 height 47
click at [900, 379] on div "Carry-on Carry-on Front Check-in M Check-in L Size Guide Compare Luggage" at bounding box center [1039, 380] width 462 height 58
click at [901, 374] on div "Carry-on Front" at bounding box center [932, 364] width 102 height 25
click at [924, 200] on p "Zippered closure, lightweight design." at bounding box center [923, 201] width 206 height 14
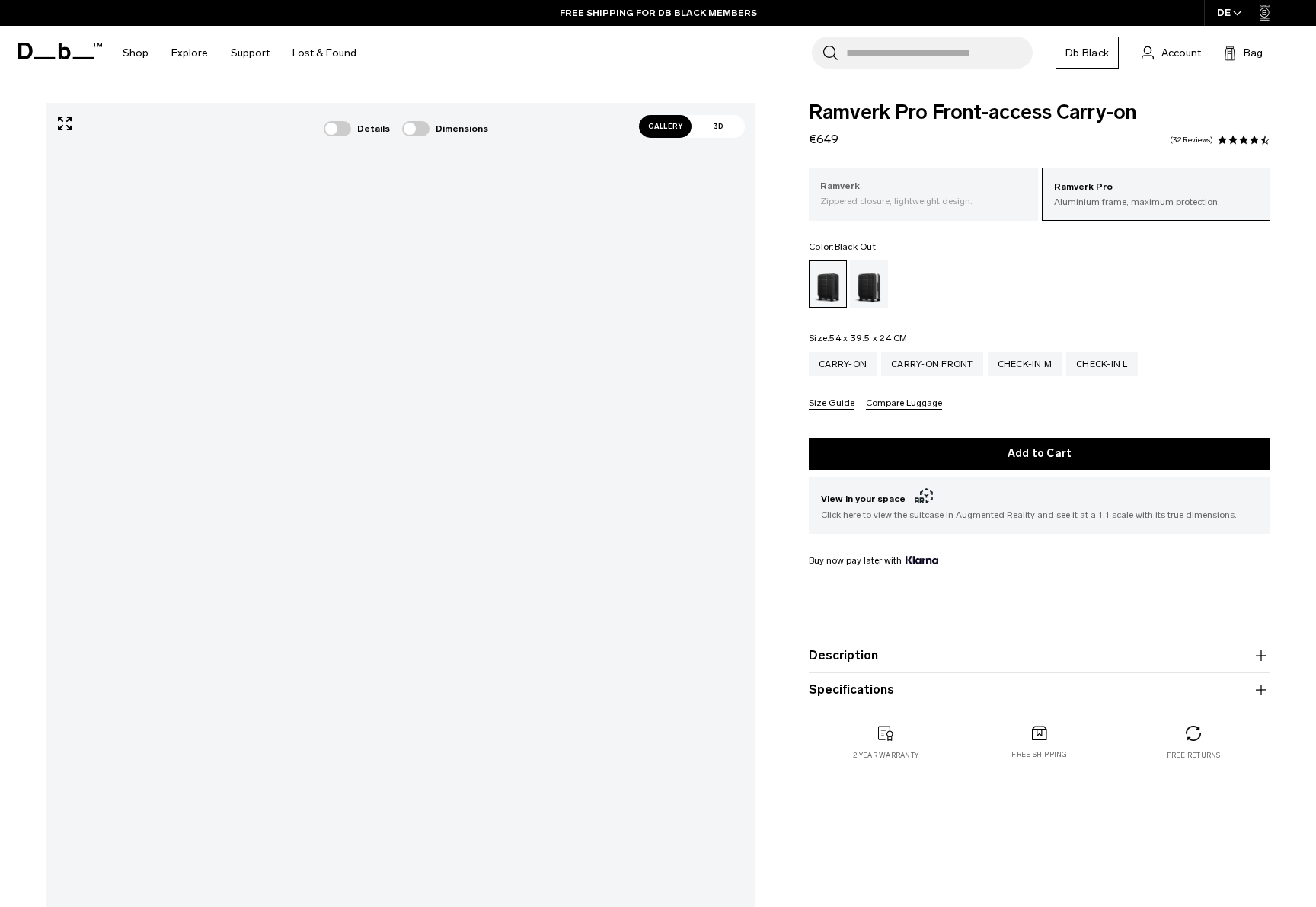
scroll to position [0, 0]
click at [924, 200] on p "Zippered closure, lightweight design." at bounding box center [923, 201] width 206 height 14
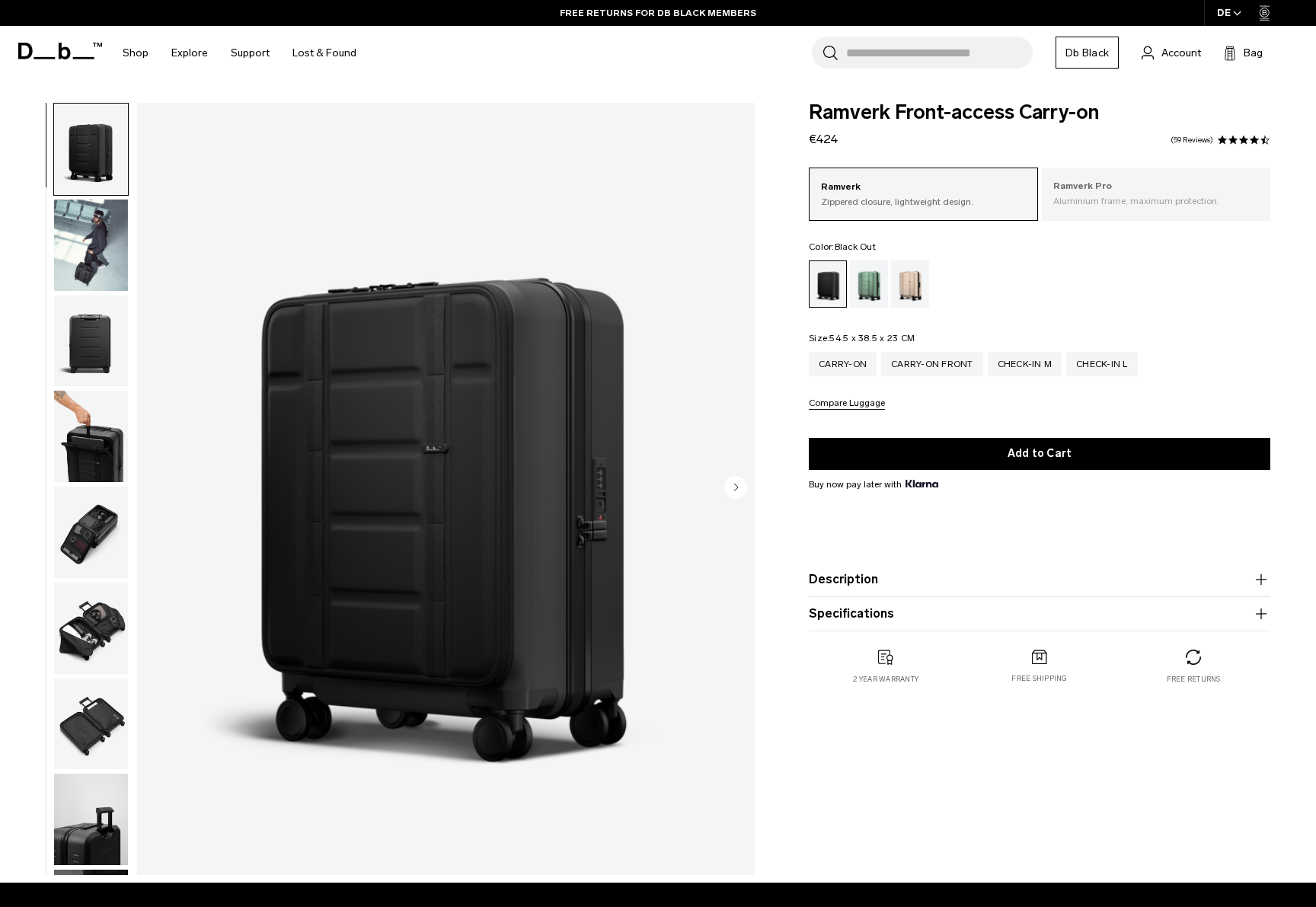
click at [1168, 196] on p "Aluminium frame, maximum protection." at bounding box center [1156, 201] width 206 height 14
